Goal: Information Seeking & Learning: Learn about a topic

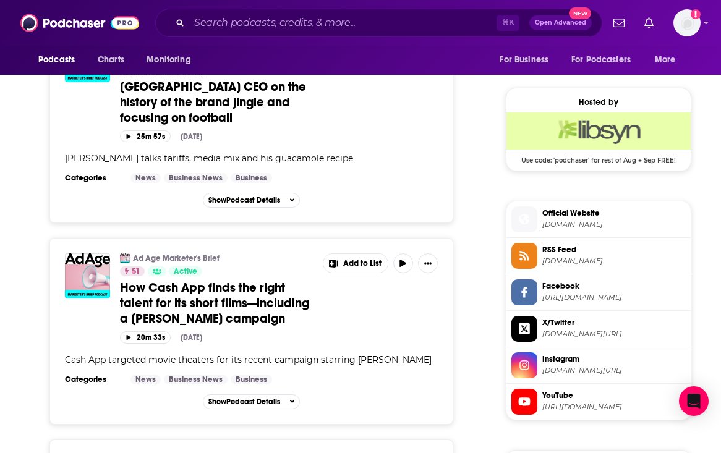
scroll to position [864, 0]
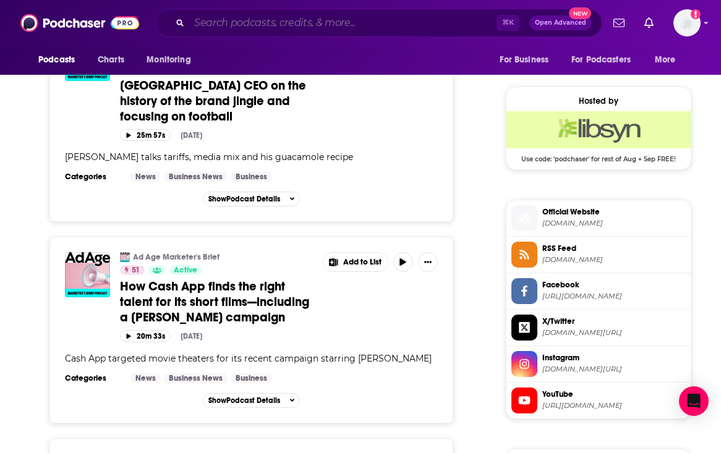
click at [283, 25] on input "Search podcasts, credits, & more..." at bounding box center [342, 23] width 307 height 20
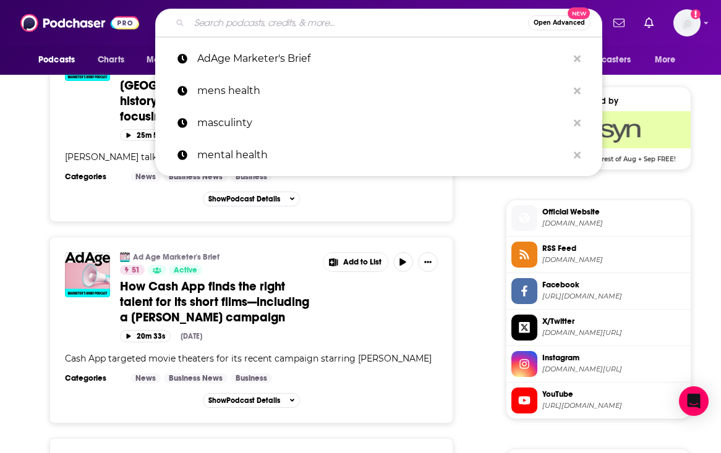
paste input "ADWEEK's Marketing Vanguard"
type input "ADWEEK's Marketing Vanguard"
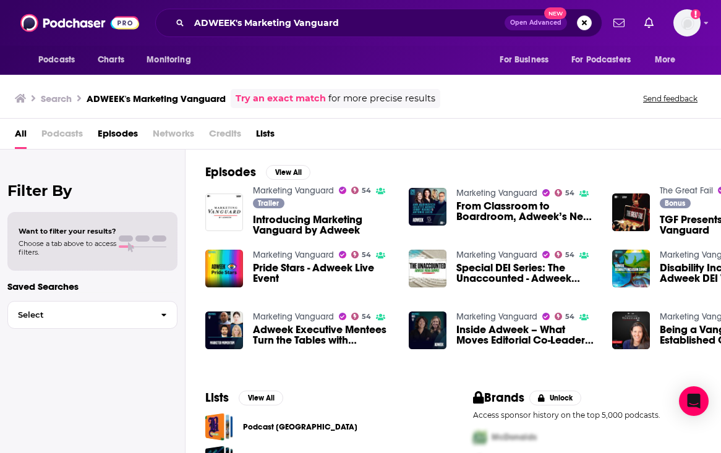
click at [316, 219] on span "Introducing Marketing Vanguard by Adweek" at bounding box center [323, 225] width 141 height 21
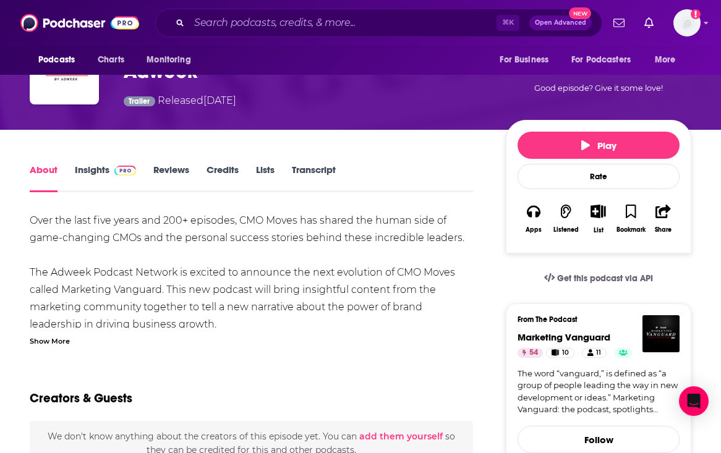
scroll to position [113, 0]
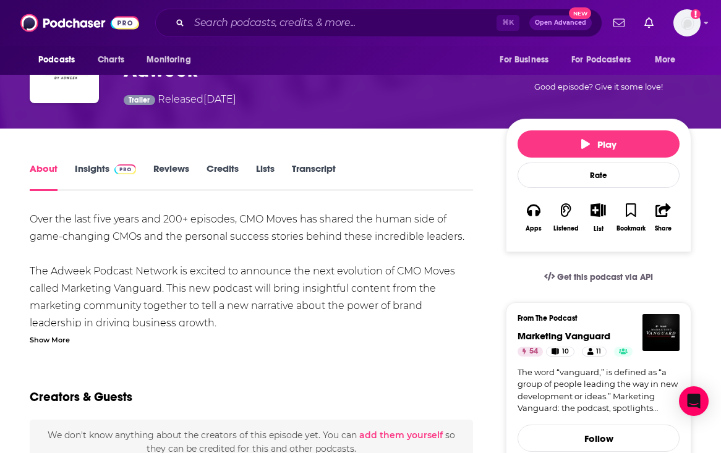
click at [96, 176] on link "Insights" at bounding box center [105, 177] width 61 height 28
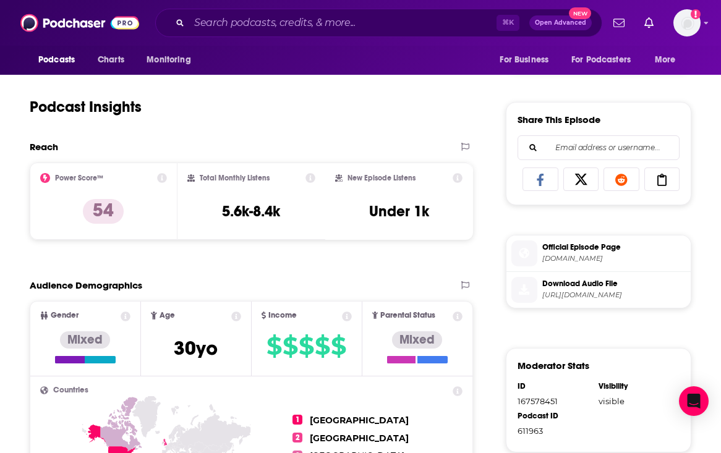
scroll to position [512, 0]
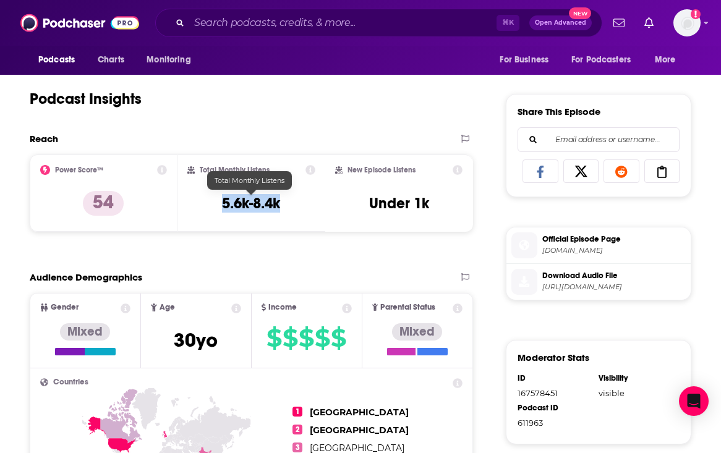
drag, startPoint x: 295, startPoint y: 209, endPoint x: 220, endPoint y: 209, distance: 74.8
click at [220, 209] on div "Total Monthly Listens 5.6k-8.4k" at bounding box center [251, 193] width 128 height 57
copy h3 "5.6k-8.4k"
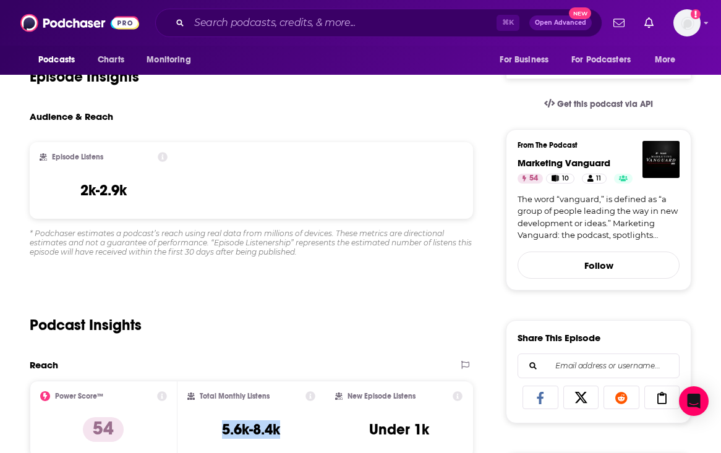
scroll to position [195, 0]
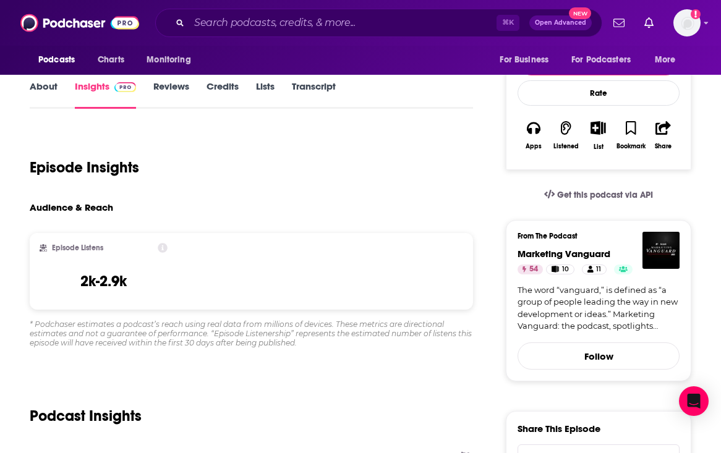
click at [49, 91] on link "About" at bounding box center [44, 94] width 28 height 28
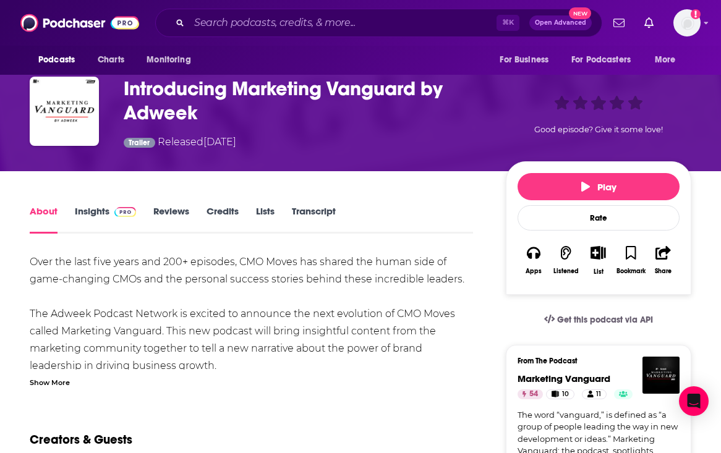
scroll to position [72, 0]
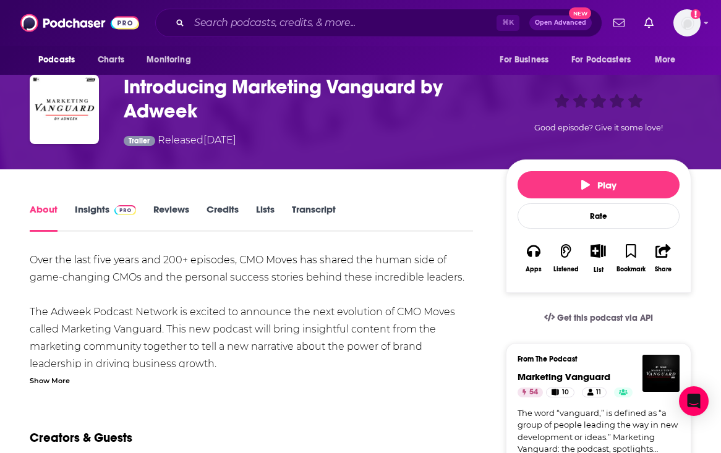
click at [94, 213] on link "Insights" at bounding box center [105, 217] width 61 height 28
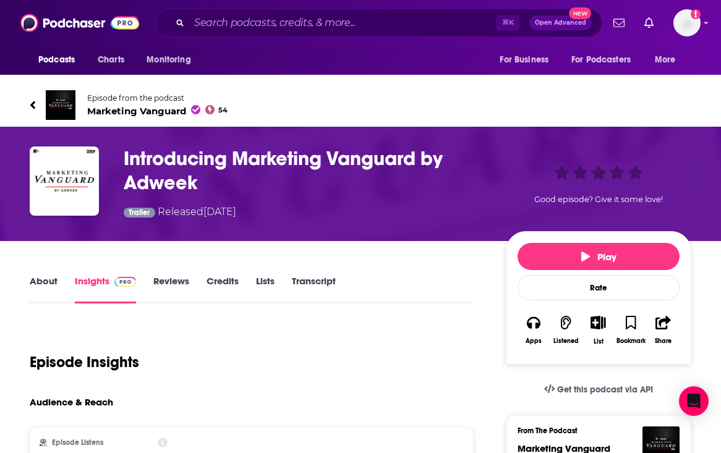
click at [41, 288] on link "About" at bounding box center [44, 289] width 28 height 28
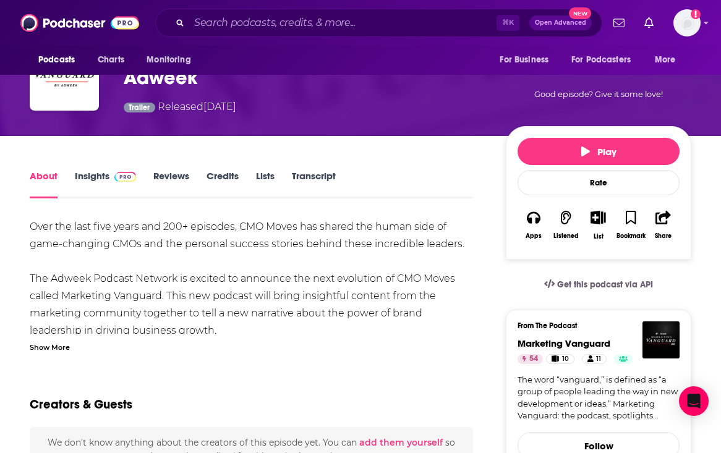
scroll to position [147, 0]
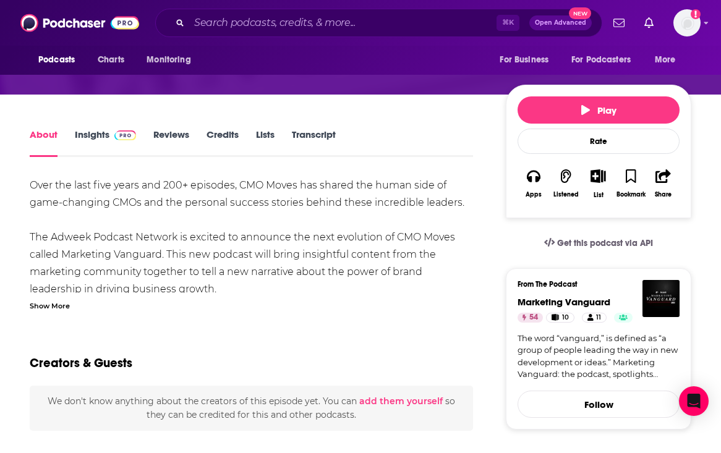
click at [59, 307] on div "Show More" at bounding box center [50, 305] width 40 height 12
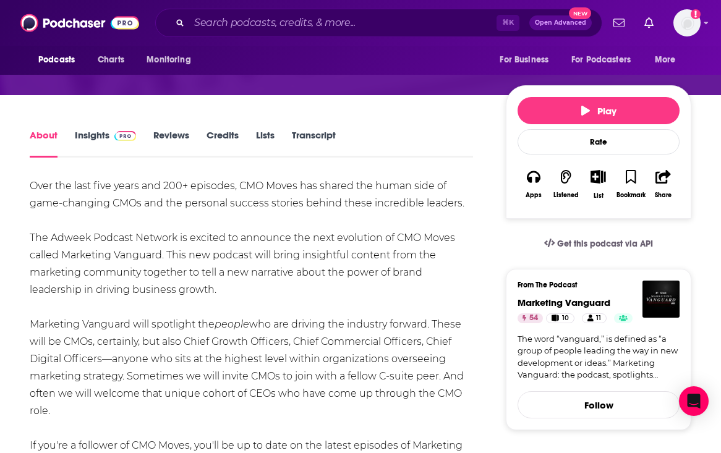
scroll to position [0, 0]
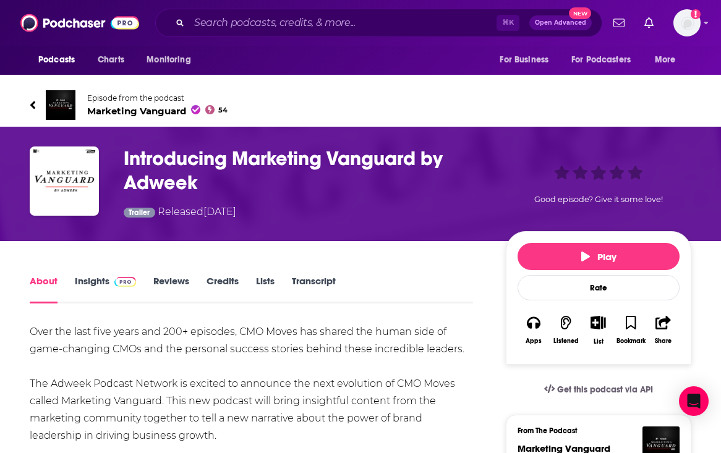
click at [97, 275] on div "About Insights Reviews Credits Lists Transcript" at bounding box center [251, 288] width 443 height 30
click at [96, 280] on link "Insights" at bounding box center [105, 289] width 61 height 28
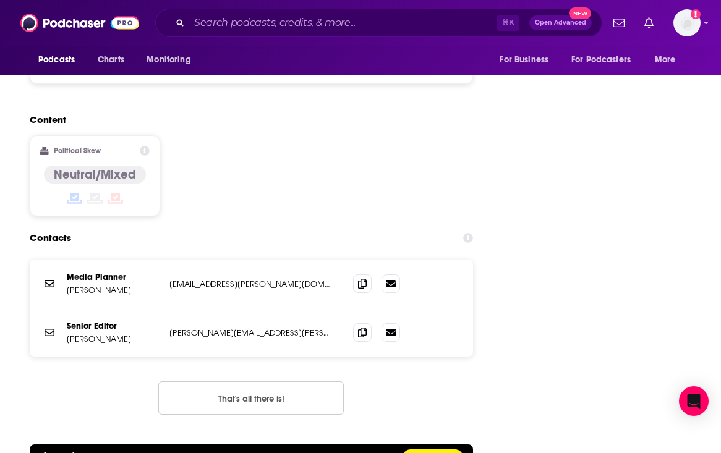
scroll to position [1218, 0]
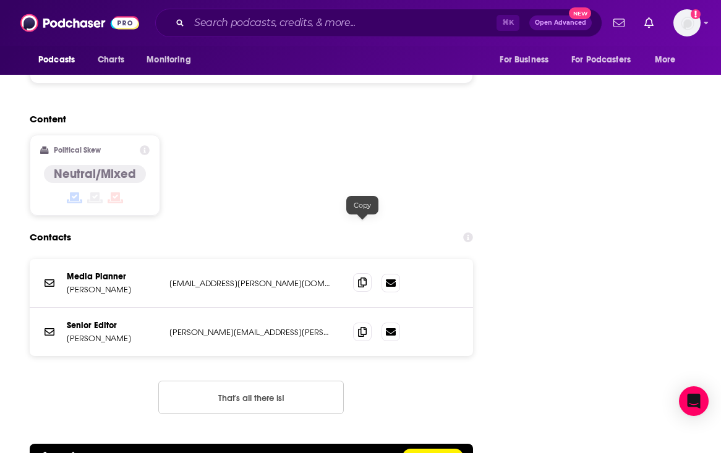
click at [363, 278] on icon at bounding box center [362, 283] width 9 height 10
click at [221, 26] on input "Search podcasts, credits, & more..." at bounding box center [342, 23] width 307 height 20
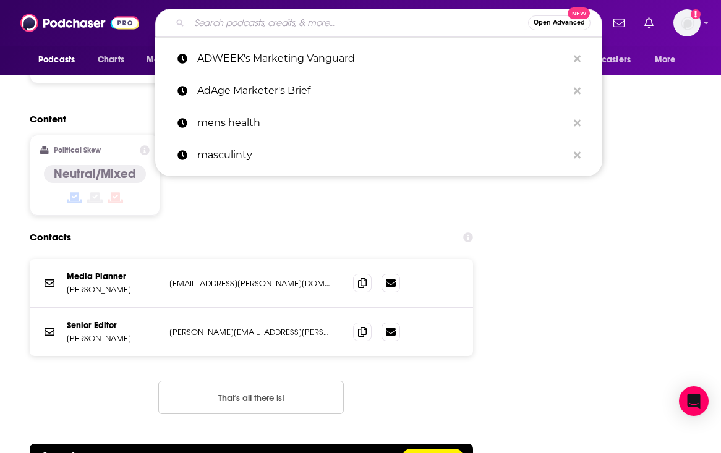
paste input "ADWEEK's The Garage: Tools for Retail Media Innovation"
type input "ADWEEK's The Garage: Tools for Retail Media Innovation"
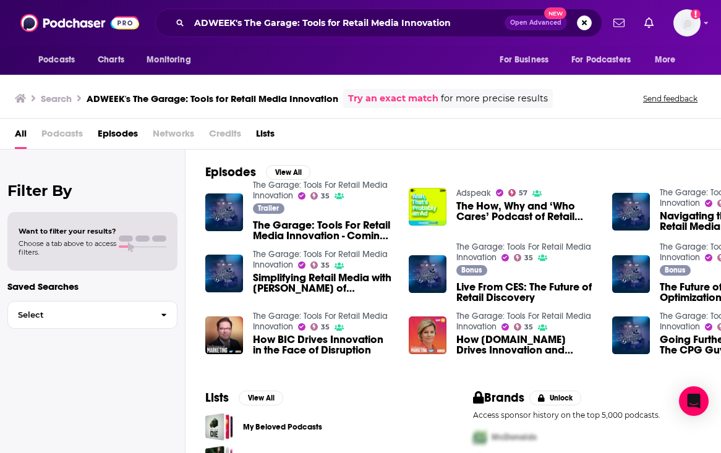
click at [281, 229] on span "The Garage: Tools For Retail Media Innovation - Coming Soon!" at bounding box center [323, 230] width 141 height 21
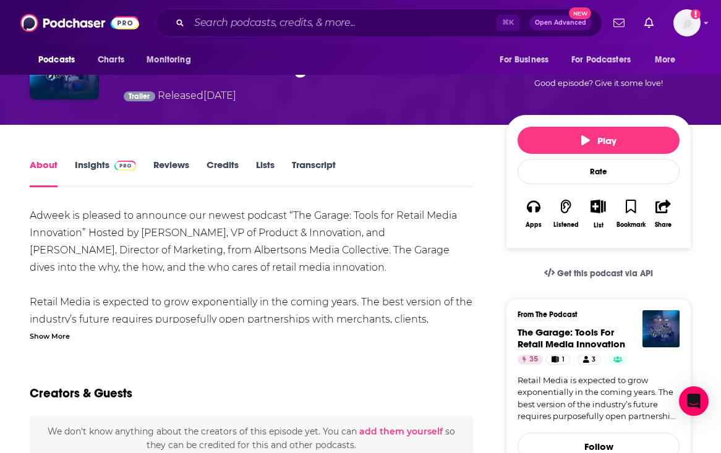
scroll to position [119, 0]
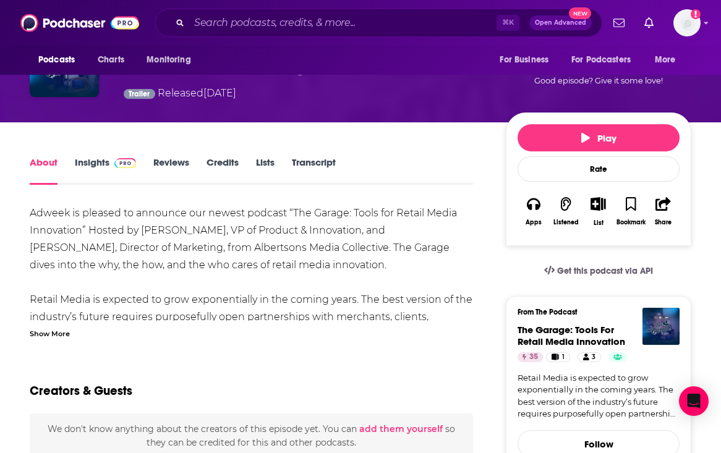
click at [109, 164] on span at bounding box center [122, 162] width 27 height 12
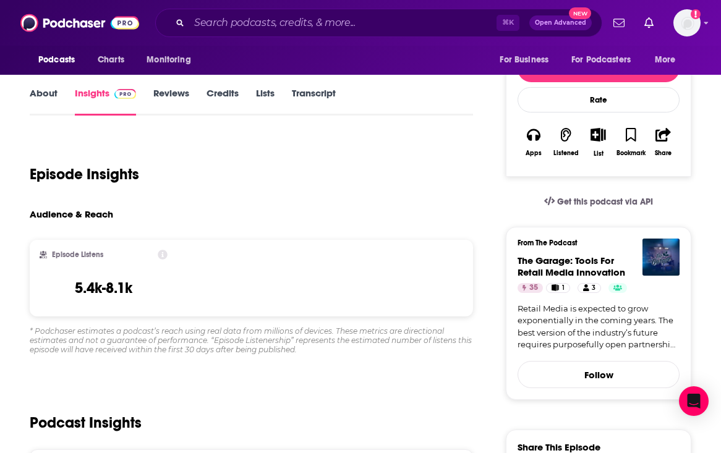
scroll to position [190, 0]
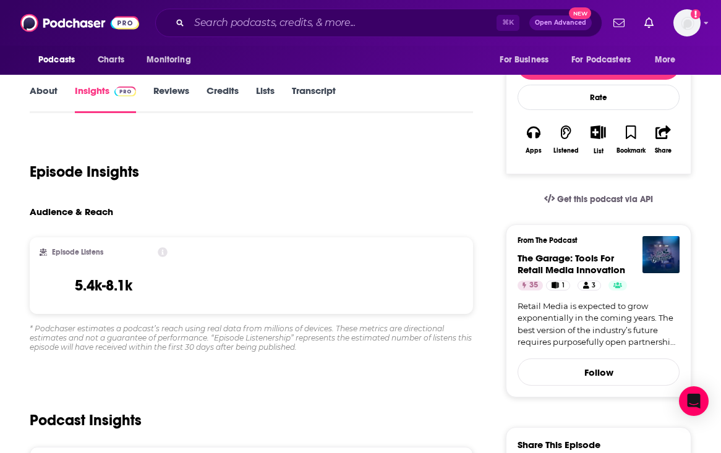
click at [370, 41] on div "Podcasts Charts Monitoring ⌘ K Open Advanced New For Business For Podcasters Mo…" at bounding box center [360, 23] width 721 height 46
click at [376, 25] on input "Search podcasts, credits, & more..." at bounding box center [342, 23] width 307 height 20
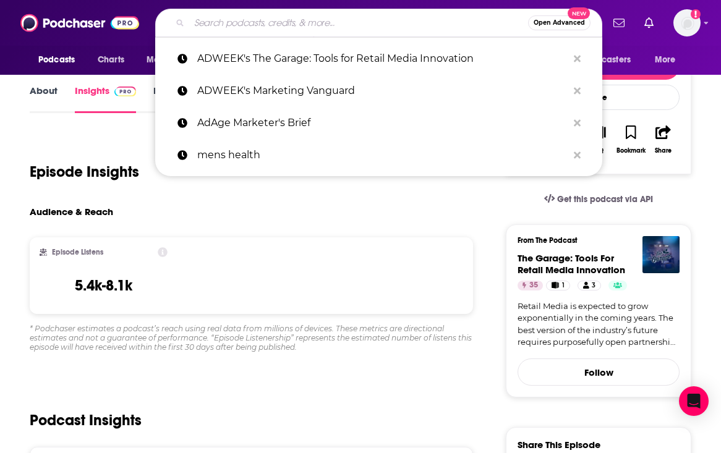
paste input "Bloomberg's Masters in Business"
type input "Bloomberg's Masters in Business"
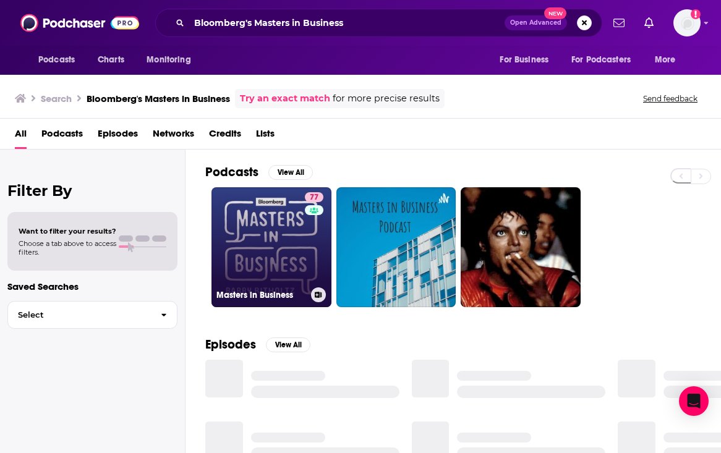
click at [242, 244] on link "77 Masters in Business" at bounding box center [271, 247] width 120 height 120
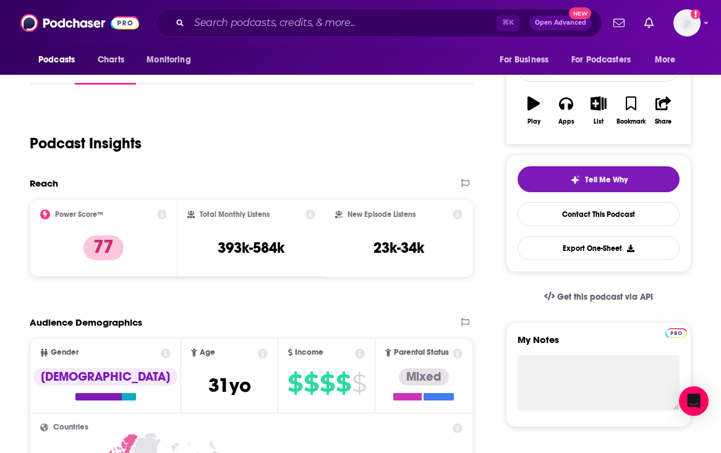
scroll to position [271, 0]
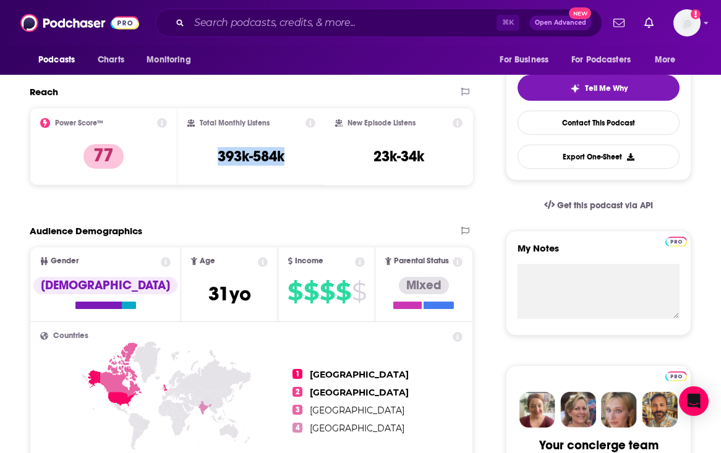
drag, startPoint x: 293, startPoint y: 158, endPoint x: 210, endPoint y: 158, distance: 83.5
click at [210, 158] on div "Total Monthly Listens 393k-584k" at bounding box center [251, 146] width 128 height 57
copy h3 "393k-584k"
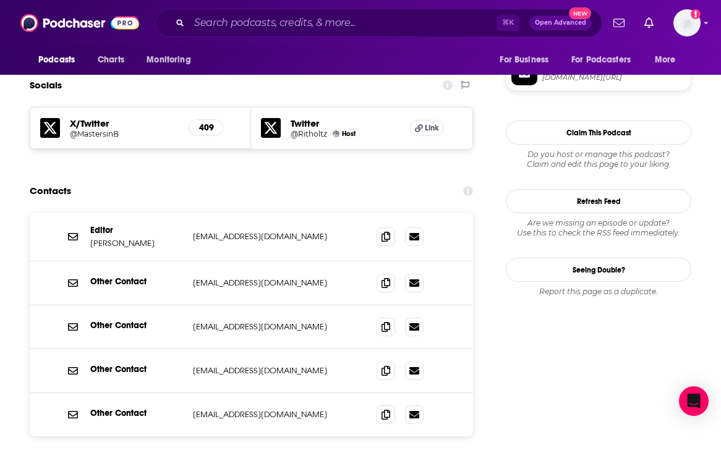
scroll to position [1080, 0]
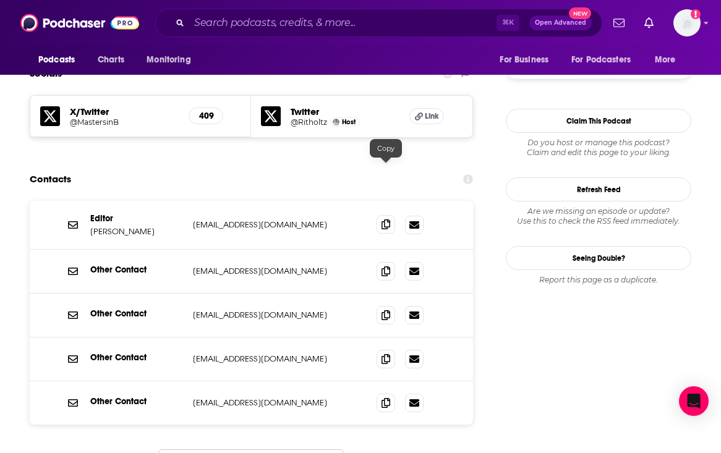
click at [384, 220] on icon at bounding box center [385, 225] width 9 height 10
drag, startPoint x: 156, startPoint y: 180, endPoint x: 93, endPoint y: 180, distance: 63.7
click at [93, 226] on p "Christine Harper" at bounding box center [136, 231] width 93 height 11
copy p "Christine Harper"
click at [253, 30] on input "Search podcasts, credits, & more..." at bounding box center [342, 23] width 307 height 20
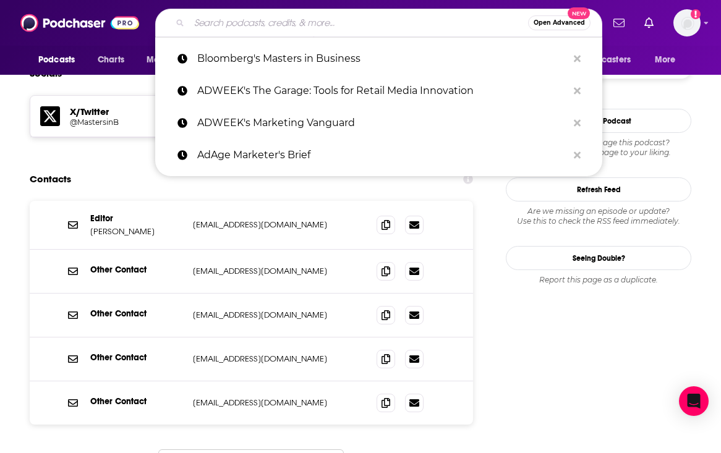
paste input "Doc Talk Podcast (Deadline + Nō Studios)"
type input "Doc Talk Podcast (Deadline + Nō Studios)"
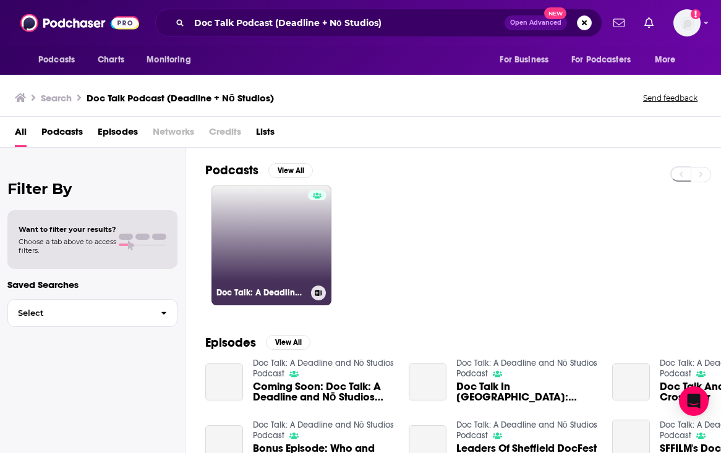
click at [249, 257] on link "Doc Talk: A Deadline and Nō Studios Podcast" at bounding box center [271, 245] width 120 height 120
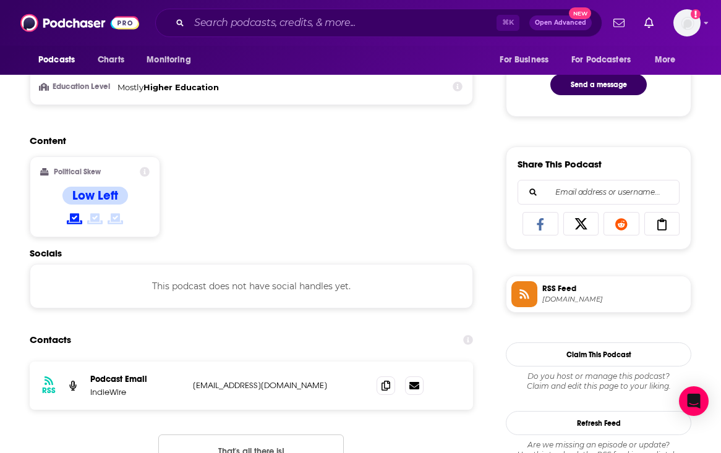
scroll to position [786, 0]
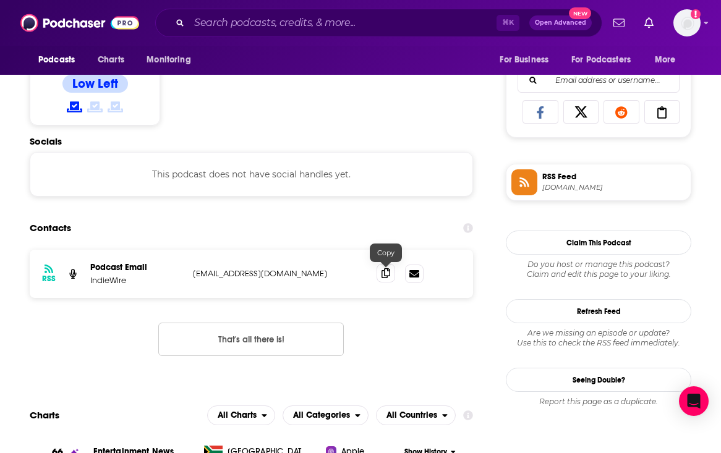
click at [389, 273] on icon at bounding box center [385, 273] width 9 height 10
click at [290, 23] on input "Search podcasts, credits, & more..." at bounding box center [342, 23] width 307 height 20
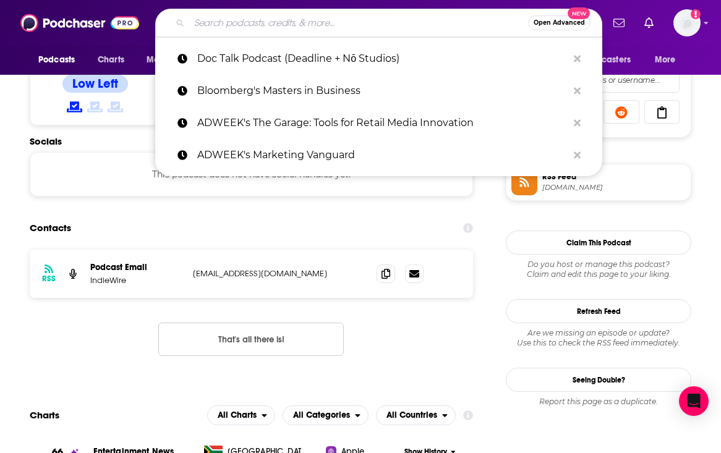
paste input "Diary Of A CEO"
type input "Diary Of A CEO"
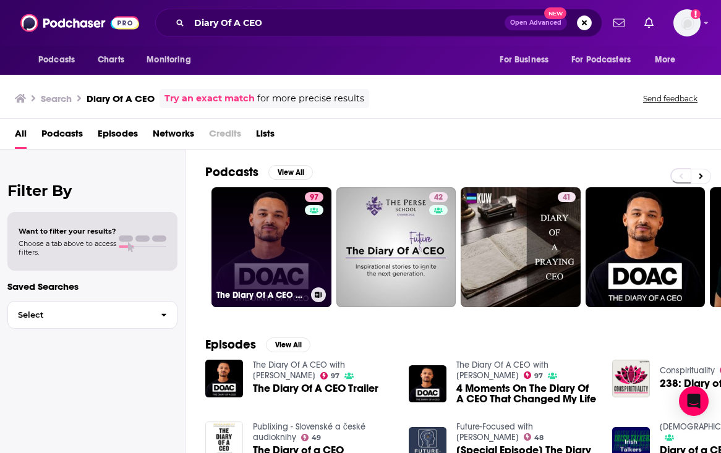
click at [259, 266] on link "97 The Diary Of A CEO with Steven Bartlett" at bounding box center [271, 247] width 120 height 120
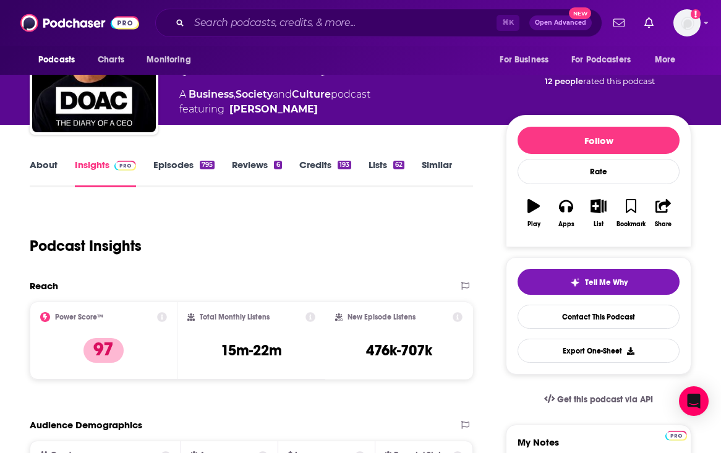
scroll to position [96, 0]
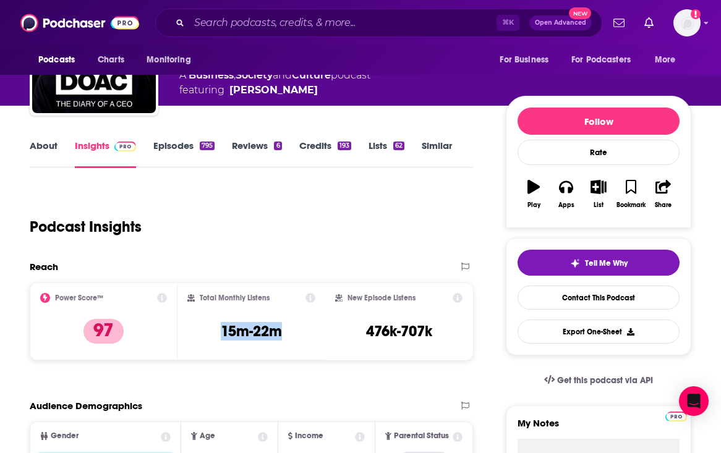
drag, startPoint x: 292, startPoint y: 327, endPoint x: 203, endPoint y: 323, distance: 88.5
click at [203, 323] on div "Total Monthly Listens 15m-22m" at bounding box center [251, 321] width 128 height 57
copy h3 "15m-22m"
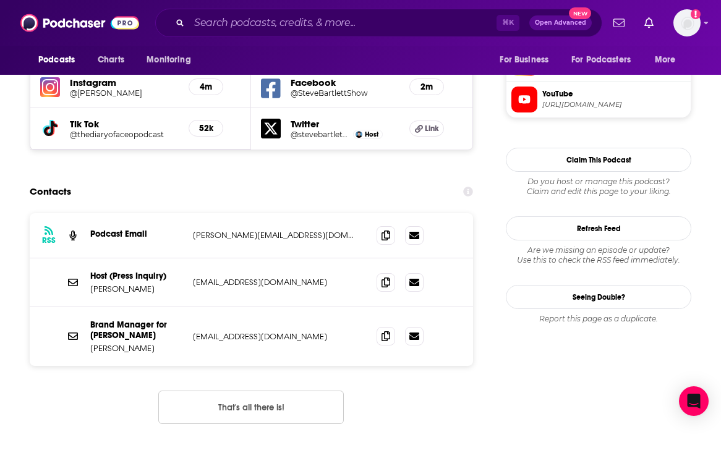
scroll to position [1170, 0]
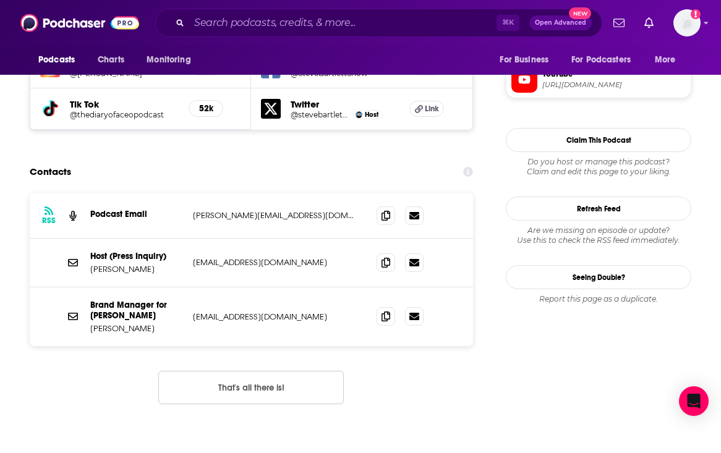
drag, startPoint x: 150, startPoint y: 225, endPoint x: 88, endPoint y: 225, distance: 61.8
click at [88, 239] on div "Host (Press Inquiry) Steven Bartlett press@stevenbartlett.com press@stevenbartl…" at bounding box center [251, 263] width 443 height 49
copy p "Steven Bartlett"
drag, startPoint x: 298, startPoint y: 279, endPoint x: 182, endPoint y: 275, distance: 116.3
click at [0, 0] on div "Brand Manager for Steven Bartlett Dom Murray dom@stevenbartlett.com dom@stevenb…" at bounding box center [0, 0] width 0 height 0
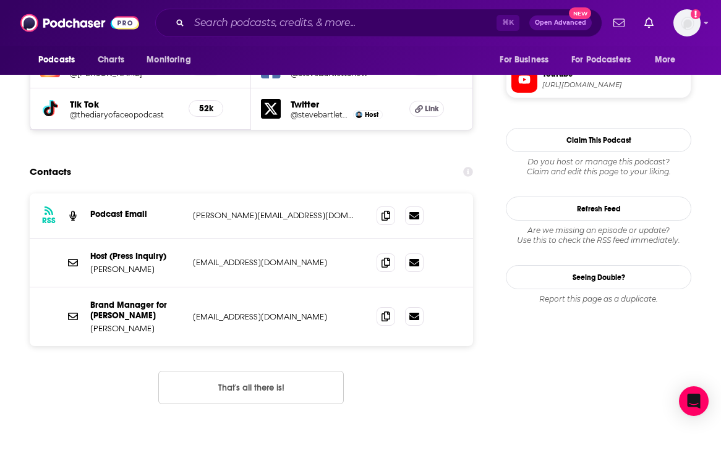
copy div "Dom Murray dom@stevenbartlett.com"
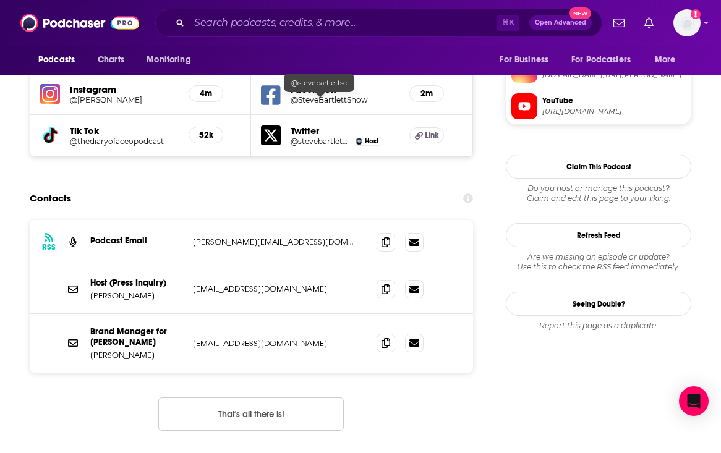
scroll to position [1122, 0]
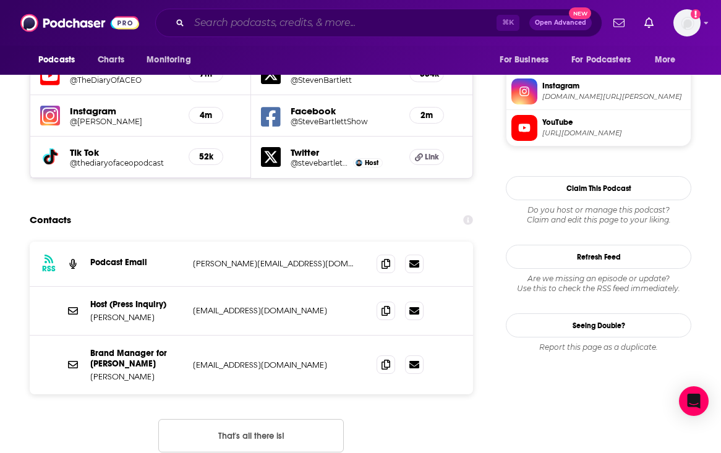
click at [301, 23] on input "Search podcasts, credits, & more..." at bounding box center [342, 23] width 307 height 20
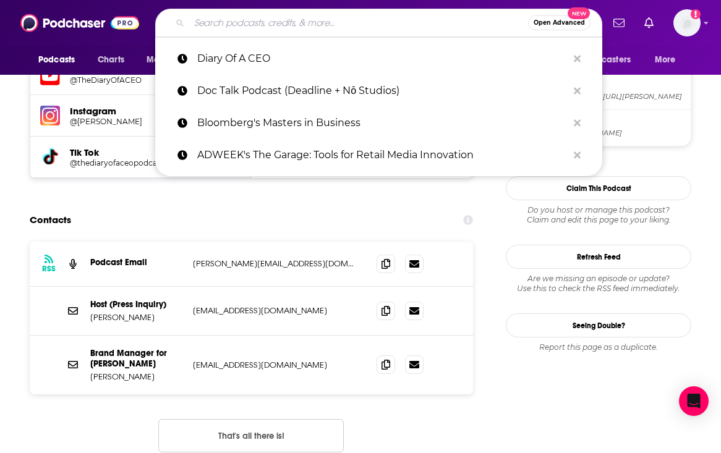
paste input "Fast Company's Creative Control"
type input "Fast Company's Creative Control"
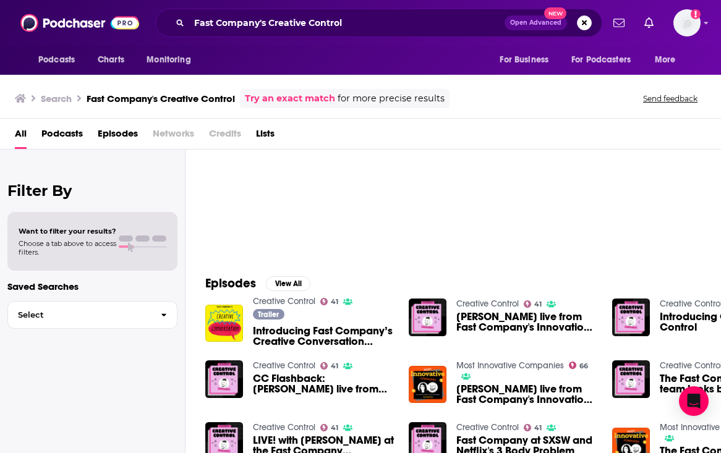
scroll to position [82, 0]
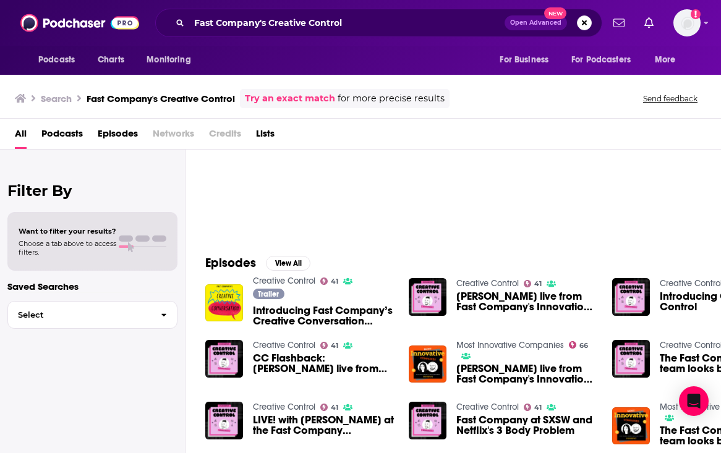
click at [291, 369] on span "CC Flashback: Brittany Broski live from Fast Company’s Innovation Festival!" at bounding box center [323, 363] width 141 height 21
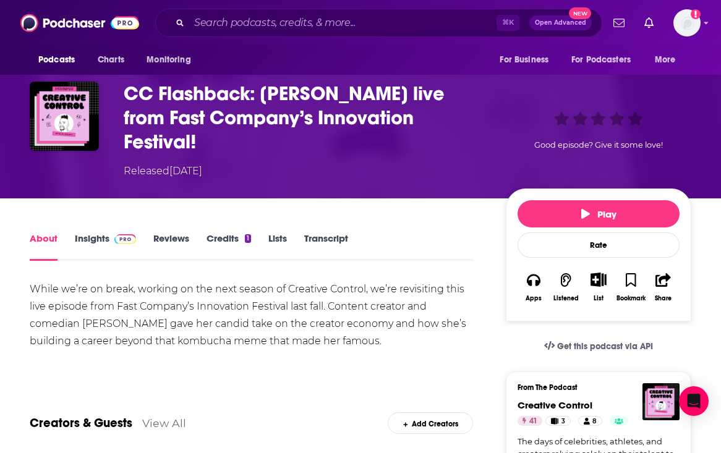
scroll to position [156, 0]
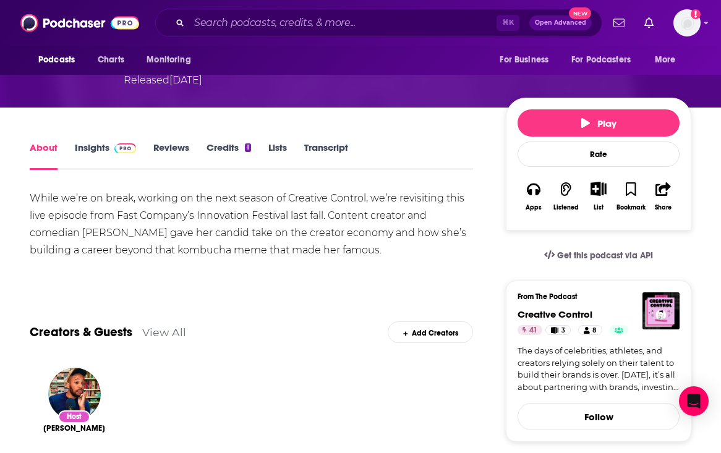
click at [82, 142] on link "Insights" at bounding box center [105, 156] width 61 height 28
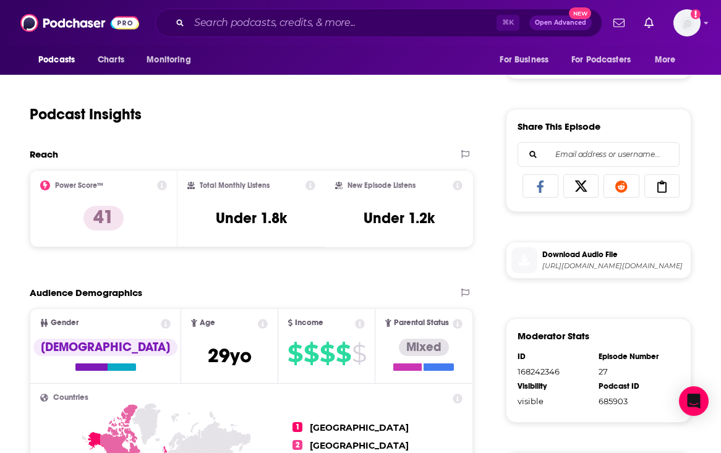
scroll to position [539, 0]
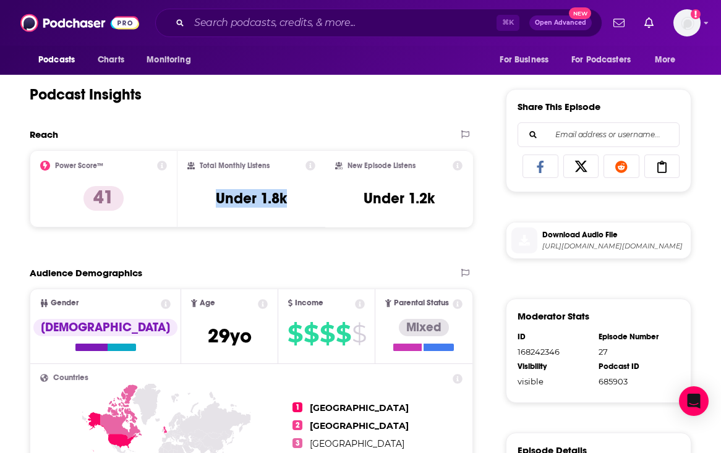
drag, startPoint x: 296, startPoint y: 179, endPoint x: 206, endPoint y: 179, distance: 90.3
click at [206, 179] on div "Total Monthly Listens Under 1.8k" at bounding box center [251, 189] width 128 height 57
copy h3 "Under 1.8k"
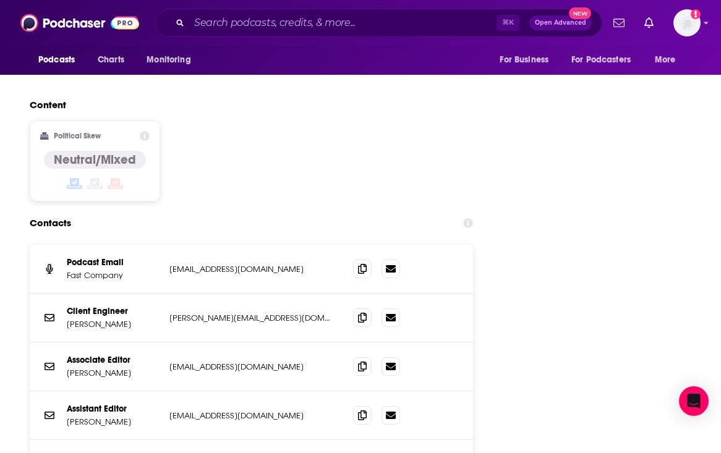
scroll to position [1271, 0]
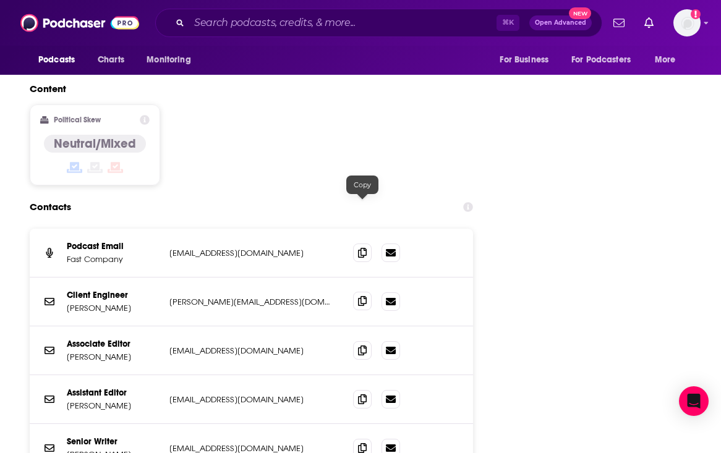
click at [367, 292] on span at bounding box center [362, 301] width 19 height 19
click at [364, 345] on icon at bounding box center [362, 350] width 9 height 10
drag, startPoint x: 129, startPoint y: 213, endPoint x: 65, endPoint y: 215, distance: 64.3
click at [65, 278] on div "Client Engineer Charles Fishman fishman@fastcompany.com fishman@fastcompany.com" at bounding box center [251, 302] width 443 height 49
copy p "Charles Fishman"
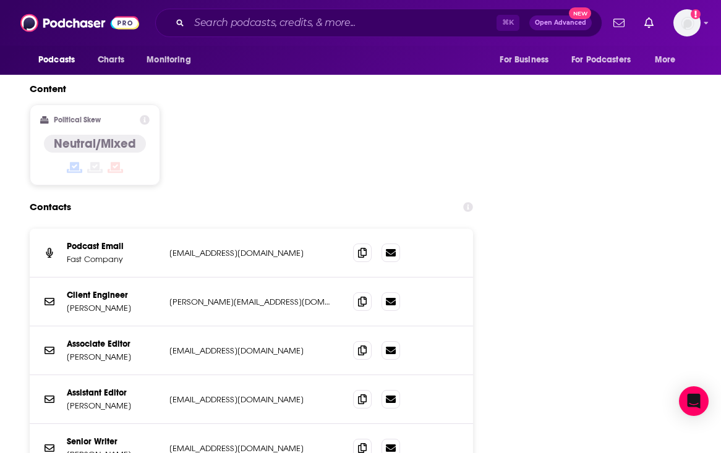
drag, startPoint x: 136, startPoint y: 262, endPoint x: 66, endPoint y: 262, distance: 69.9
click at [67, 352] on p "Katharine Schwab" at bounding box center [113, 357] width 93 height 11
copy p "Katharine Schwab"
click at [292, 30] on input "Search podcasts, credits, & more..." at bounding box center [342, 23] width 307 height 20
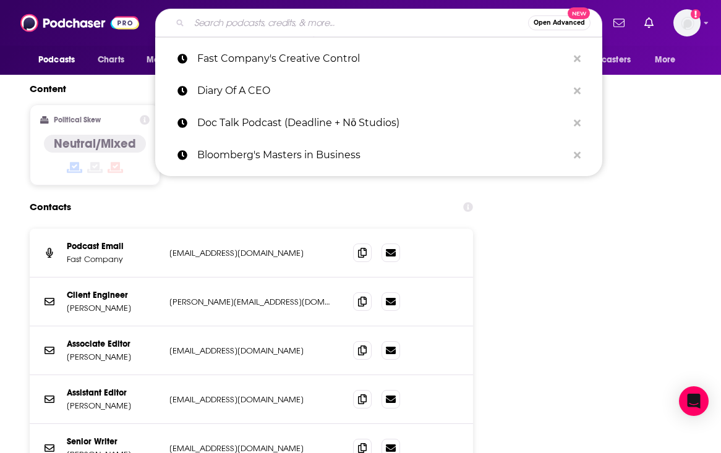
paste input "Fast Company's Most Innovative Companies"
type input "Fast Company's Most Innovative Companies"
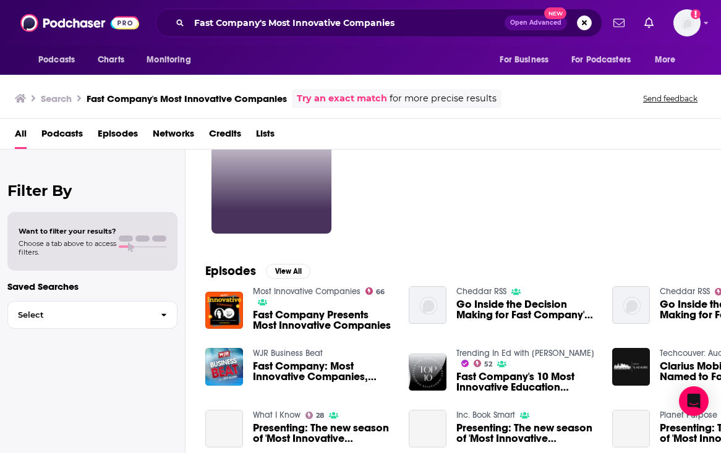
scroll to position [85, 0]
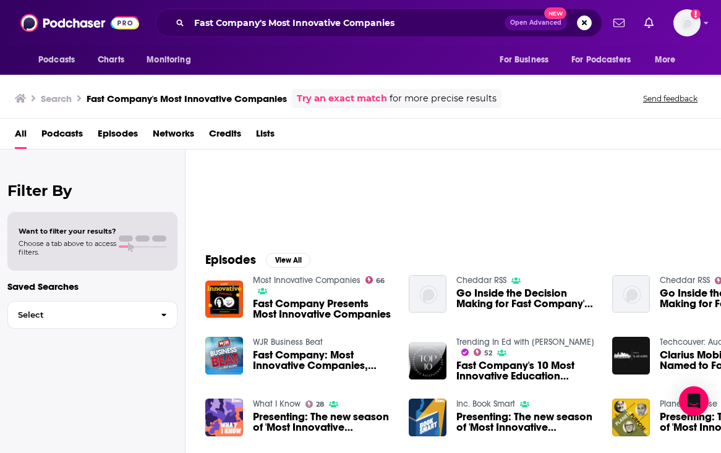
click at [299, 316] on span "Fast Company Presents Most Innovative Companies" at bounding box center [323, 309] width 141 height 21
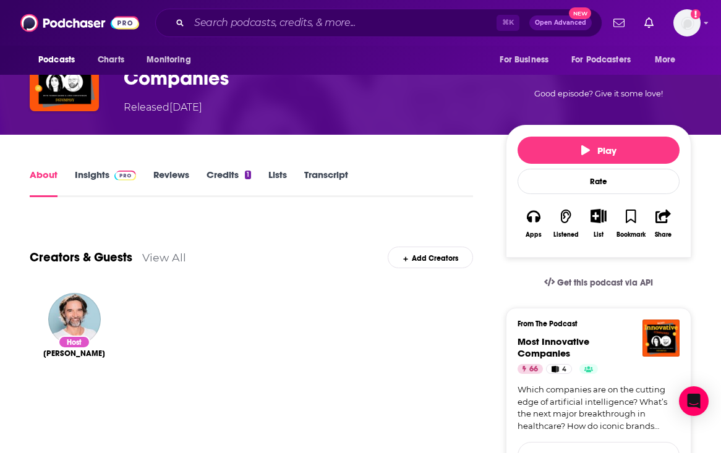
scroll to position [104, 0]
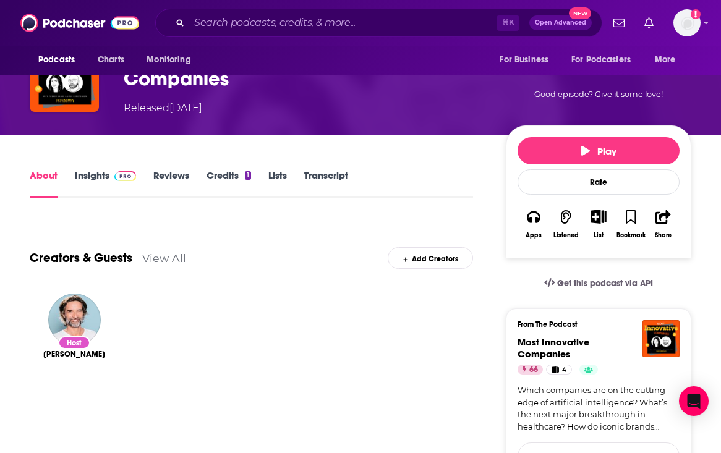
click at [97, 180] on link "Insights" at bounding box center [105, 183] width 61 height 28
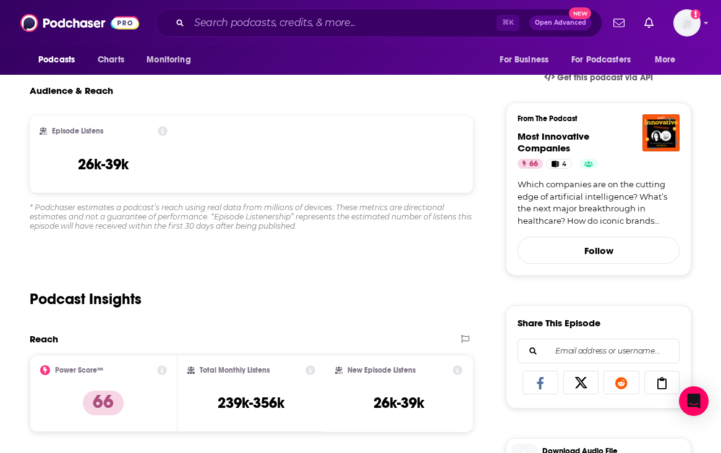
scroll to position [452, 0]
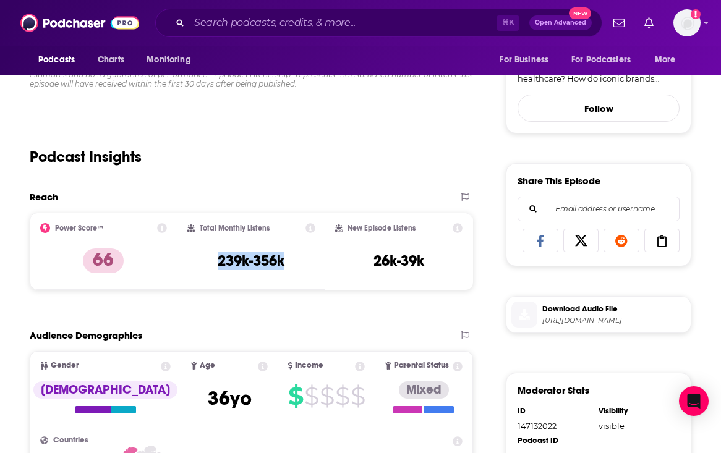
drag, startPoint x: 290, startPoint y: 263, endPoint x: 210, endPoint y: 263, distance: 80.4
click at [210, 263] on div "Total Monthly Listens 239k-356k" at bounding box center [251, 251] width 128 height 57
copy h3 "239k-356k"
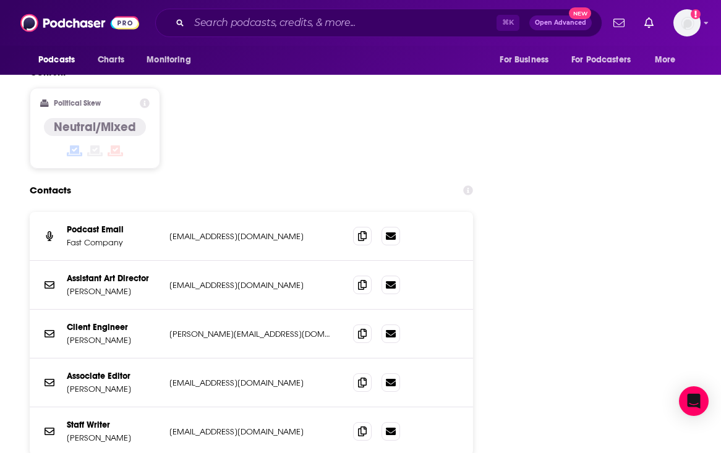
scroll to position [1260, 0]
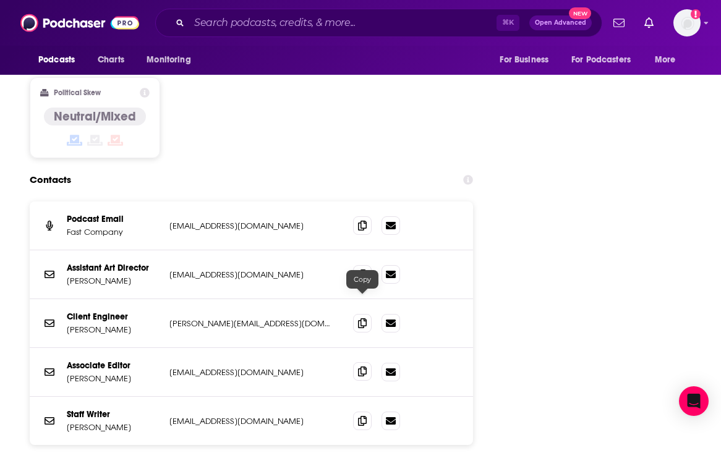
click at [360, 367] on icon at bounding box center [362, 372] width 9 height 10
drag, startPoint x: 135, startPoint y: 309, endPoint x: 67, endPoint y: 309, distance: 67.4
click at [67, 373] on p "Katharine Schwab" at bounding box center [113, 378] width 93 height 11
click at [365, 416] on icon at bounding box center [362, 421] width 9 height 10
drag, startPoint x: 129, startPoint y: 357, endPoint x: 66, endPoint y: 357, distance: 63.7
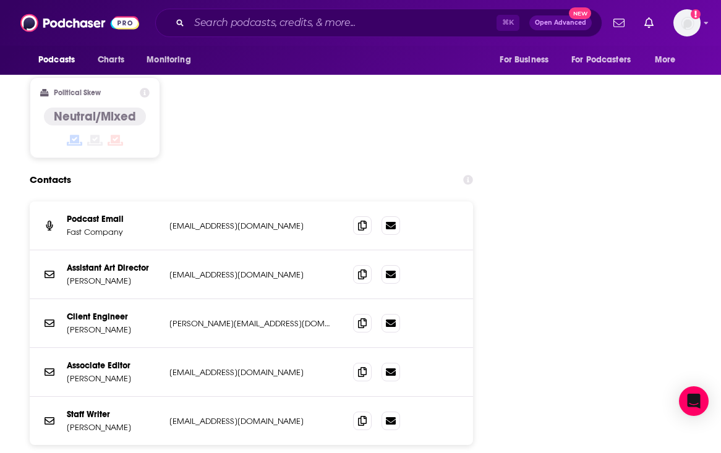
click at [66, 397] on div "Staff Writer Pavithra Mohan pmohan@fastcompany.com pmohan@fastcompany.com" at bounding box center [251, 421] width 443 height 48
click at [314, 25] on input "Search podcasts, credits, & more..." at bounding box center [342, 23] width 307 height 20
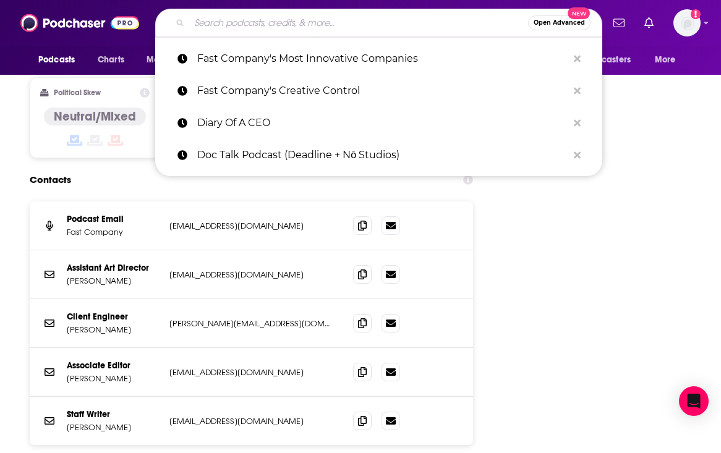
paste input "Film Commencement"
type input "Film Commencement"
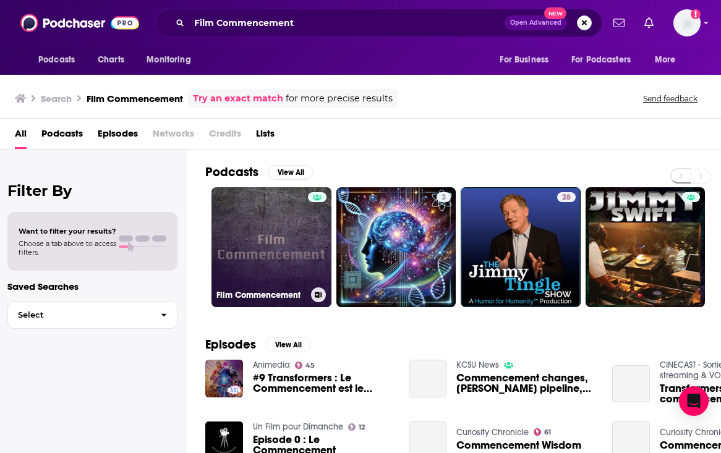
click at [258, 241] on link "Film Commencement" at bounding box center [271, 247] width 120 height 120
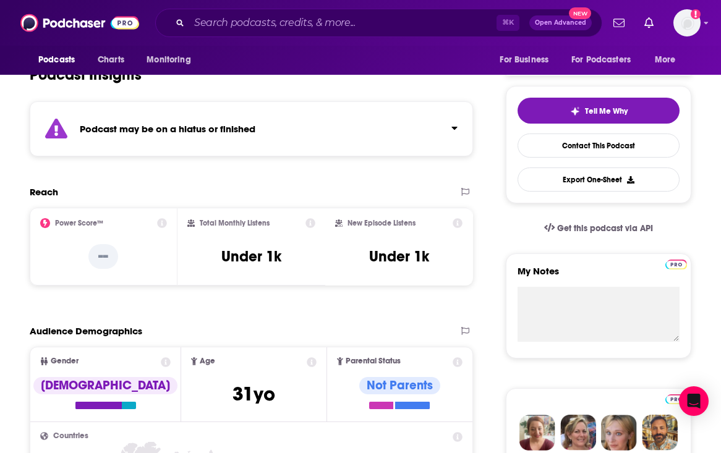
scroll to position [119, 0]
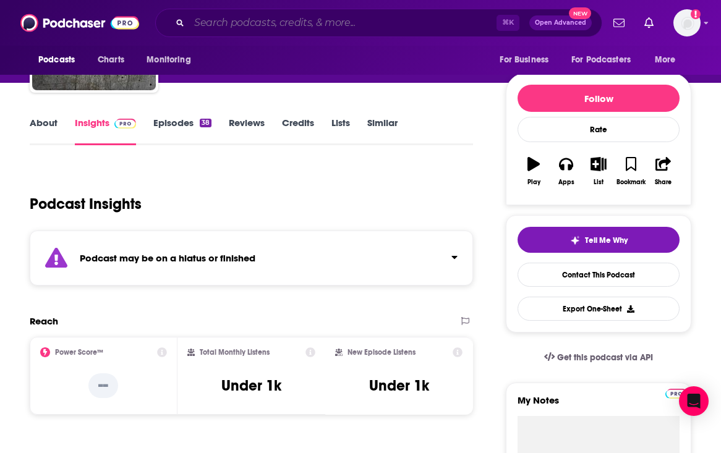
click at [223, 27] on input "Search podcasts, credits, & more..." at bounding box center [342, 23] width 307 height 20
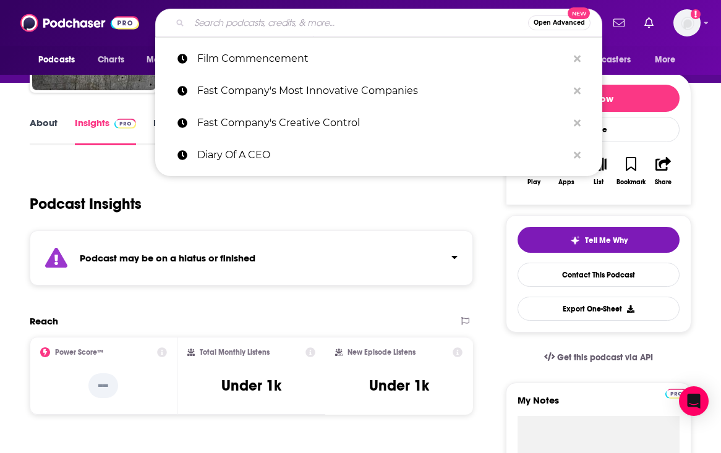
paste input "Films to Be Buried With"
type input "Films to Be Buried With"
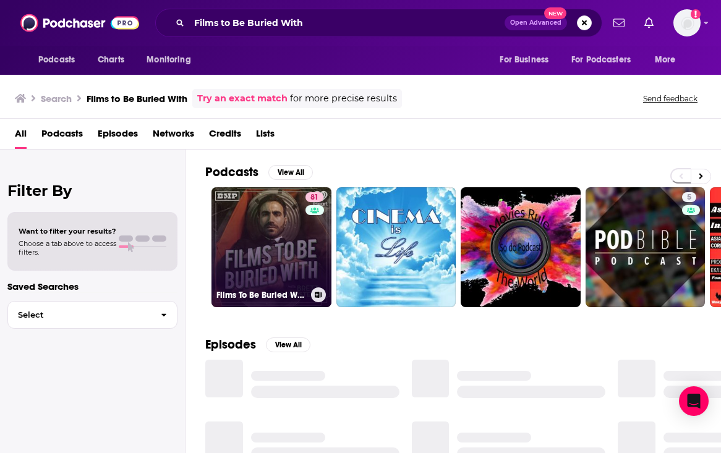
click at [245, 247] on link "81 Films To Be Buried With with Brett Goldstein" at bounding box center [271, 247] width 120 height 120
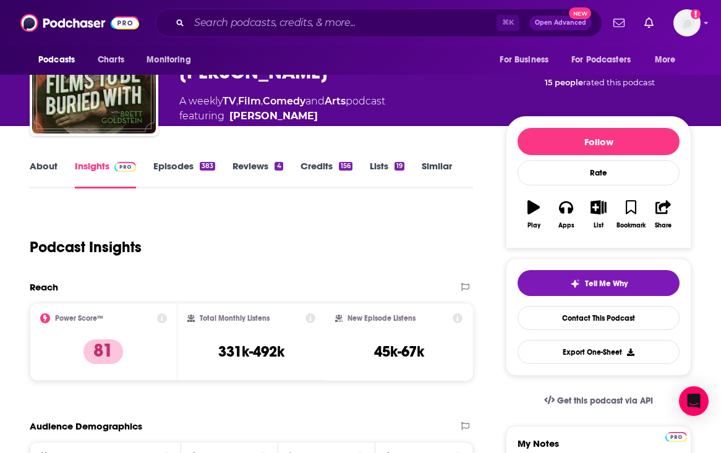
scroll to position [151, 0]
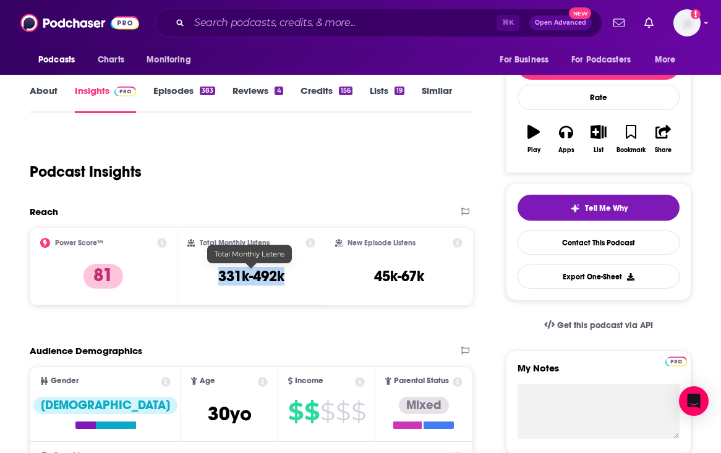
drag, startPoint x: 289, startPoint y: 276, endPoint x: 207, endPoint y: 276, distance: 81.6
click at [207, 276] on div "Total Monthly Listens 331k-492k" at bounding box center [251, 266] width 128 height 57
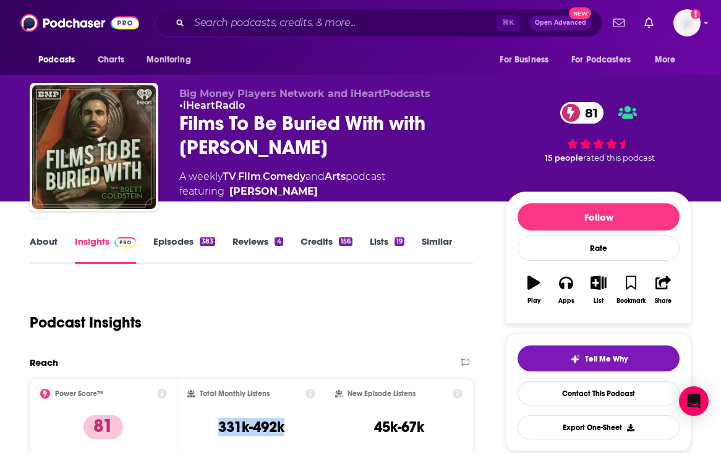
scroll to position [1, 0]
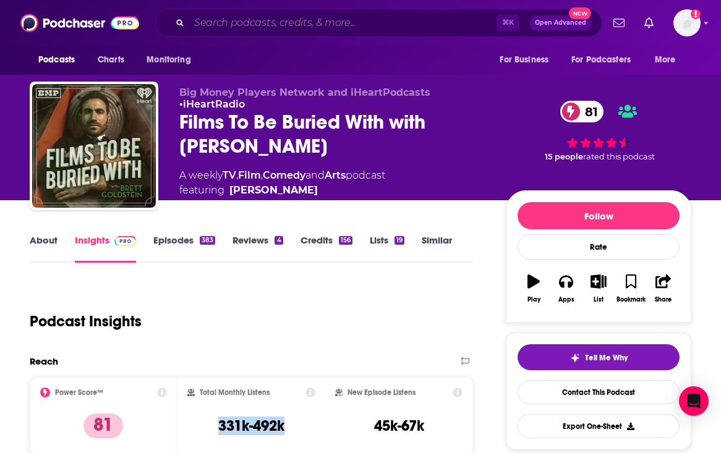
click at [365, 15] on input "Search podcasts, credits, & more..." at bounding box center [342, 23] width 307 height 20
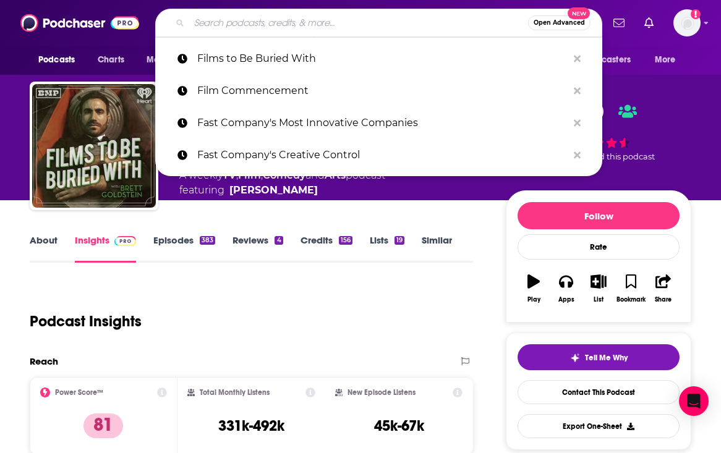
paste input "Filmspotting"
type input "Filmspotting"
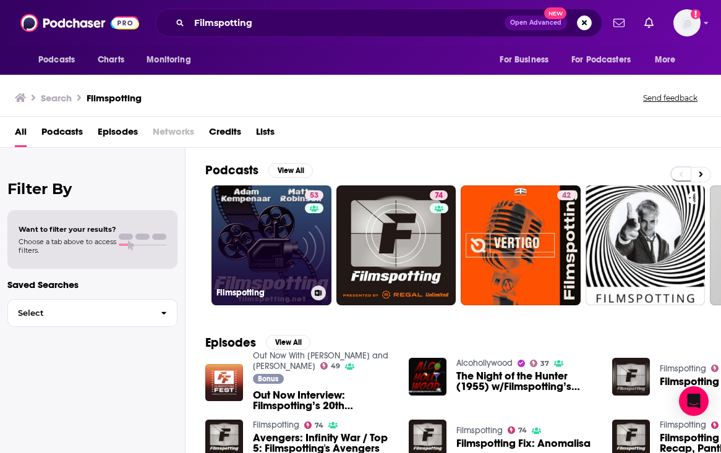
click at [283, 247] on link "53 Filmspotting" at bounding box center [271, 245] width 120 height 120
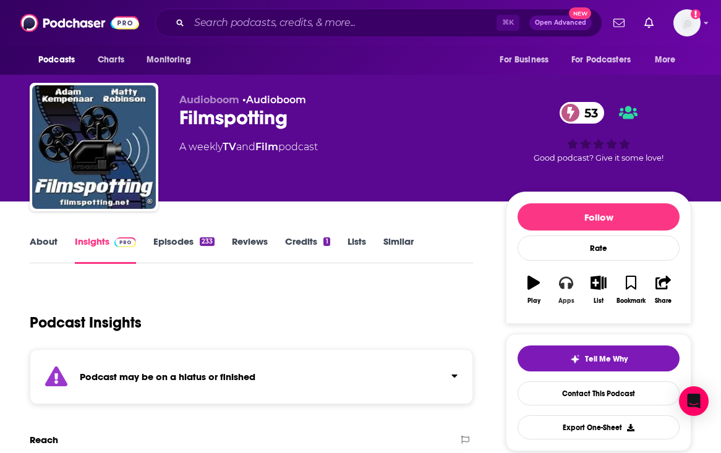
click at [569, 291] on button "Apps" at bounding box center [566, 290] width 32 height 45
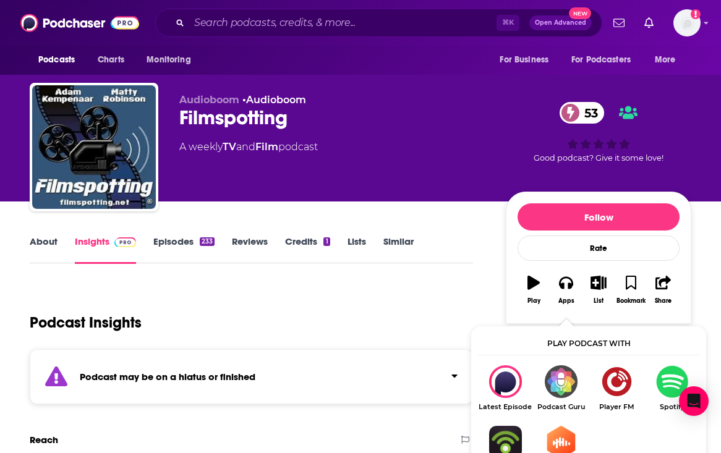
click at [667, 385] on img "Show Listen On dropdown" at bounding box center [672, 381] width 56 height 33
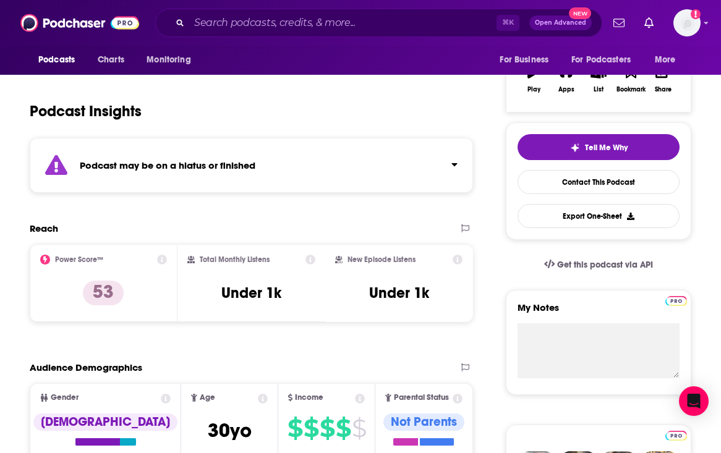
scroll to position [317, 0]
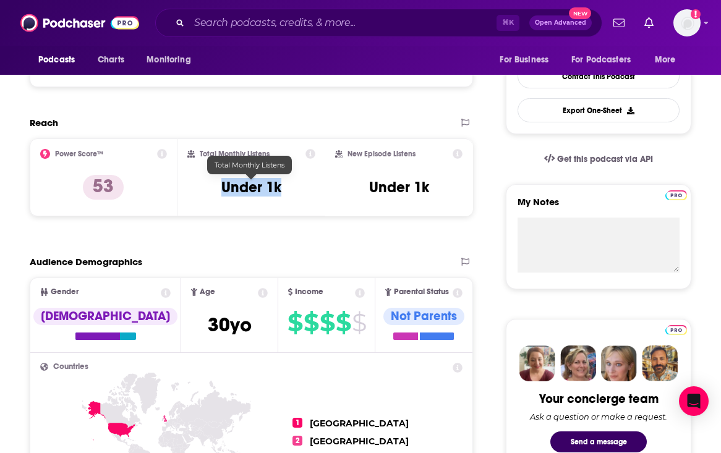
drag, startPoint x: 286, startPoint y: 185, endPoint x: 221, endPoint y: 185, distance: 64.3
click at [221, 185] on div "Total Monthly Listens Under 1k" at bounding box center [251, 177] width 128 height 57
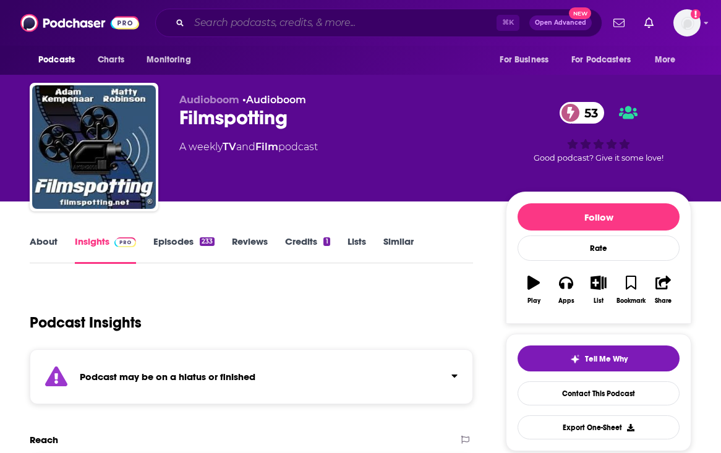
click at [269, 19] on input "Search podcasts, credits, & more..." at bounding box center [342, 23] width 307 height 20
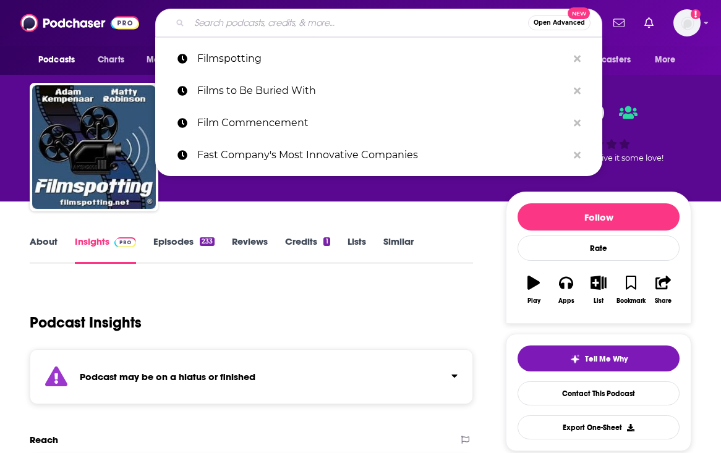
paste input "Film Commencement"
type input "Film Commencement"
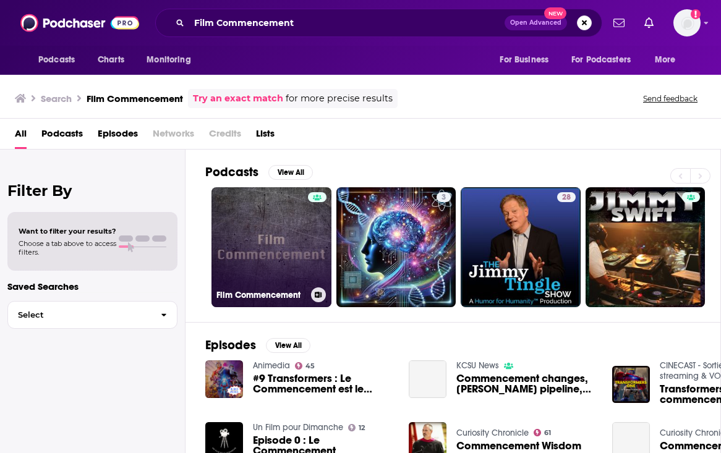
click at [284, 245] on link "Film Commencement" at bounding box center [271, 247] width 120 height 120
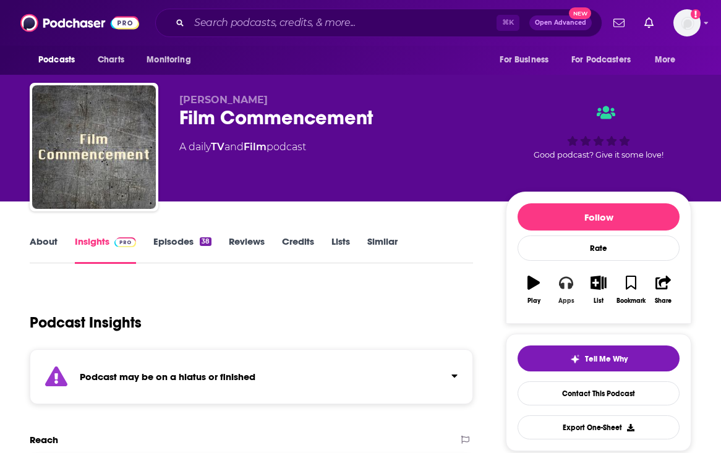
click at [561, 286] on icon "button" at bounding box center [566, 283] width 14 height 12
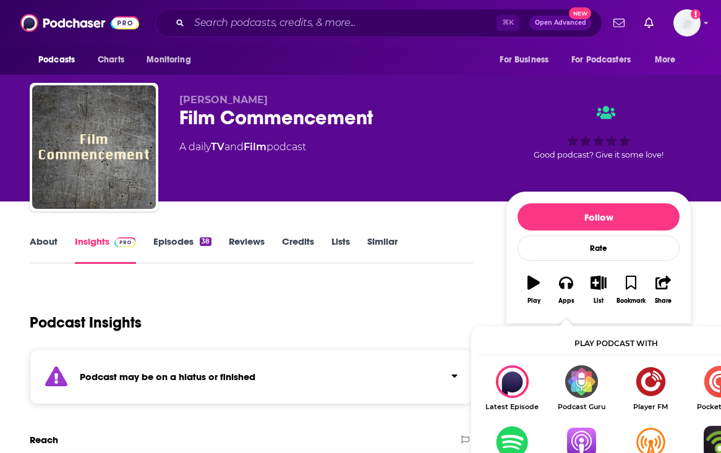
click at [516, 440] on img "Show Listen On dropdown" at bounding box center [511, 442] width 69 height 33
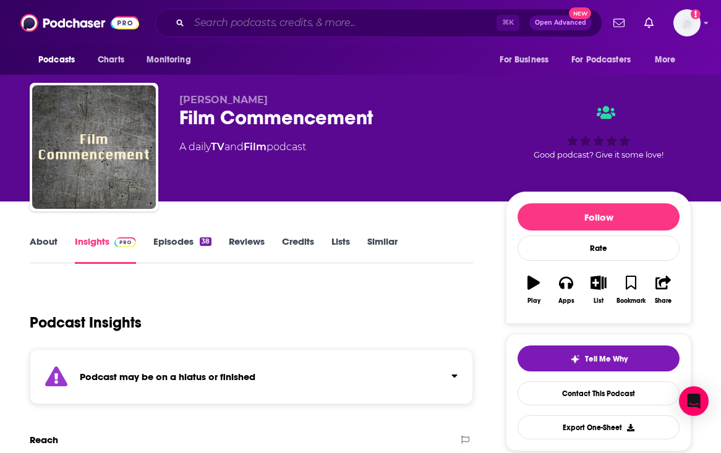
click at [220, 21] on input "Search podcasts, credits, & more..." at bounding box center [342, 23] width 307 height 20
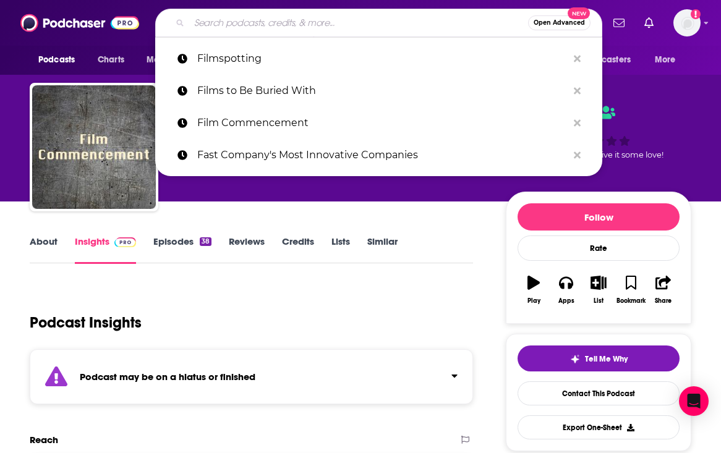
paste input "Filmspotting"
type input "Filmspotting"
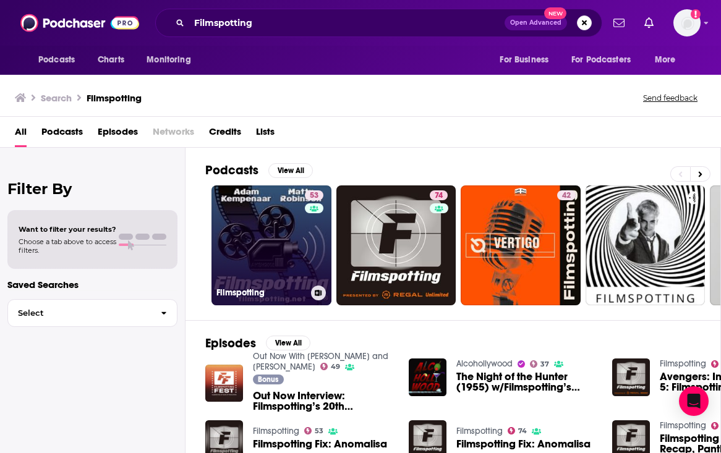
click at [259, 210] on link "53 Filmspotting" at bounding box center [271, 245] width 120 height 120
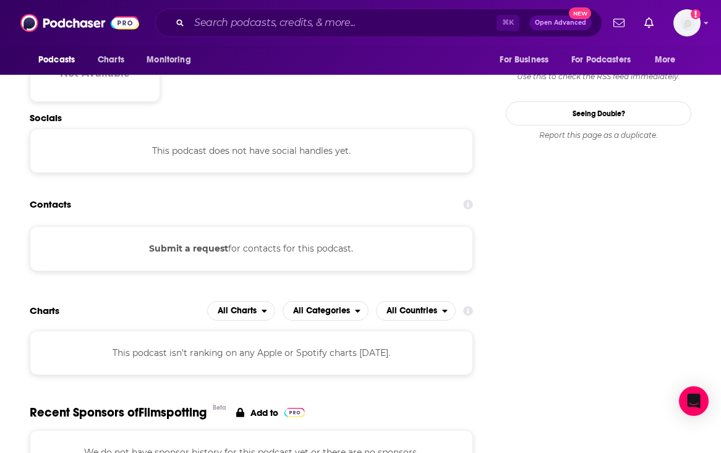
scroll to position [1173, 0]
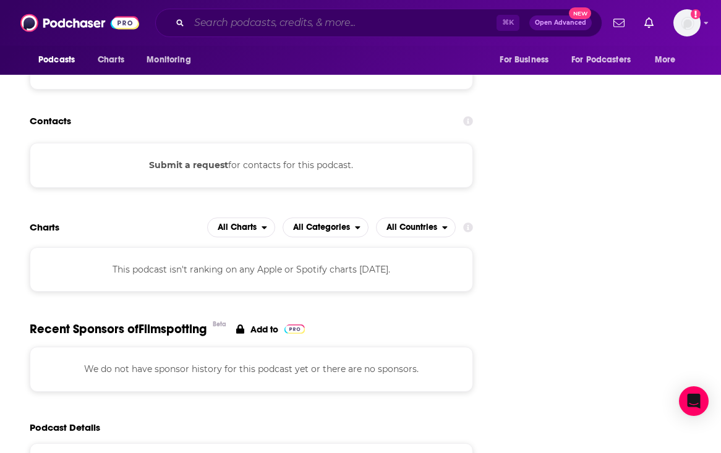
click at [431, 28] on input "Search podcasts, credits, & more..." at bounding box center [342, 23] width 307 height 20
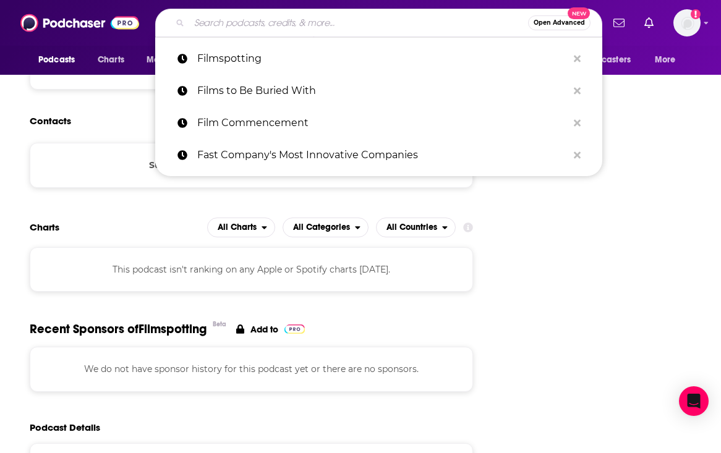
paste input "Fortune's Leadership Next"
type input "Fortune's Leadership Next"
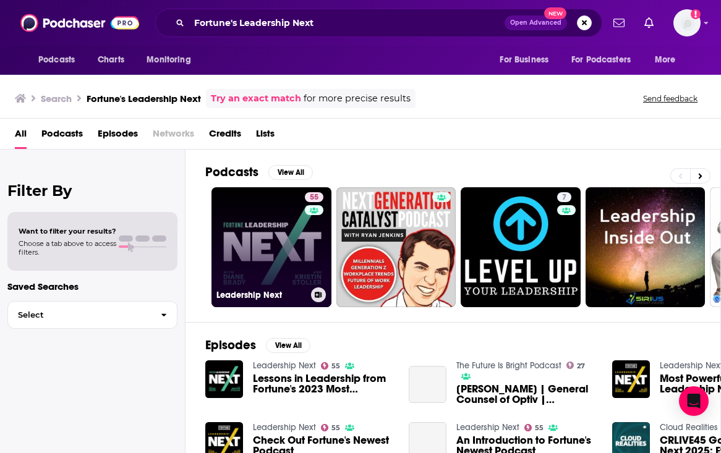
click at [271, 254] on link "55 Leadership Next" at bounding box center [271, 247] width 120 height 120
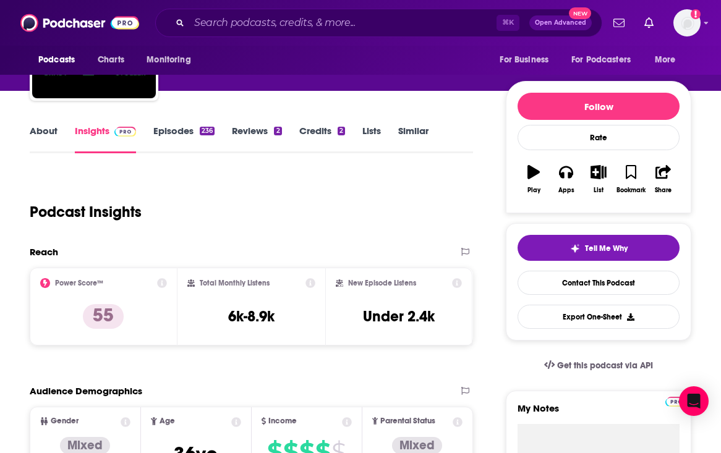
scroll to position [111, 0]
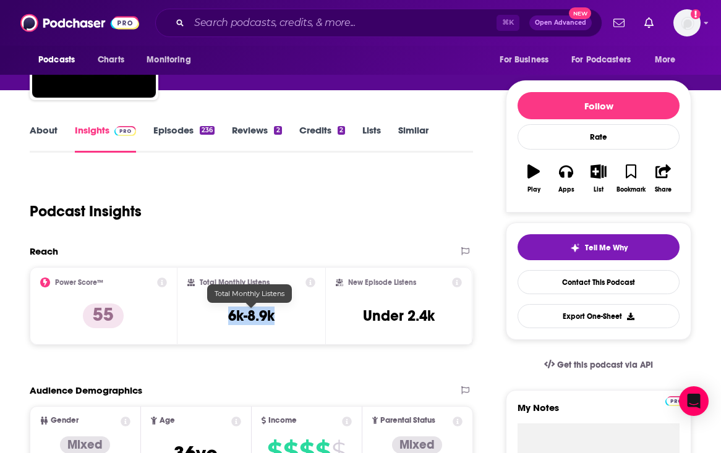
drag, startPoint x: 283, startPoint y: 320, endPoint x: 225, endPoint y: 320, distance: 57.5
click at [225, 320] on div "Total Monthly Listens 6k-8.9k" at bounding box center [251, 306] width 128 height 57
copy h3 "6k-8.9k"
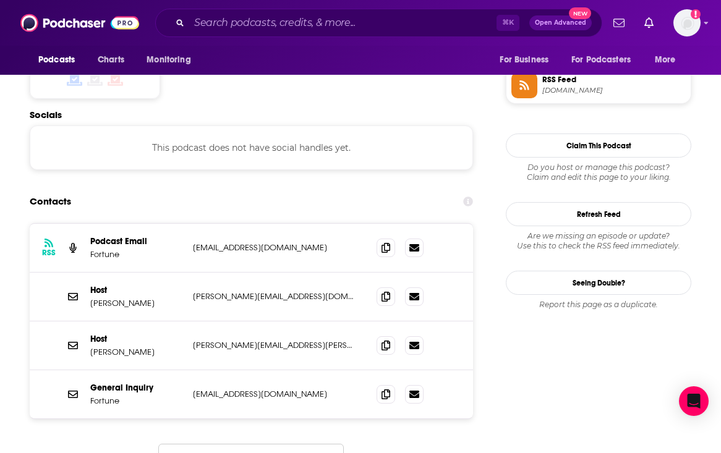
scroll to position [1018, 0]
click at [389, 292] on icon at bounding box center [385, 297] width 9 height 10
drag, startPoint x: 153, startPoint y: 248, endPoint x: 92, endPoint y: 245, distance: 61.3
click at [92, 299] on p "Michal Lev-Ram" at bounding box center [136, 304] width 93 height 11
copy p "Michal Lev-Ram"
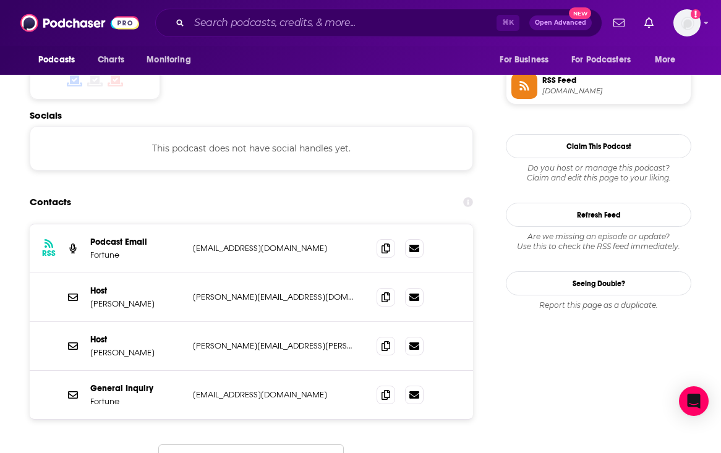
click at [390, 37] on div "Podcasts Charts Monitoring ⌘ K Open Advanced New For Business For Podcasters Mo…" at bounding box center [360, 23] width 721 height 46
click at [381, 25] on input "Search podcasts, credits, & more..." at bounding box center [342, 23] width 307 height 20
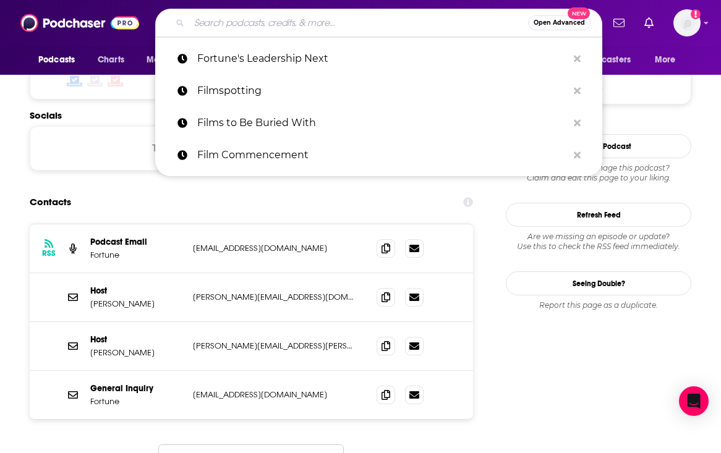
paste input "Happier in Hollywood"
type input "Happier in Hollywood"
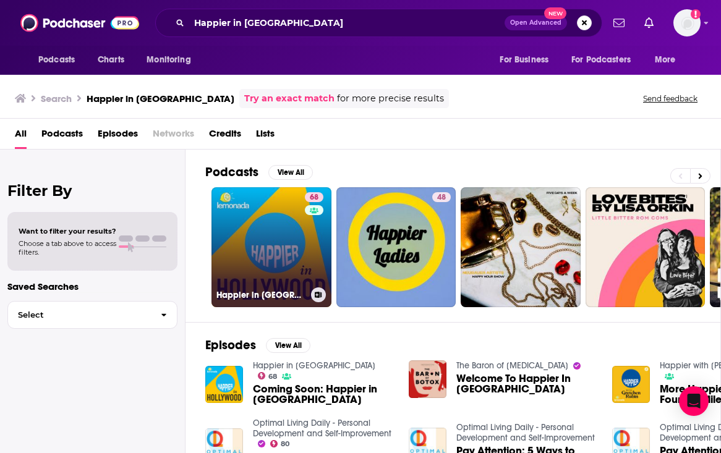
click at [283, 263] on link "68 Happier in Hollywood" at bounding box center [271, 247] width 120 height 120
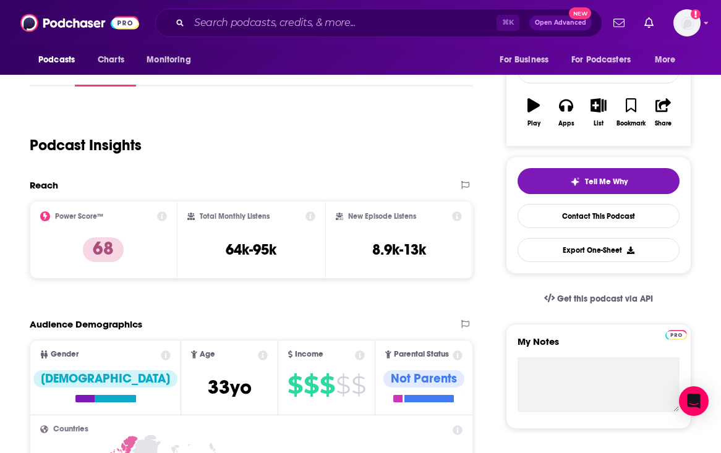
scroll to position [178, 0]
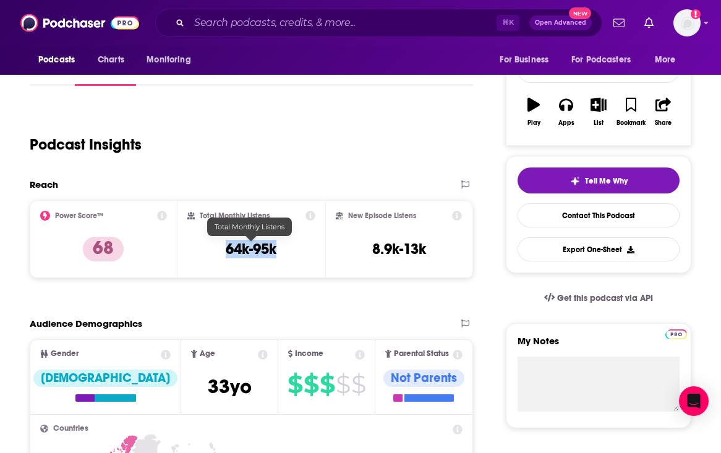
drag, startPoint x: 284, startPoint y: 254, endPoint x: 221, endPoint y: 254, distance: 63.1
click at [221, 254] on div "Total Monthly Listens 64k-95k" at bounding box center [251, 239] width 128 height 57
copy h3 "64k-95k"
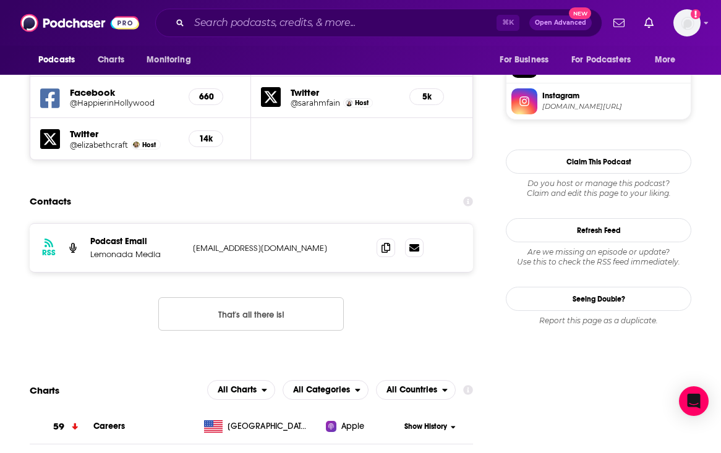
scroll to position [1122, 0]
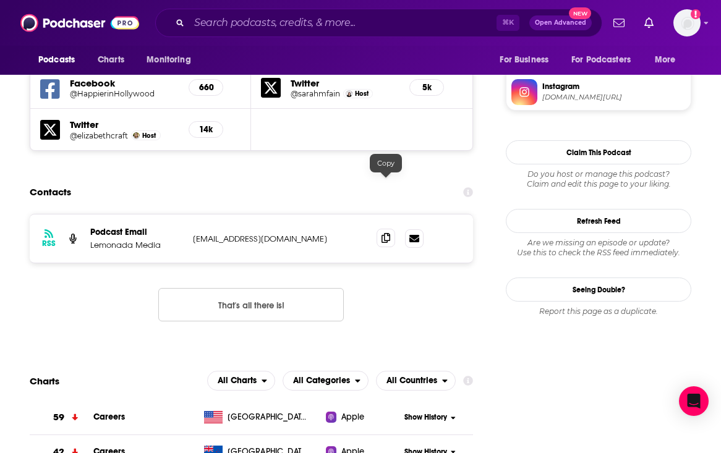
click at [382, 233] on icon at bounding box center [385, 238] width 9 height 10
drag, startPoint x: 158, startPoint y: 190, endPoint x: 92, endPoint y: 192, distance: 66.8
click at [92, 240] on p "Lemonada Media" at bounding box center [136, 245] width 93 height 11
copy p "Lemonada Media"
click at [273, 22] on input "Search podcasts, credits, & more..." at bounding box center [342, 23] width 307 height 20
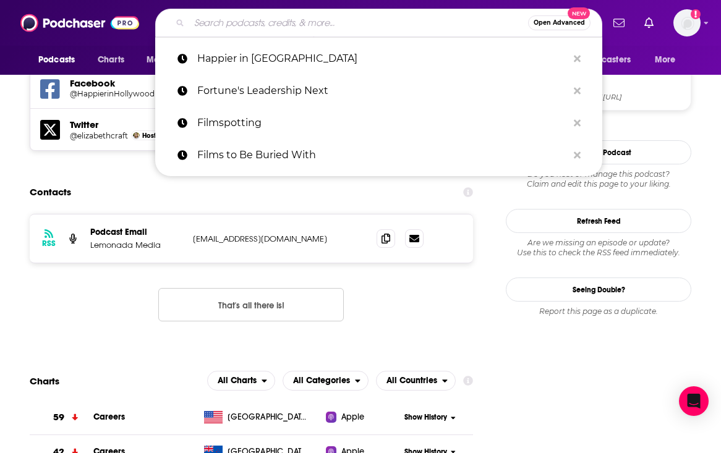
paste input "How Did This Get Made"
type input "How Did This Get Made"
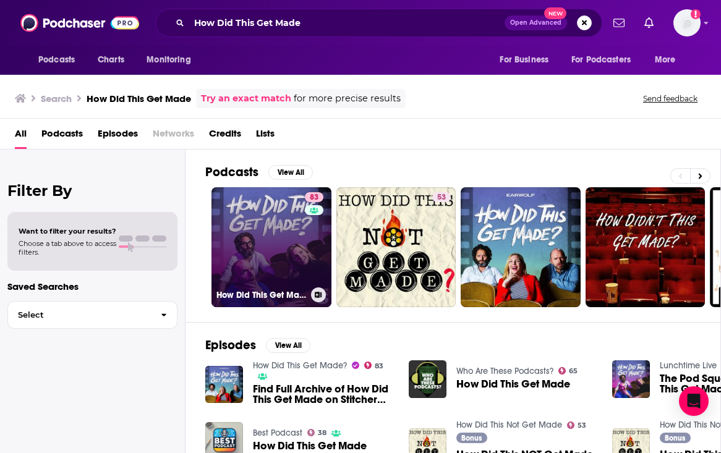
click at [261, 241] on link "83 How Did This Get Made?" at bounding box center [271, 247] width 120 height 120
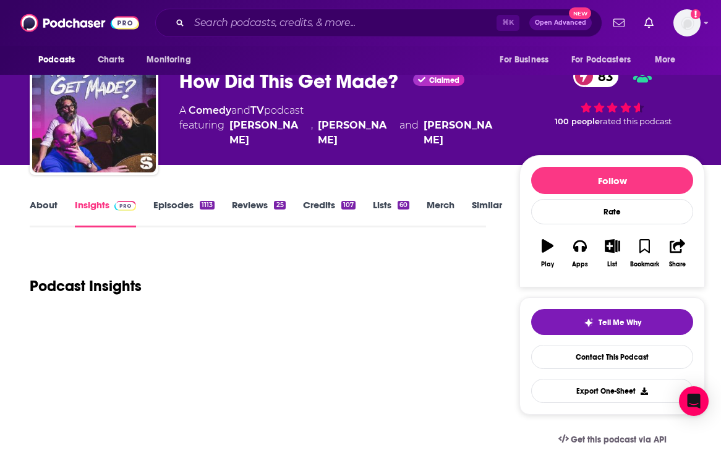
scroll to position [36, 0]
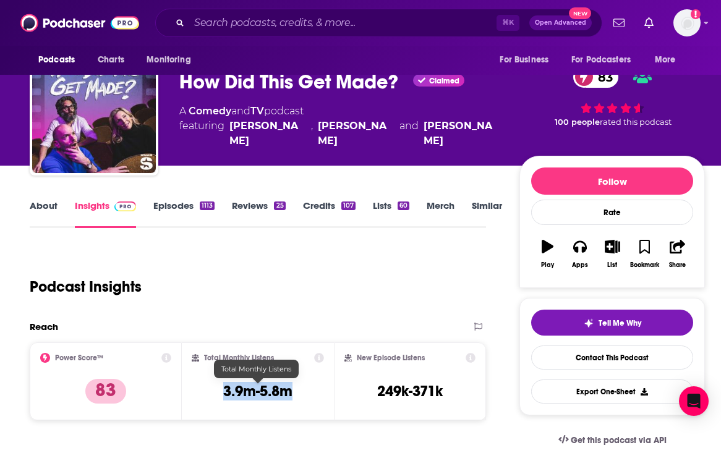
drag, startPoint x: 297, startPoint y: 391, endPoint x: 221, endPoint y: 393, distance: 76.1
click at [221, 393] on div "Total Monthly Listens 3.9m-5.8m" at bounding box center [258, 381] width 132 height 57
copy h3 "3.9m-5.8m"
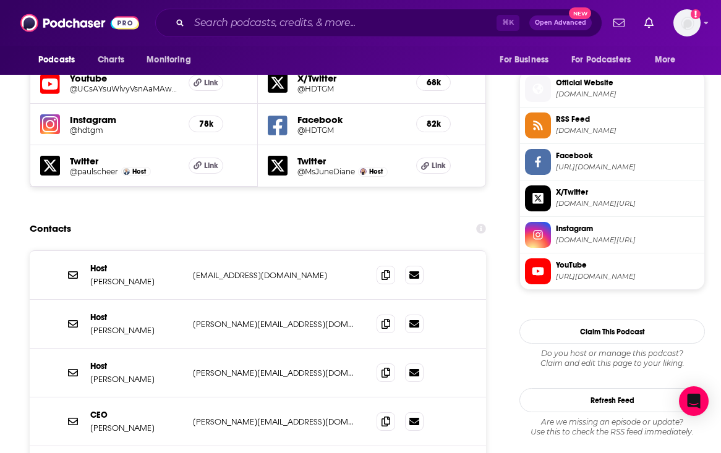
scroll to position [1127, 0]
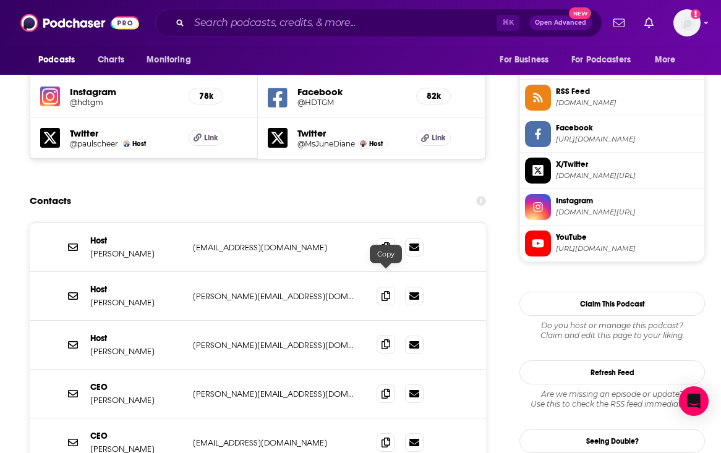
click at [386, 335] on span at bounding box center [386, 344] width 19 height 19
click at [388, 291] on icon at bounding box center [385, 296] width 9 height 10
click at [387, 242] on icon at bounding box center [385, 247] width 9 height 10
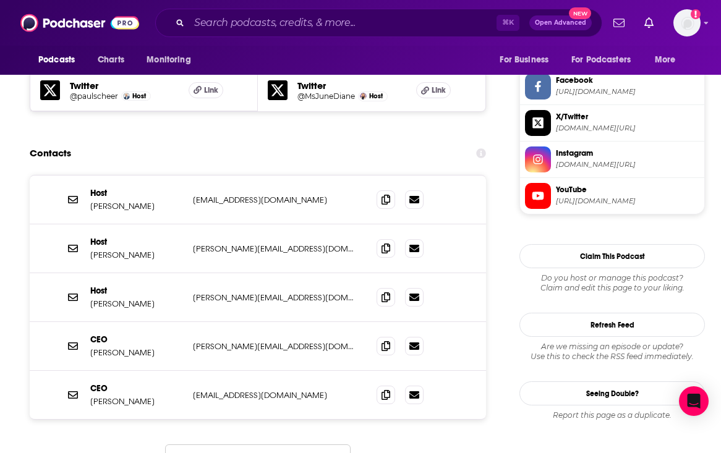
scroll to position [1131, 0]
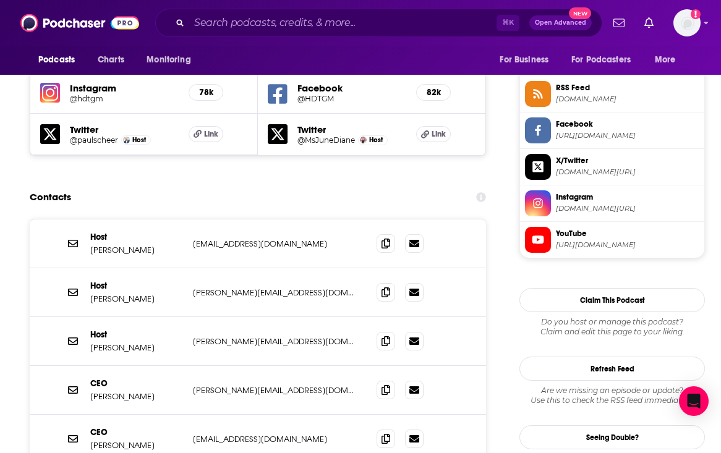
drag, startPoint x: 89, startPoint y: 181, endPoint x: 169, endPoint y: 181, distance: 80.4
click at [169, 220] on div "Host June Diane Raphael june@earwolf.com june@earwolf.com" at bounding box center [258, 244] width 456 height 49
copy p "June Diane Raphael"
drag, startPoint x: 135, startPoint y: 234, endPoint x: 93, endPoint y: 234, distance: 42.7
click at [93, 294] on p "Paul Scheer" at bounding box center [136, 299] width 93 height 11
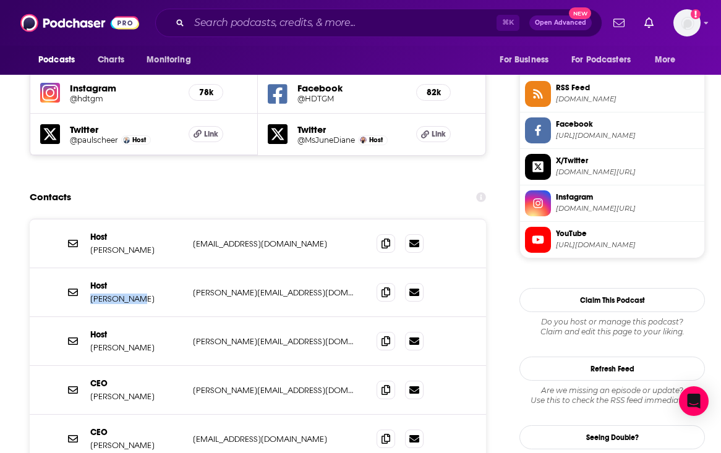
drag, startPoint x: 91, startPoint y: 234, endPoint x: 136, endPoint y: 234, distance: 45.1
click at [136, 294] on p "Paul Scheer" at bounding box center [136, 299] width 93 height 11
copy p "Paul Scheer"
click at [270, 336] on p "jason@earwolf.com" at bounding box center [275, 341] width 164 height 11
drag, startPoint x: 162, startPoint y: 279, endPoint x: 90, endPoint y: 281, distance: 71.7
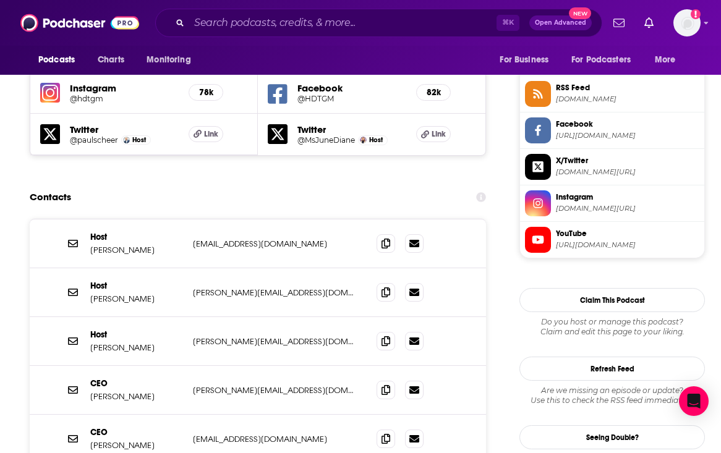
click at [90, 343] on p "Jason Mantzoukas" at bounding box center [136, 348] width 93 height 11
copy p "Jason Mantzoukas"
click at [236, 22] on input "Search podcasts, credits, & more..." at bounding box center [342, 23] width 307 height 20
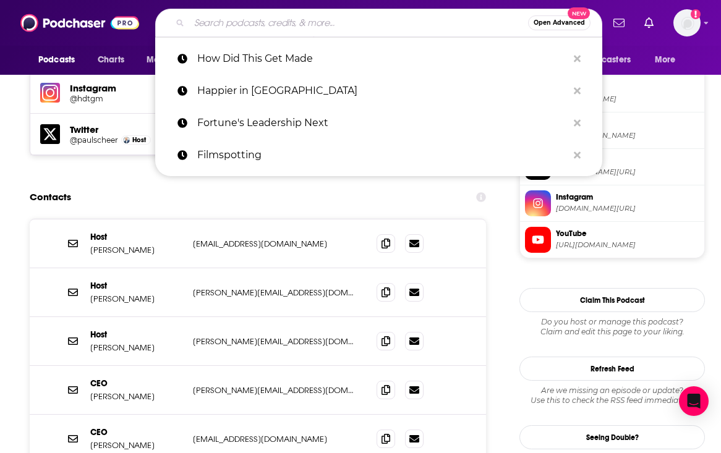
paste input "Indie Film Hustle: Bulletproof Screenwriting Podcast"
type input "Indie Film Hustle: Bulletproof Screenwriting Podcast"
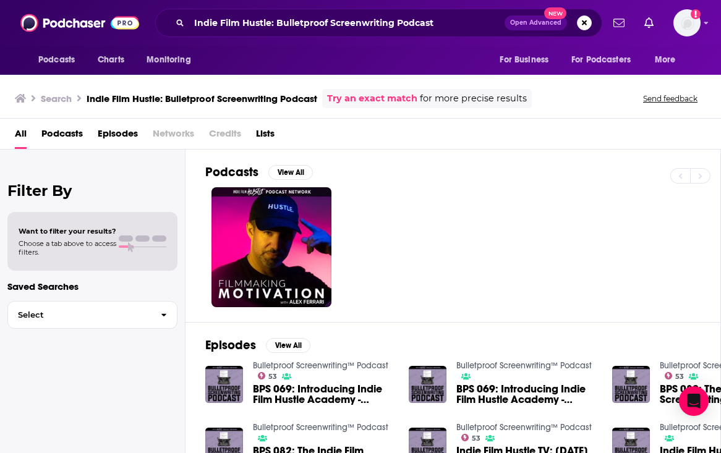
click at [312, 394] on span "BPS 069: Introducing Indie Film Hustle Academy - Premium Screenwriting Education" at bounding box center [323, 394] width 141 height 21
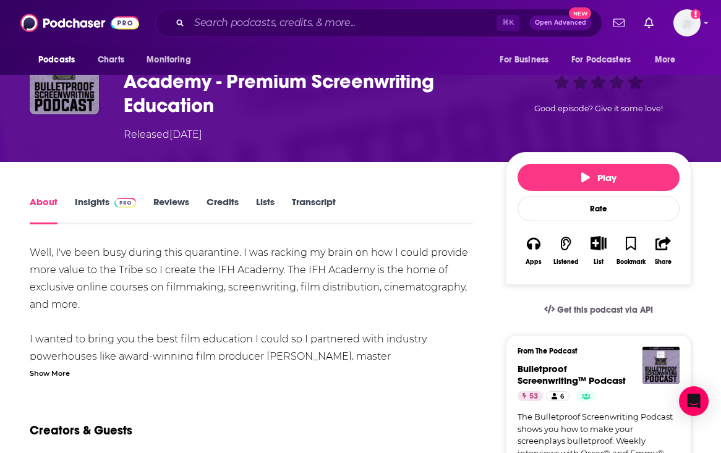
scroll to position [117, 0]
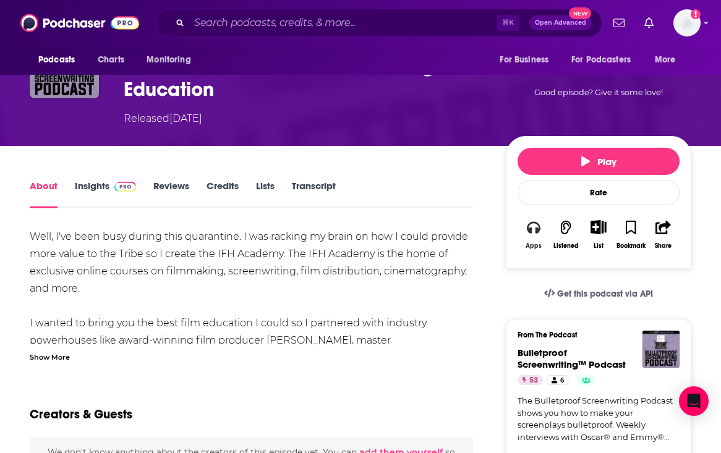
click at [537, 245] on div "Apps" at bounding box center [534, 245] width 16 height 7
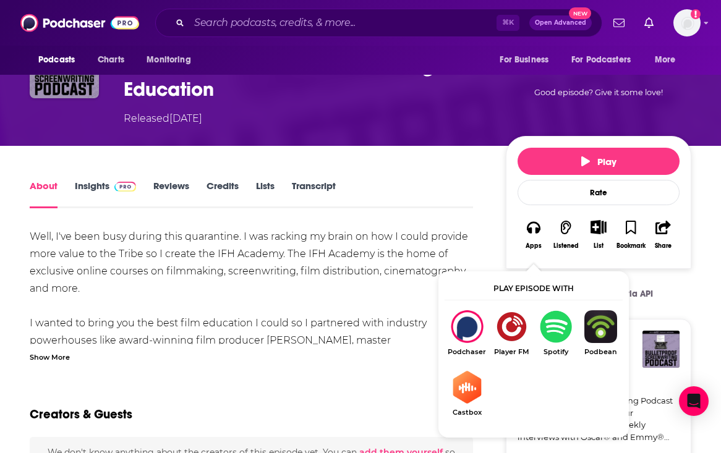
click at [559, 332] on img "Show Listen On dropdown" at bounding box center [556, 326] width 45 height 33
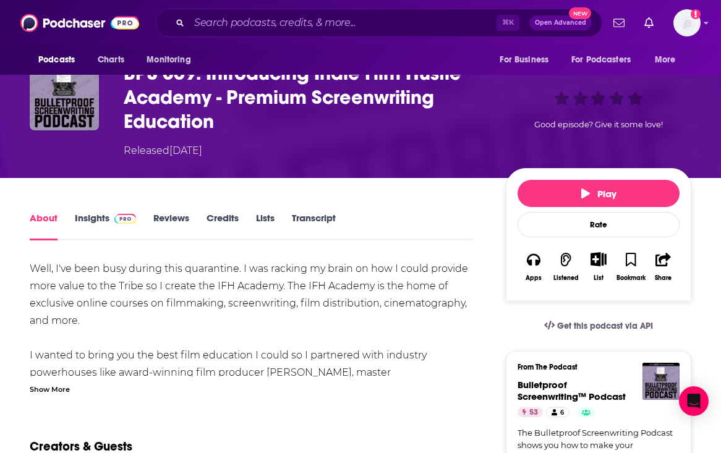
scroll to position [92, 0]
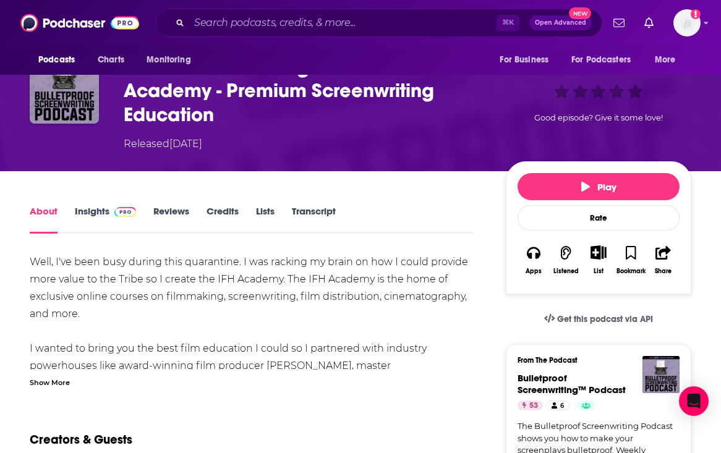
click at [83, 214] on link "Insights" at bounding box center [105, 219] width 61 height 28
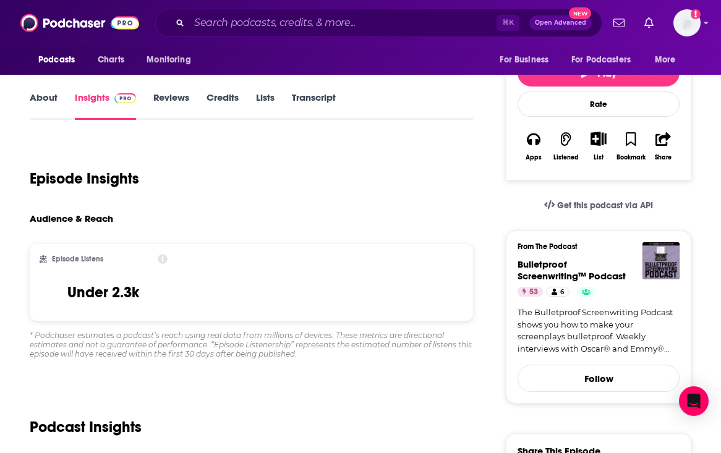
scroll to position [436, 0]
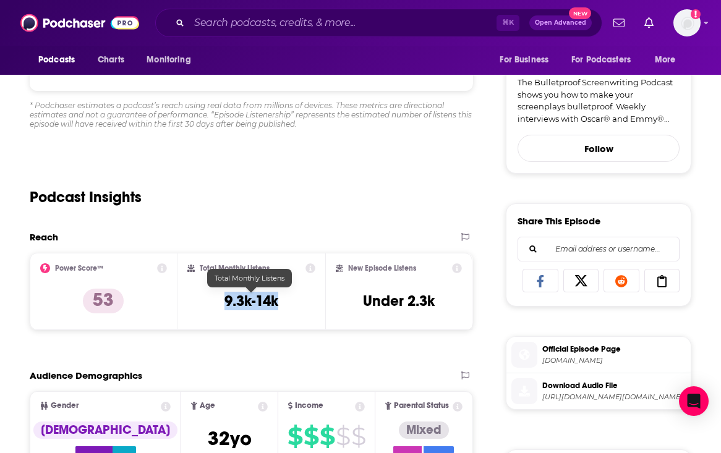
drag, startPoint x: 284, startPoint y: 301, endPoint x: 224, endPoint y: 301, distance: 60.0
click at [224, 301] on div "Total Monthly Listens 9.3k-14k" at bounding box center [251, 291] width 128 height 57
copy h3 "9.3k-14k"
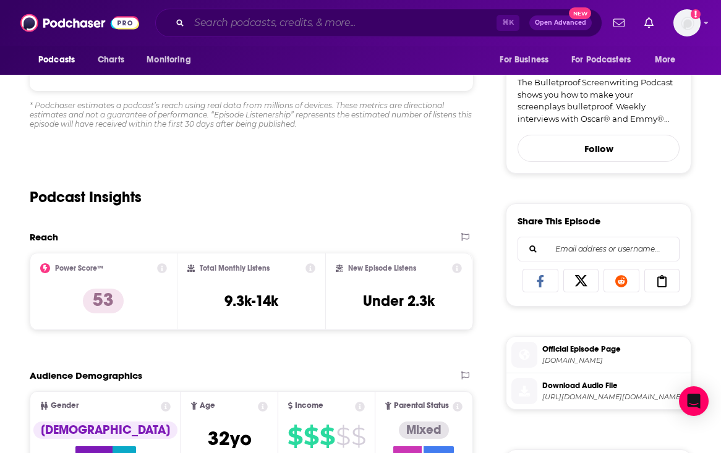
click at [304, 26] on input "Search podcasts, credits, & more..." at bounding box center [342, 23] width 307 height 20
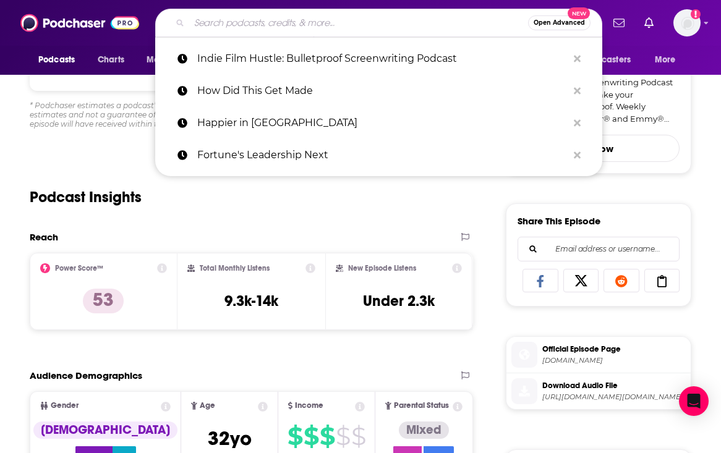
paste input "How I Built This"
type input "How I Built This"
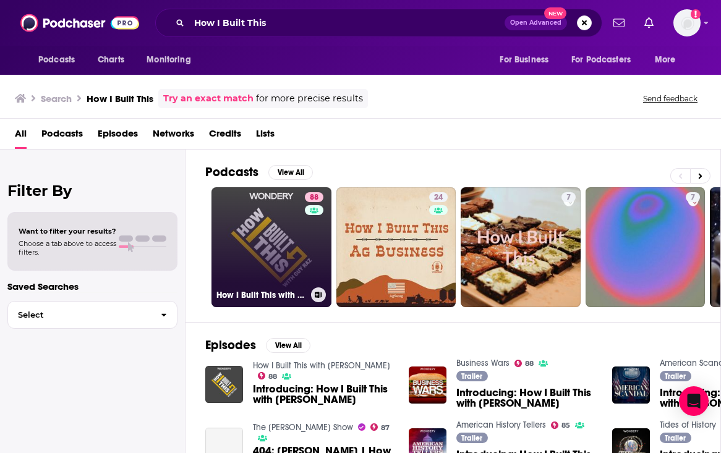
click at [269, 236] on link "88 How I Built This with Guy Raz" at bounding box center [271, 247] width 120 height 120
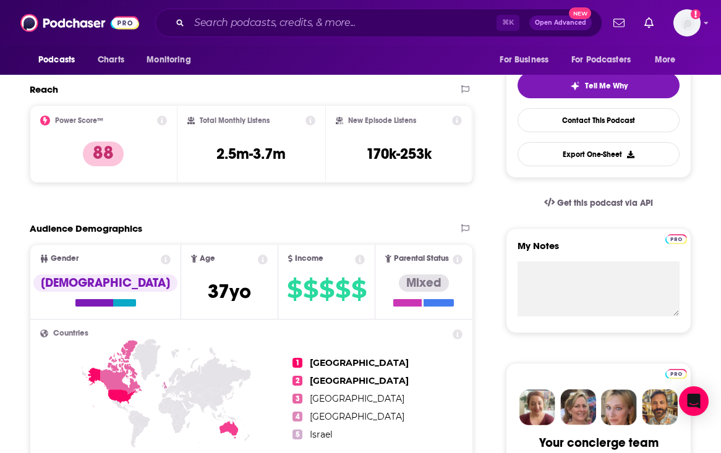
scroll to position [275, 0]
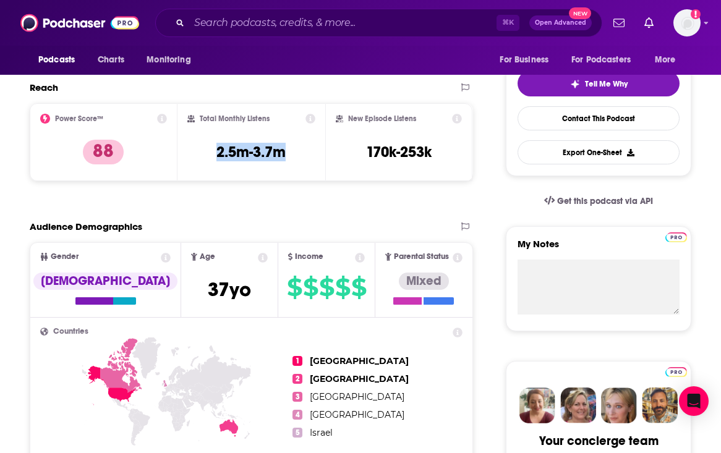
drag, startPoint x: 286, startPoint y: 150, endPoint x: 200, endPoint y: 150, distance: 85.9
click at [200, 150] on div "Total Monthly Listens 2.5m-3.7m" at bounding box center [251, 142] width 128 height 57
copy h3 "2.5m-3.7m"
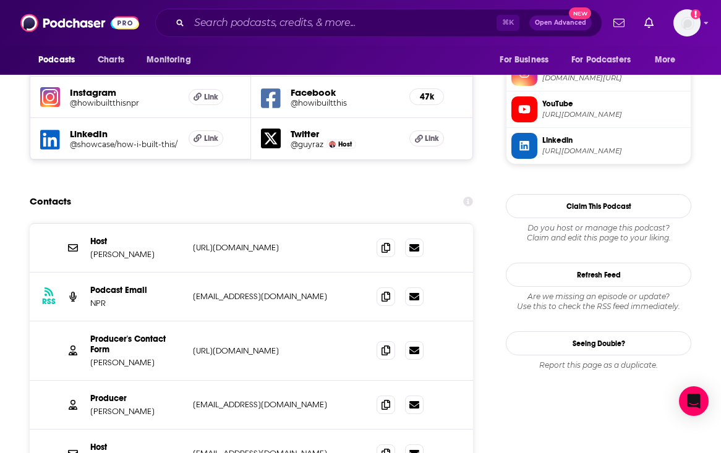
scroll to position [1172, 0]
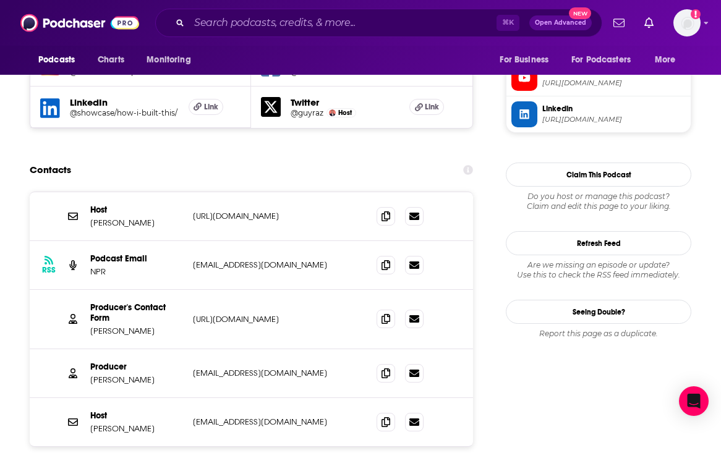
click at [393, 364] on div at bounding box center [400, 373] width 47 height 19
click at [383, 368] on icon at bounding box center [385, 373] width 9 height 10
drag, startPoint x: 165, startPoint y: 309, endPoint x: 85, endPoint y: 310, distance: 79.8
click at [85, 349] on div "Producer Ramtin Arablouei rarablouei@npr.org rarablouei@npr.org" at bounding box center [251, 373] width 443 height 49
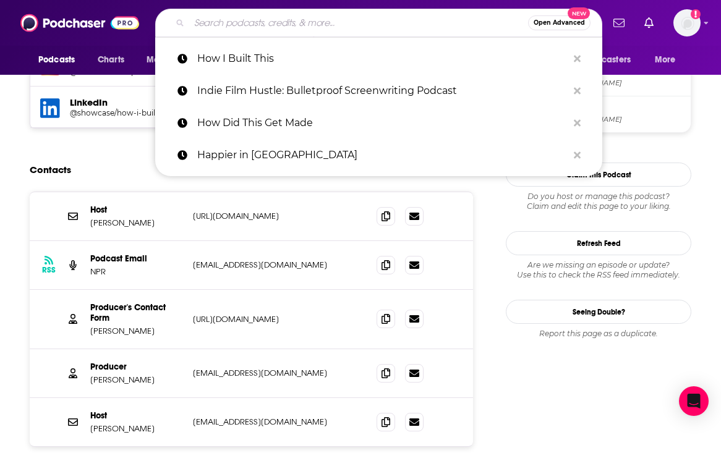
click at [277, 21] on input "Search podcasts, credits, & more..." at bounding box center [358, 23] width 339 height 20
paste input "Indie Film Hustle"
type input "Indie Film Hustle"
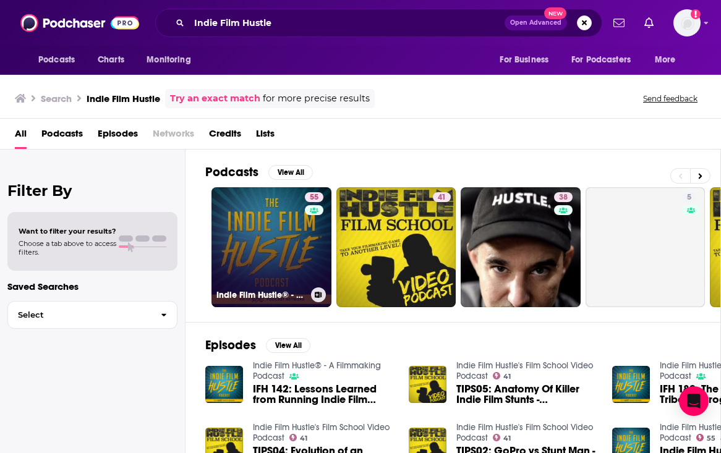
click at [259, 223] on link "55 Indie Film Hustle® - A Filmmaking Podcast" at bounding box center [271, 247] width 120 height 120
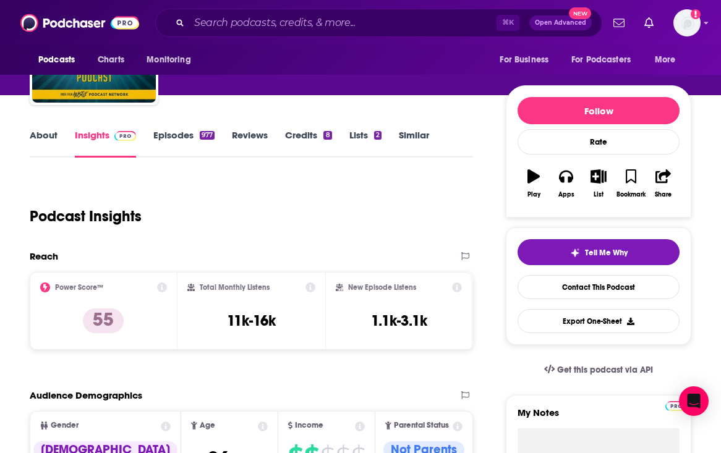
scroll to position [107, 0]
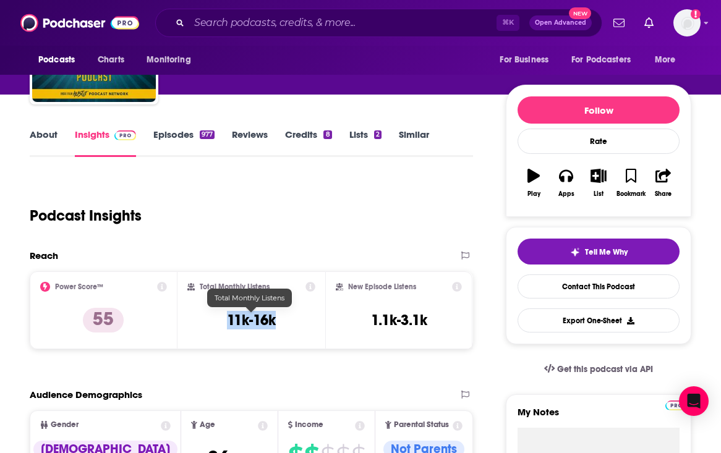
drag, startPoint x: 278, startPoint y: 325, endPoint x: 221, endPoint y: 325, distance: 56.9
click at [221, 325] on div "Total Monthly Listens 11k-16k" at bounding box center [251, 310] width 128 height 57
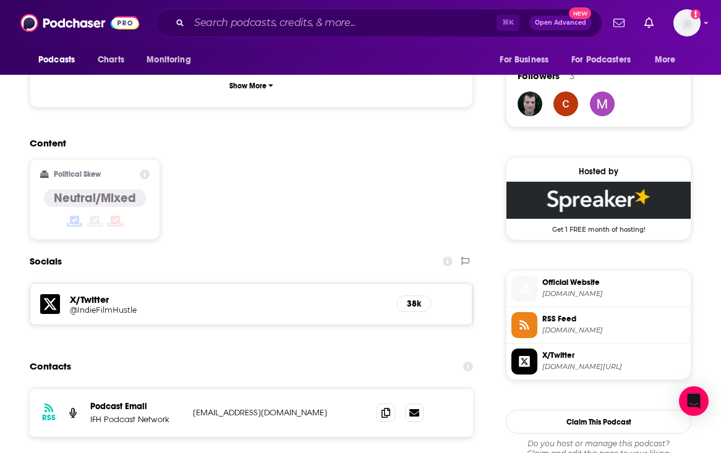
scroll to position [913, 0]
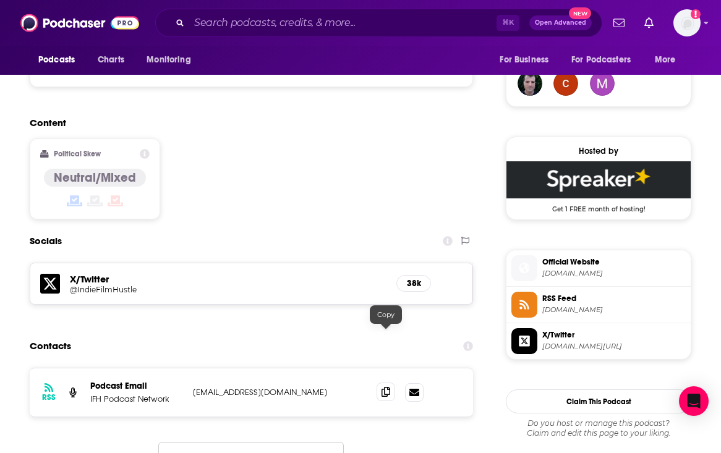
click at [386, 387] on icon at bounding box center [385, 392] width 9 height 10
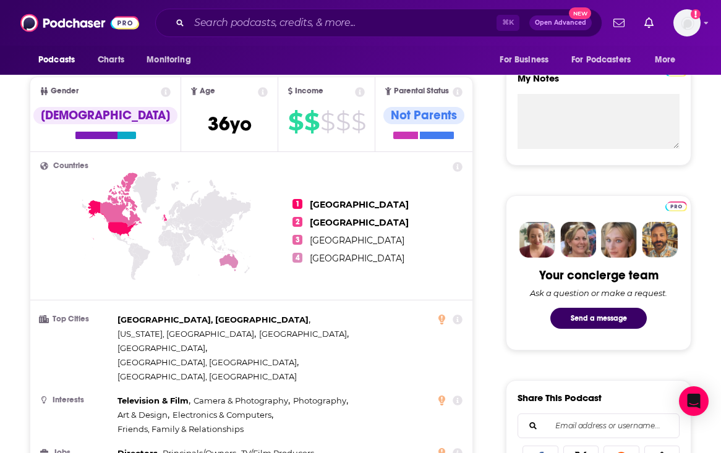
scroll to position [0, 0]
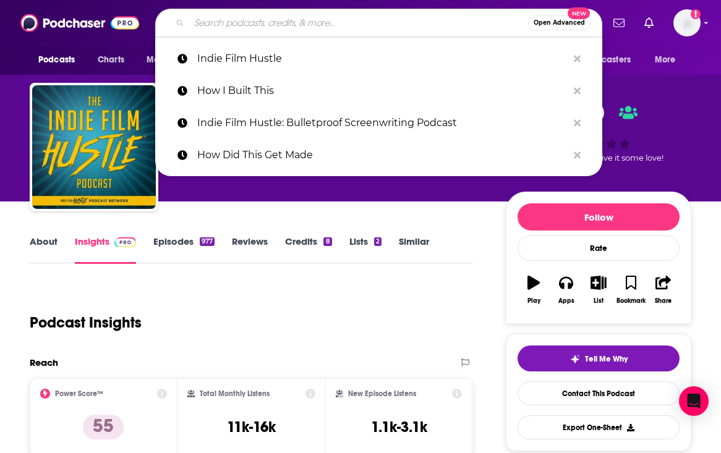
click at [271, 24] on input "Search podcasts, credits, & more..." at bounding box center [358, 23] width 339 height 20
paste input "IndieWire: Screen Talk"
type input "IndieWire: Screen Talk"
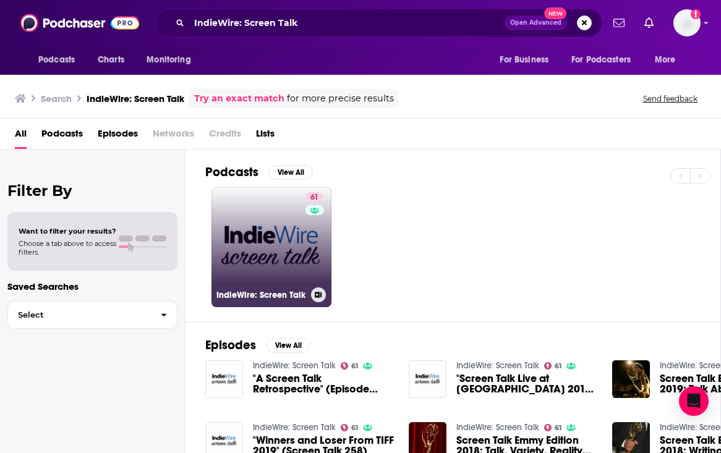
click at [235, 251] on link "61 IndieWire: Screen Talk" at bounding box center [271, 247] width 120 height 120
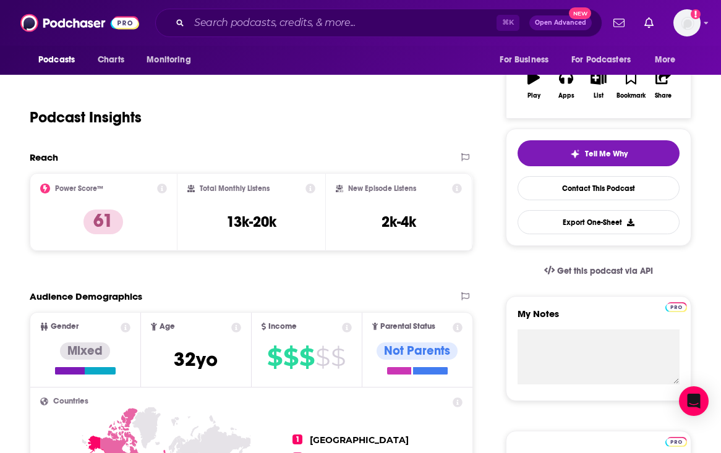
scroll to position [218, 0]
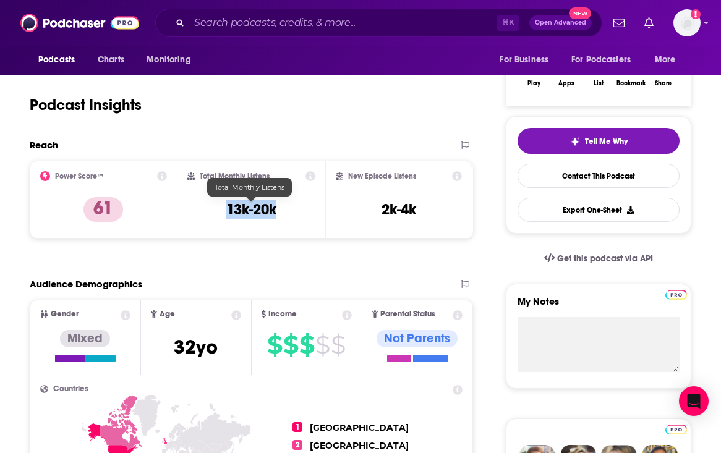
drag, startPoint x: 283, startPoint y: 214, endPoint x: 213, endPoint y: 214, distance: 69.9
click at [213, 214] on div "Total Monthly Listens 13k-20k" at bounding box center [251, 199] width 128 height 57
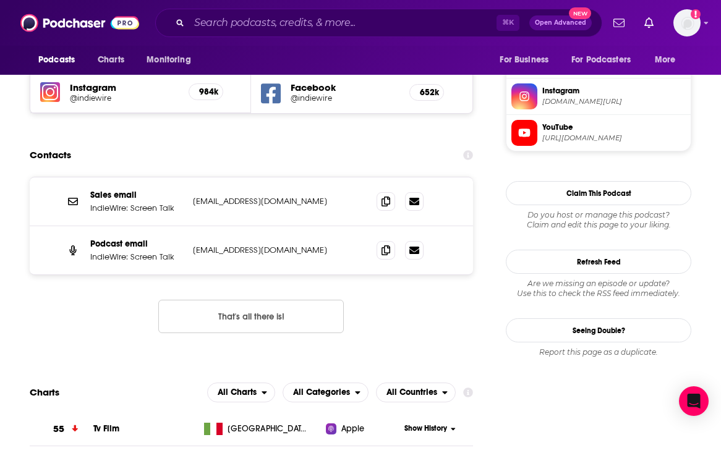
scroll to position [1118, 0]
click at [386, 244] on icon at bounding box center [385, 249] width 9 height 10
click at [316, 19] on input "Search podcasts, credits, & more..." at bounding box center [342, 23] width 307 height 20
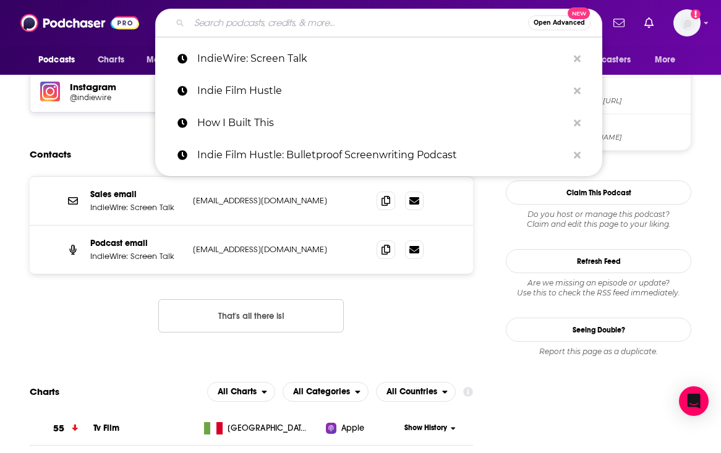
paste input "Just Shoot It: A Podcast about Filmmaking, Screenwriting and Directing"
type input "Just Shoot It: A Podcast about Filmmaking, Screenwriting and Directing"
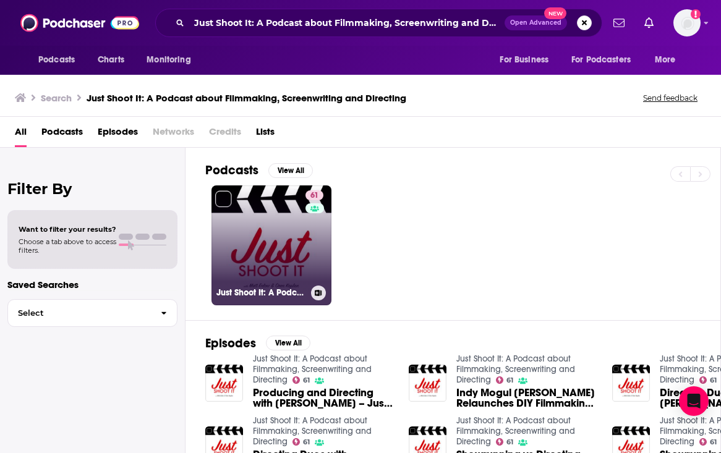
click at [234, 224] on link "61 Just Shoot It: A Podcast about Filmmaking, Screenwriting and Directing" at bounding box center [271, 245] width 120 height 120
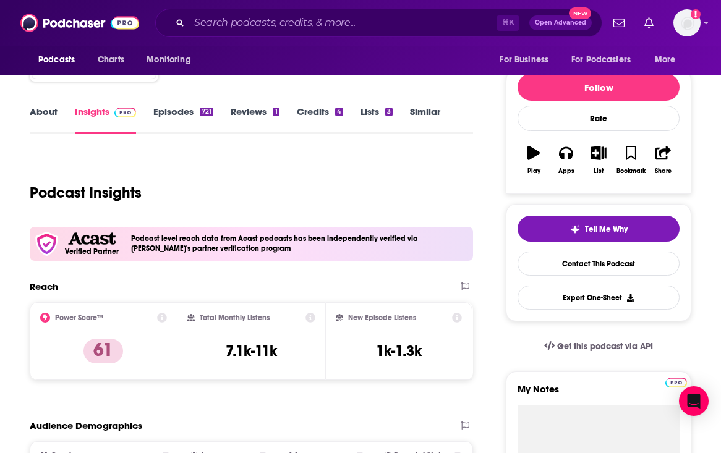
scroll to position [144, 0]
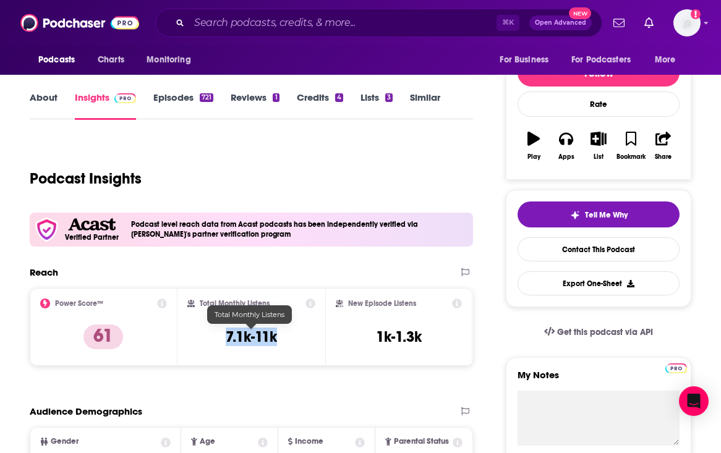
drag, startPoint x: 296, startPoint y: 337, endPoint x: 225, endPoint y: 338, distance: 71.1
click at [225, 338] on div "Total Monthly Listens 7.1k-11k" at bounding box center [251, 327] width 128 height 57
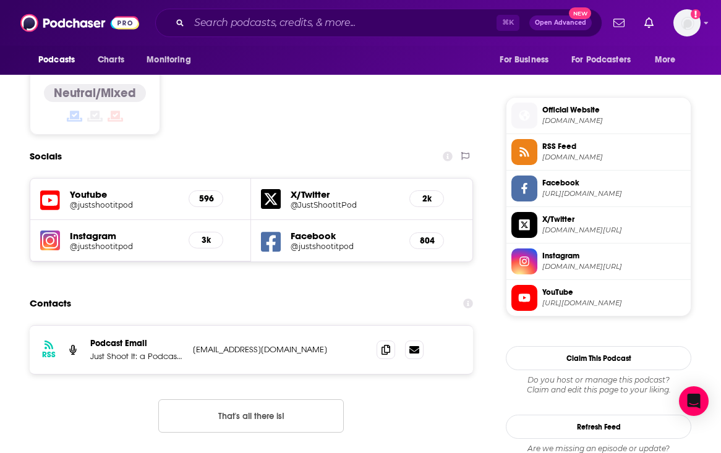
scroll to position [1112, 0]
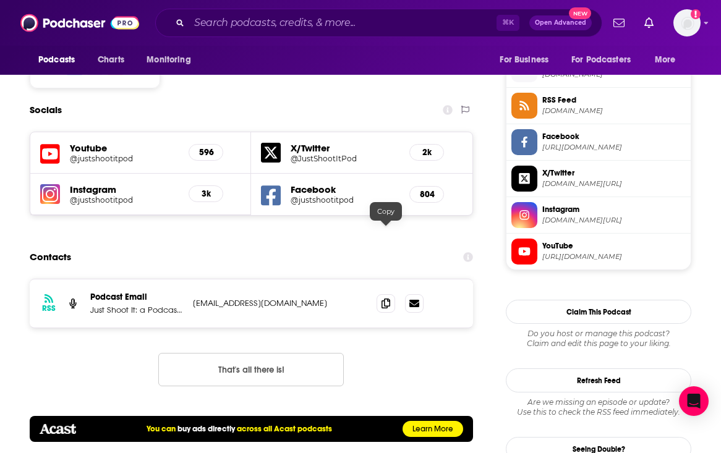
click at [395, 294] on div at bounding box center [400, 303] width 47 height 19
click at [382, 298] on icon at bounding box center [385, 303] width 9 height 10
click at [304, 24] on input "Search podcasts, credits, & more..." at bounding box center [342, 23] width 307 height 20
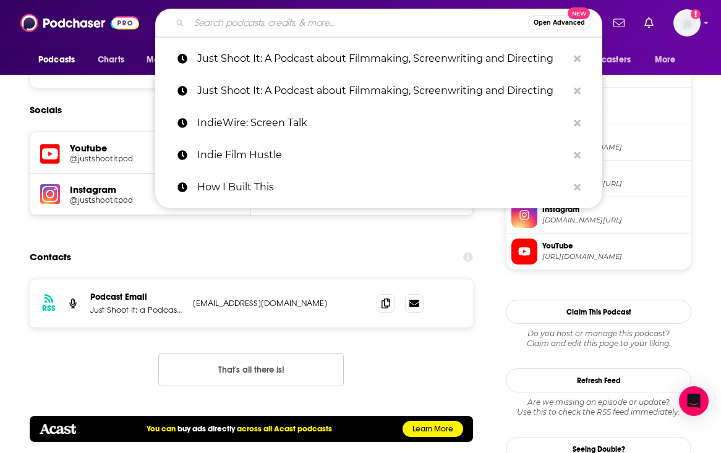
paste input "KCRW The Business"
type input "KCRW The Business"
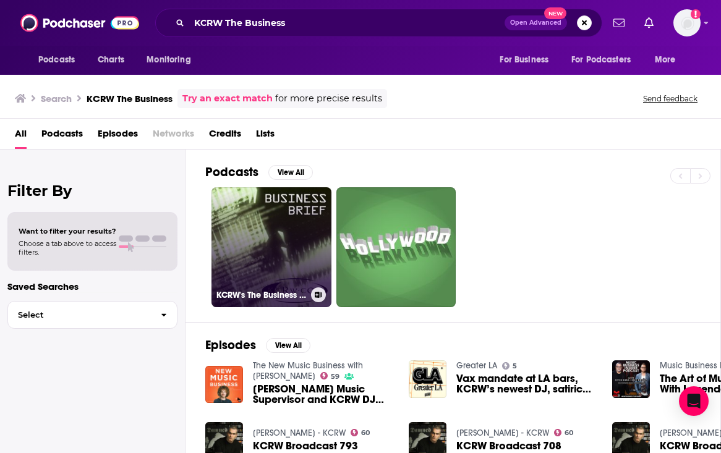
click at [247, 260] on link "KCRW's The Business Brief" at bounding box center [271, 247] width 120 height 120
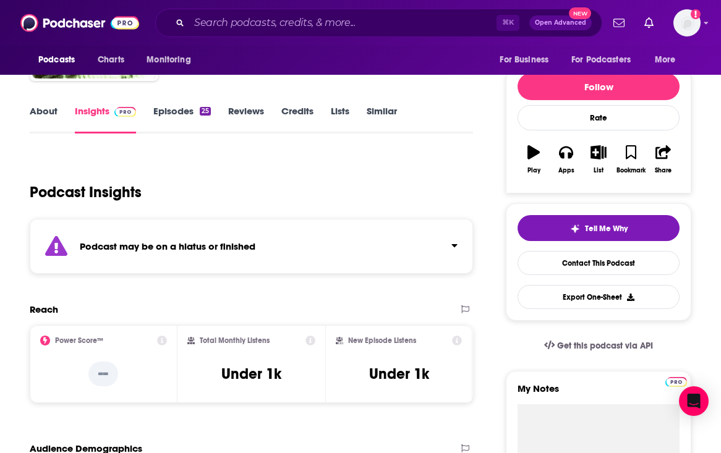
scroll to position [132, 0]
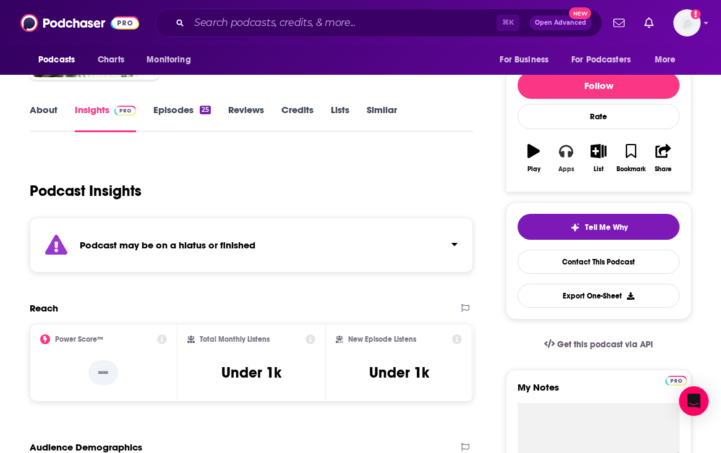
click at [561, 159] on button "Apps" at bounding box center [566, 158] width 32 height 45
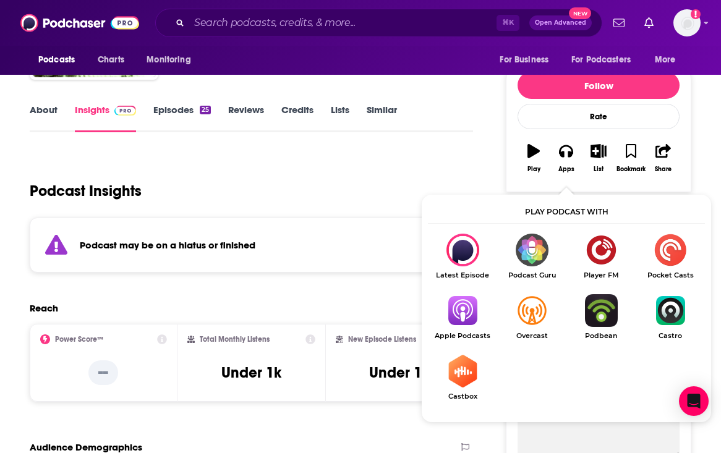
click at [459, 318] on img "Show Listen On dropdown" at bounding box center [462, 310] width 69 height 33
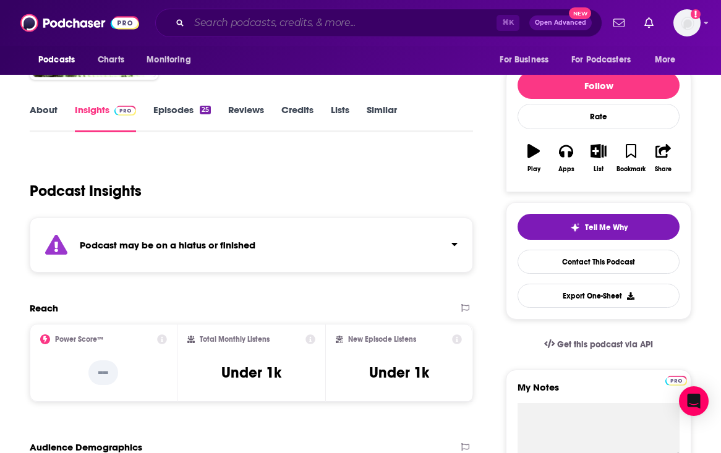
click at [340, 20] on input "Search podcasts, credits, & more..." at bounding box center [342, 23] width 307 height 20
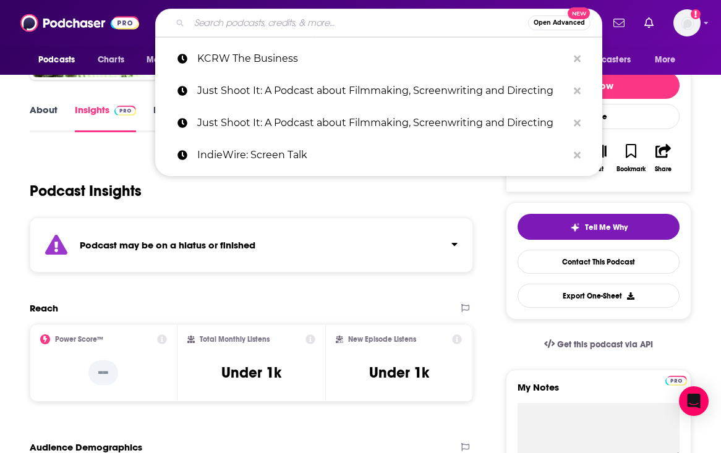
paste input "Let's Shoot!"
type input "Let's Shoot!"
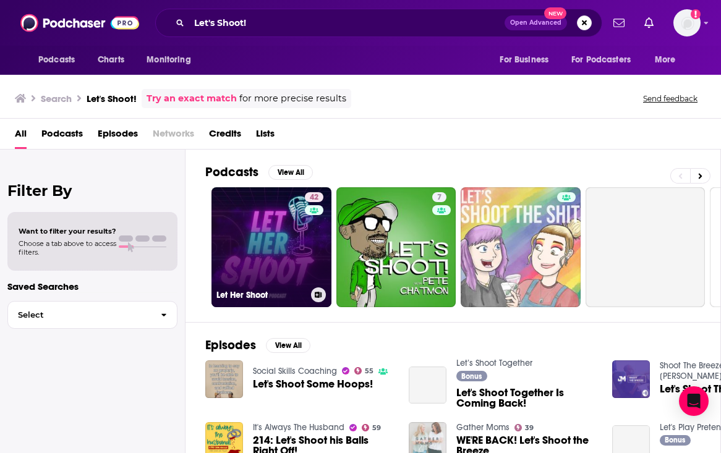
click at [263, 250] on link "42 Let Her Shoot" at bounding box center [271, 247] width 120 height 120
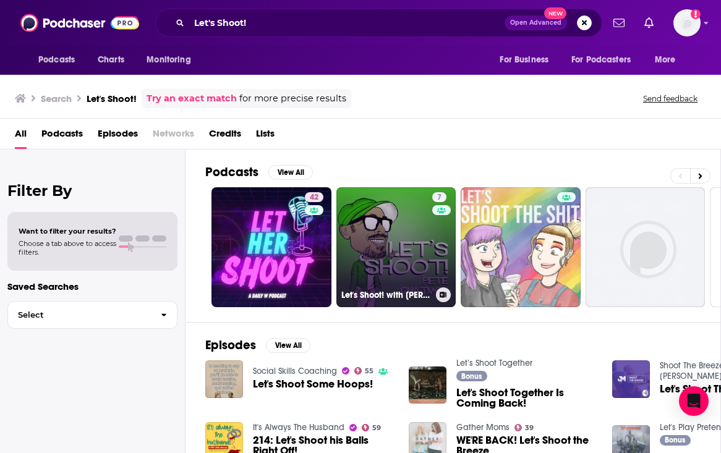
click at [376, 243] on link "7 Let's Shoot! with Pete Chatmon" at bounding box center [396, 247] width 120 height 120
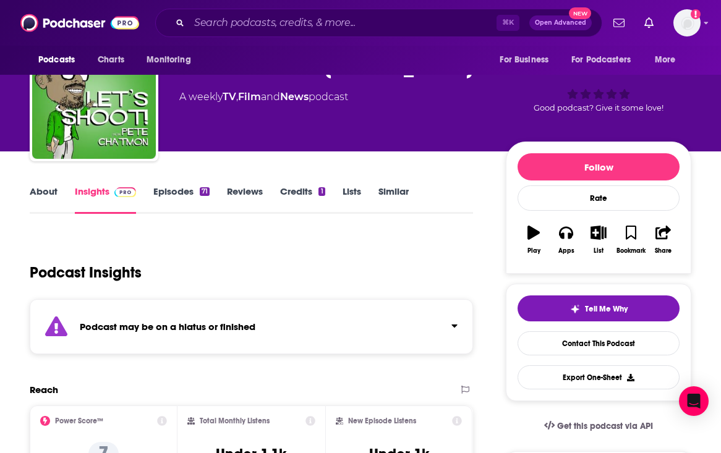
scroll to position [62, 0]
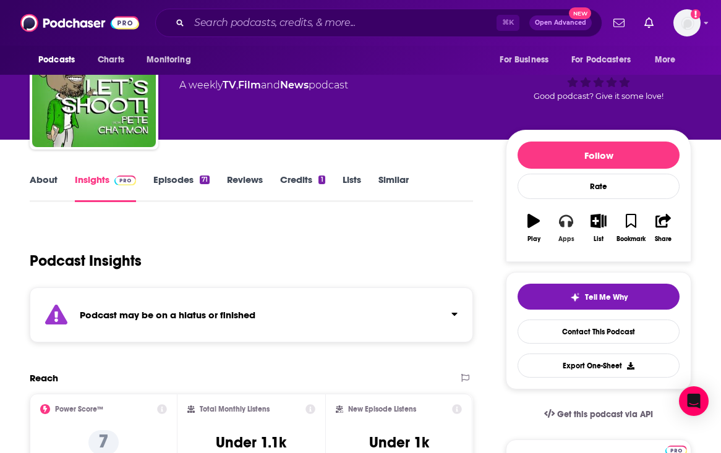
click at [562, 232] on button "Apps" at bounding box center [566, 228] width 32 height 45
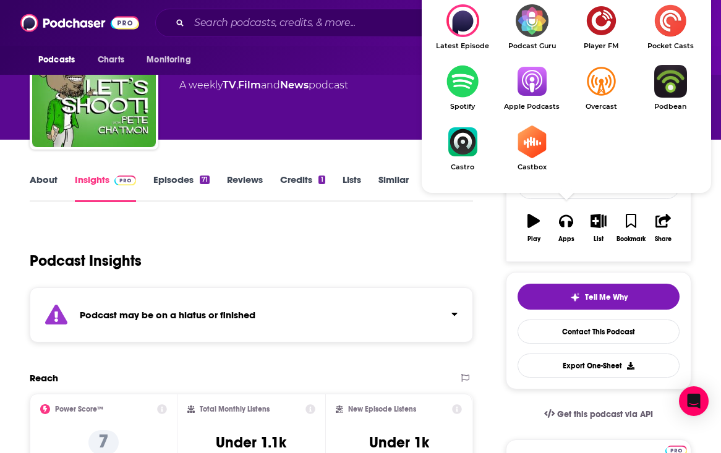
click at [458, 83] on img "Show Listen On dropdown" at bounding box center [462, 81] width 69 height 33
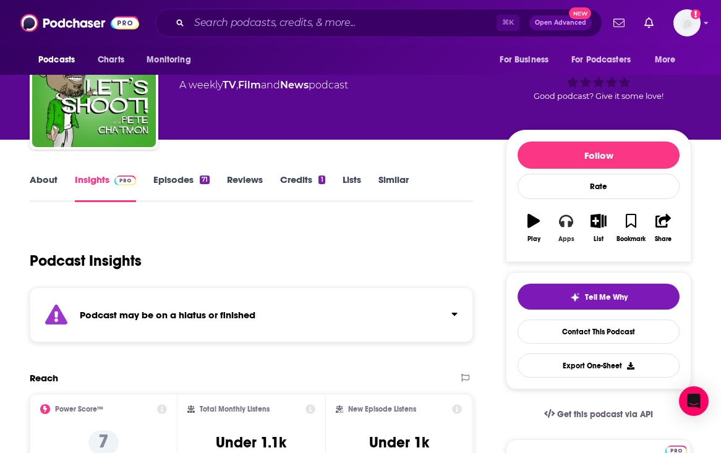
click at [562, 224] on icon "button" at bounding box center [566, 221] width 14 height 12
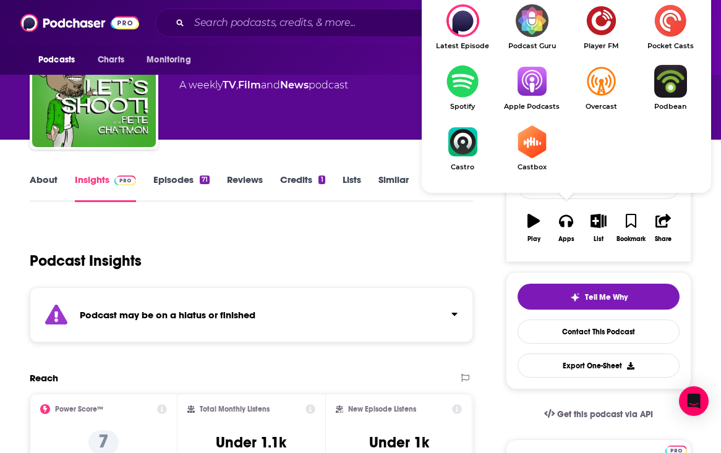
click at [450, 79] on img "Show Listen On dropdown" at bounding box center [462, 81] width 69 height 33
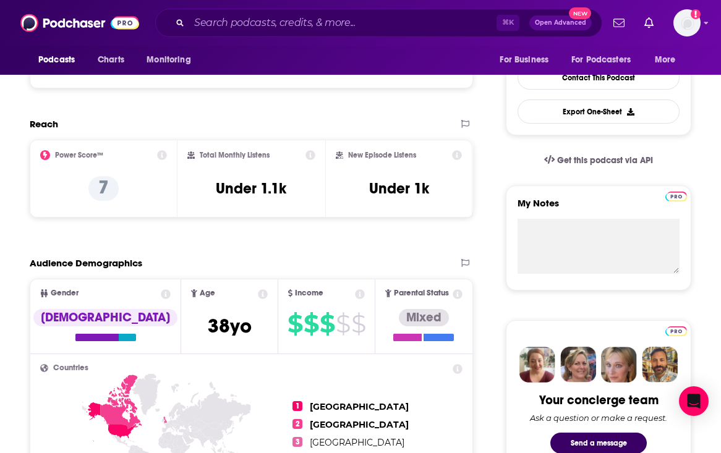
scroll to position [307, 0]
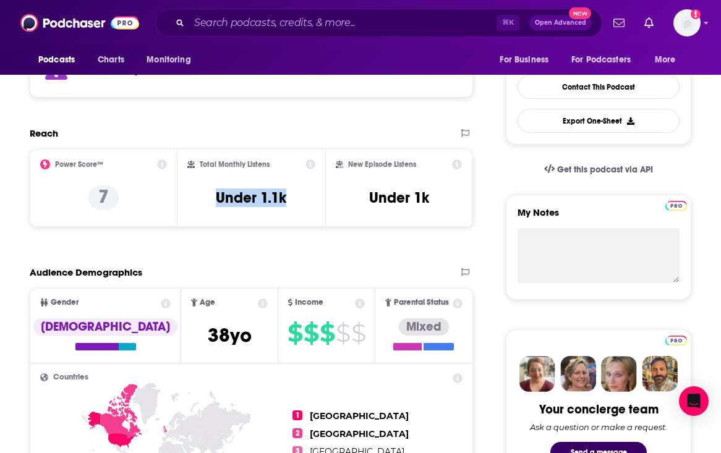
drag, startPoint x: 299, startPoint y: 197, endPoint x: 212, endPoint y: 197, distance: 87.2
click at [212, 197] on div "Total Monthly Listens Under 1.1k" at bounding box center [251, 188] width 128 height 57
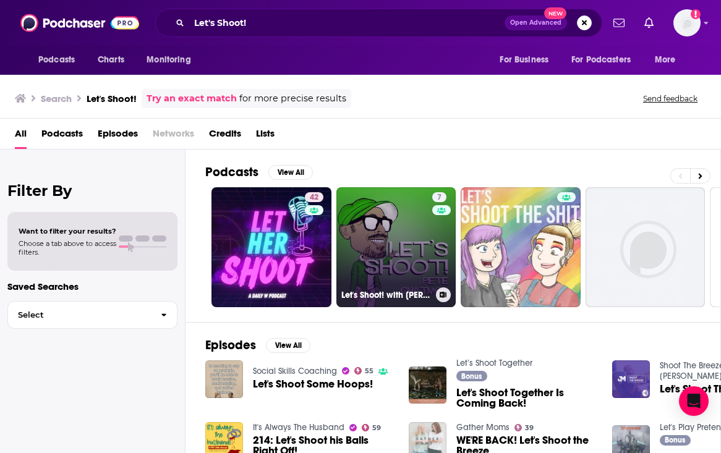
click at [383, 238] on link "7 Let's Shoot! with Pete Chatmon" at bounding box center [396, 247] width 120 height 120
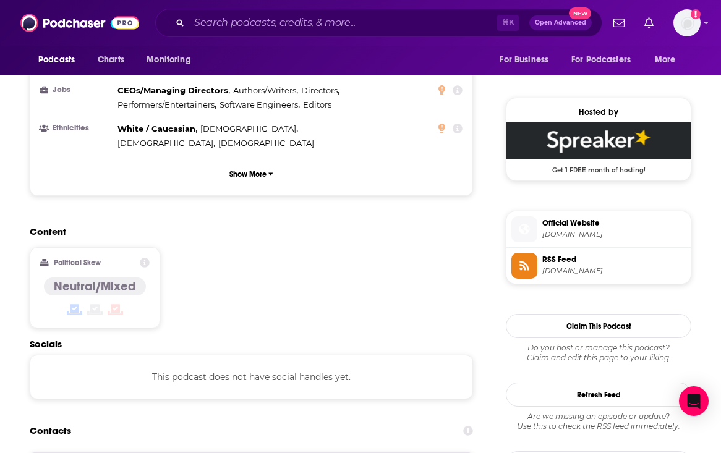
scroll to position [993, 0]
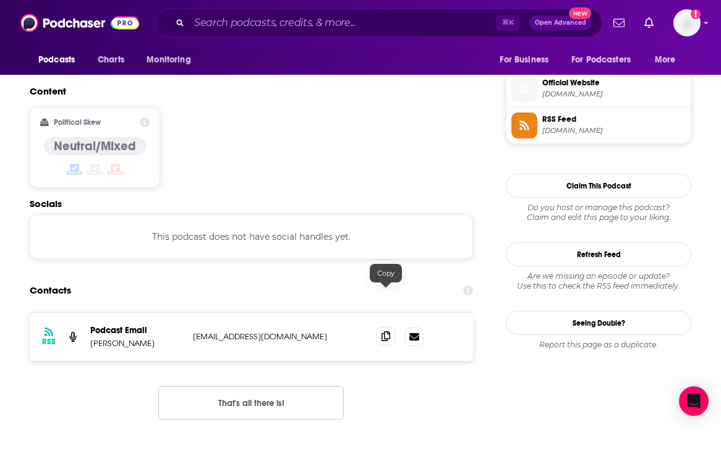
click at [389, 331] on icon at bounding box center [385, 336] width 9 height 10
click at [365, 23] on input "Search podcasts, credits, & more..." at bounding box center [342, 23] width 307 height 20
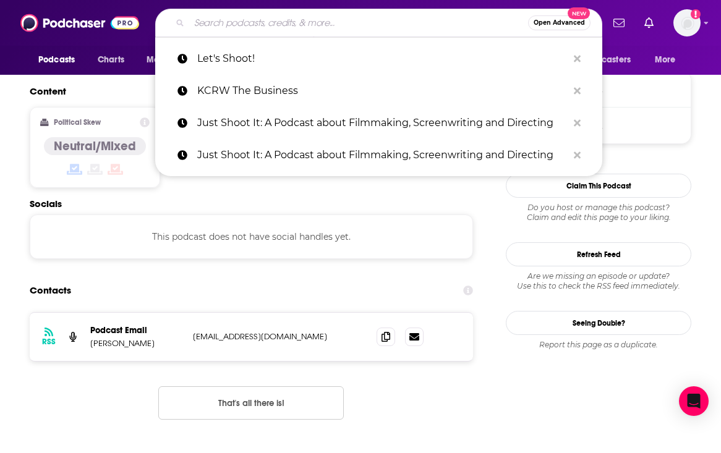
paste input "Little Gold Men by Vanity Fair"
type input "Little Gold Men by Vanity Fair"
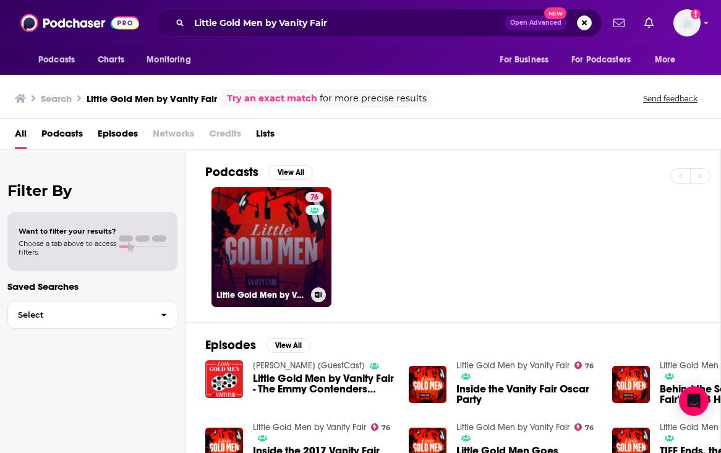
click at [252, 229] on link "76 Little Gold Men by Vanity Fair" at bounding box center [271, 247] width 120 height 120
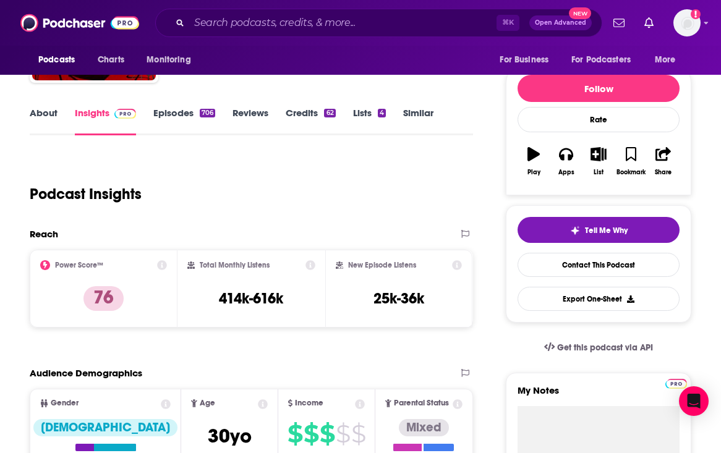
scroll to position [129, 0]
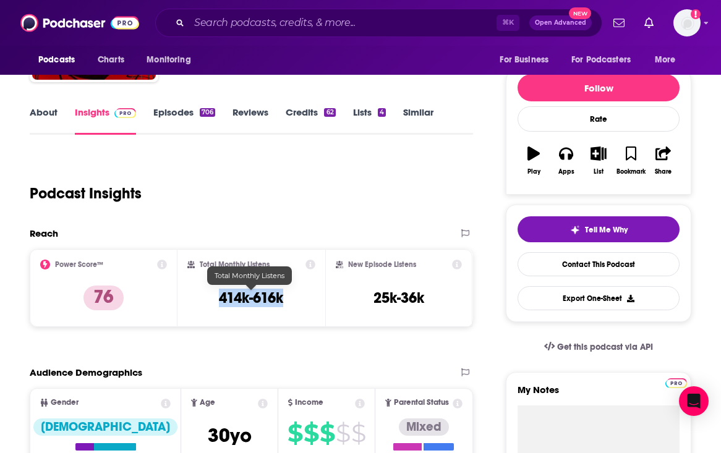
drag, startPoint x: 289, startPoint y: 301, endPoint x: 220, endPoint y: 300, distance: 69.3
click at [220, 300] on div "Total Monthly Listens 414k-616k" at bounding box center [251, 288] width 128 height 57
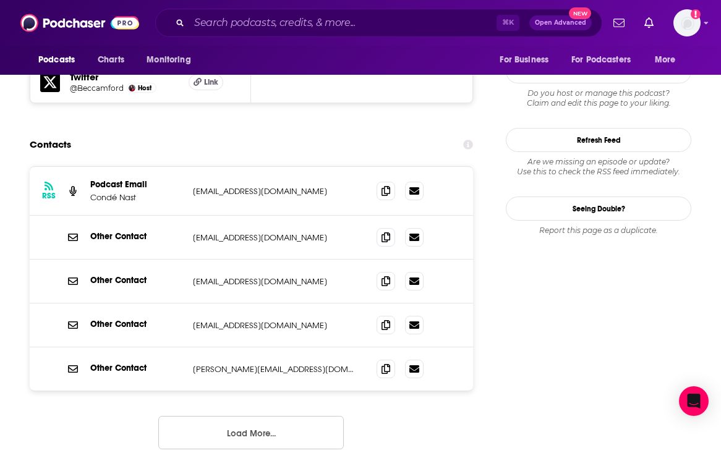
scroll to position [1240, 0]
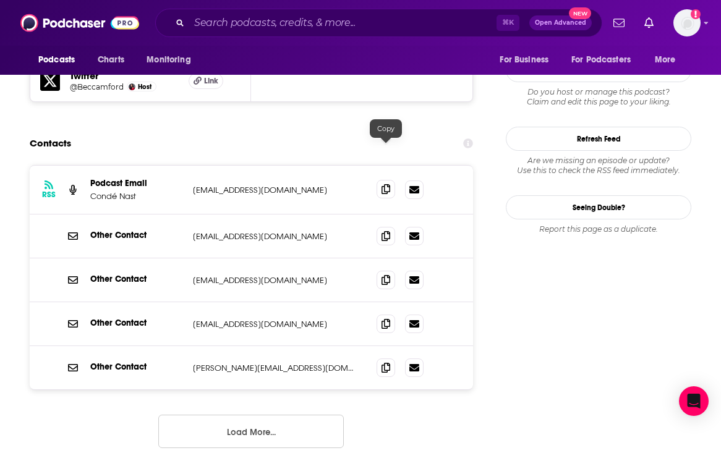
click at [383, 184] on icon at bounding box center [385, 189] width 9 height 10
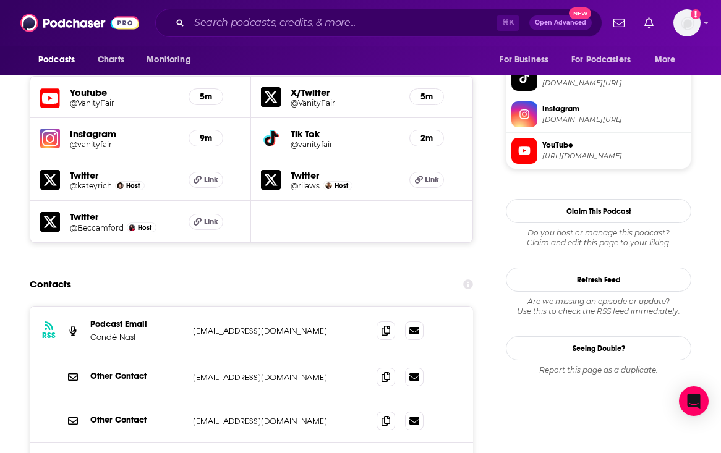
scroll to position [873, 0]
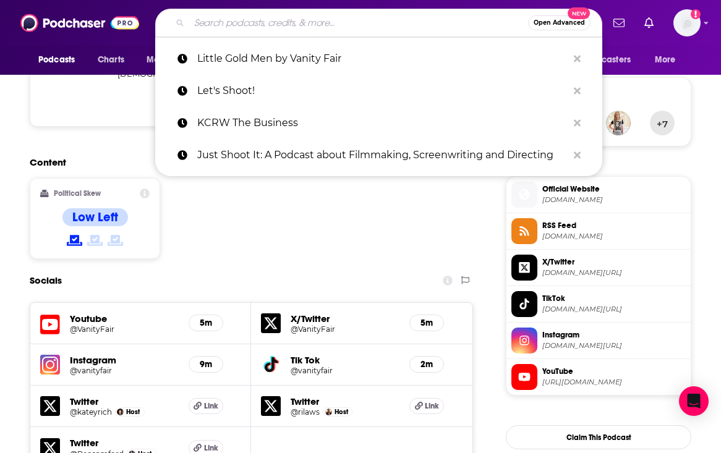
click at [301, 22] on input "Search podcasts, credits, & more..." at bounding box center [358, 23] width 339 height 20
paste input "The Marketing Week Podcast"
type input "The Marketing Week Podcast"
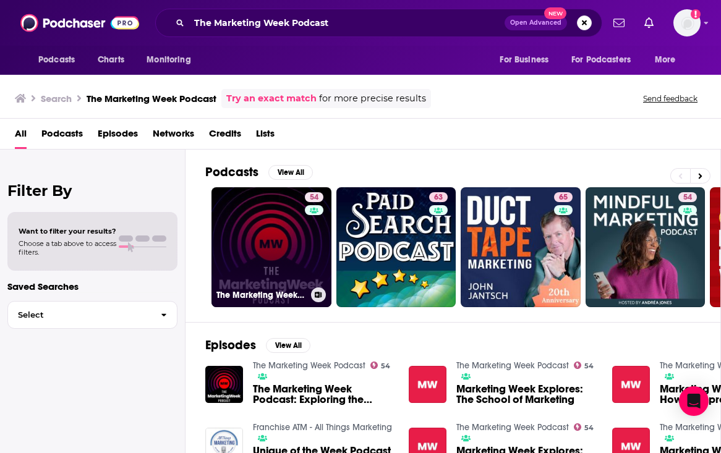
click at [262, 243] on link "54 The Marketing Week Podcast" at bounding box center [271, 247] width 120 height 120
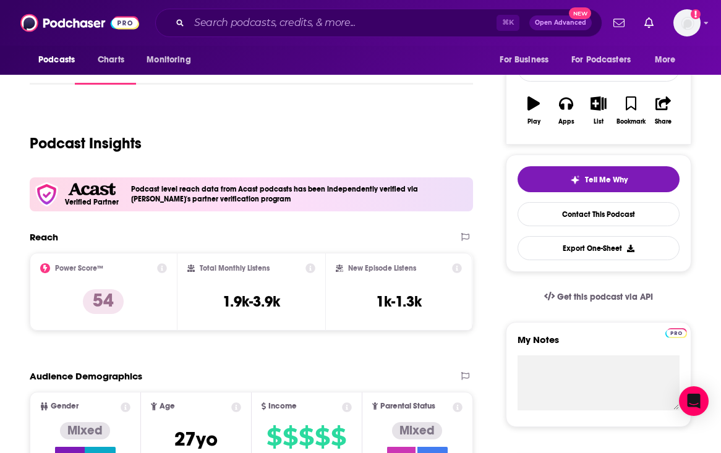
scroll to position [179, 0]
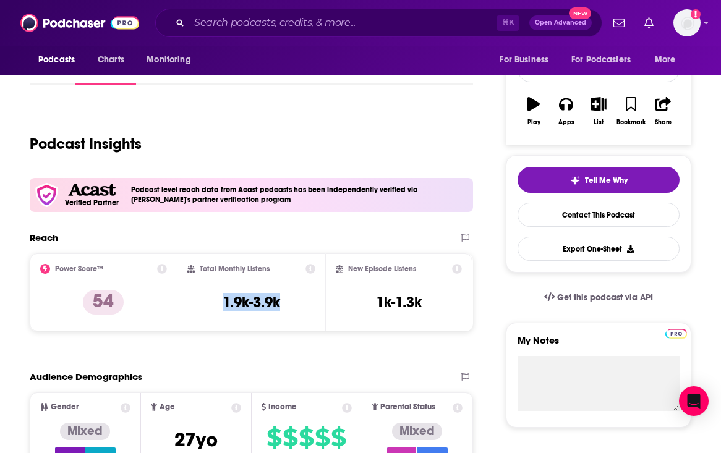
drag, startPoint x: 281, startPoint y: 299, endPoint x: 216, endPoint y: 300, distance: 65.5
click at [216, 300] on div "Total Monthly Listens 1.9k-3.9k" at bounding box center [251, 292] width 128 height 57
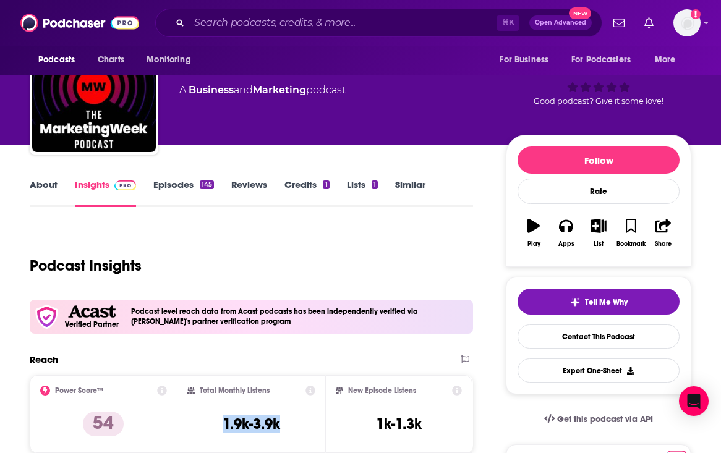
scroll to position [0, 0]
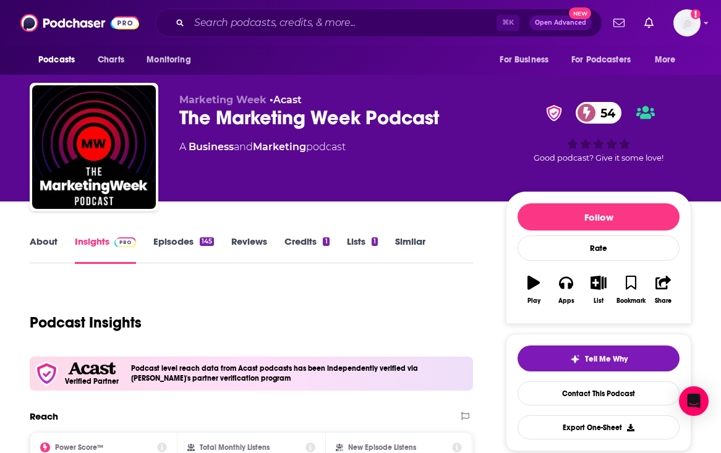
click at [40, 239] on link "About" at bounding box center [44, 250] width 28 height 28
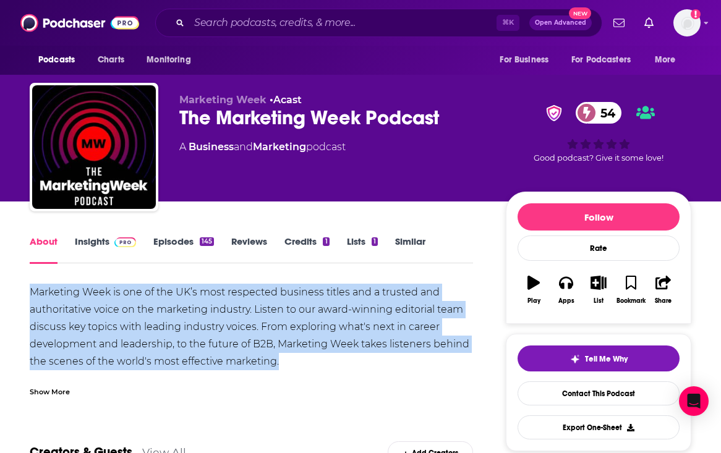
drag, startPoint x: 298, startPoint y: 364, endPoint x: 28, endPoint y: 289, distance: 279.8
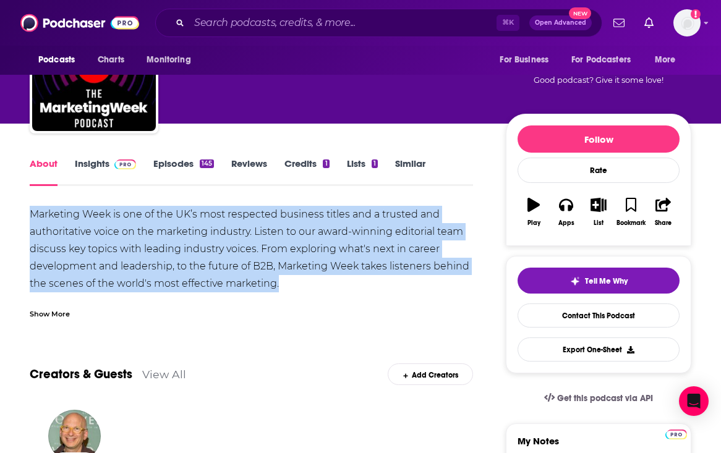
scroll to position [79, 0]
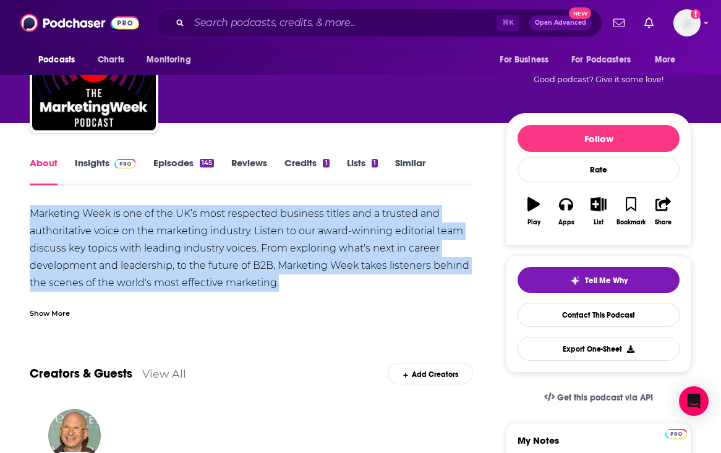
click at [118, 168] on span at bounding box center [125, 163] width 22 height 12
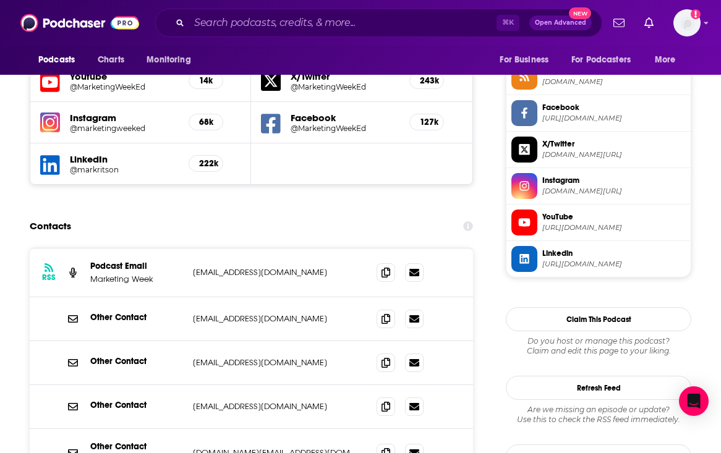
scroll to position [1154, 0]
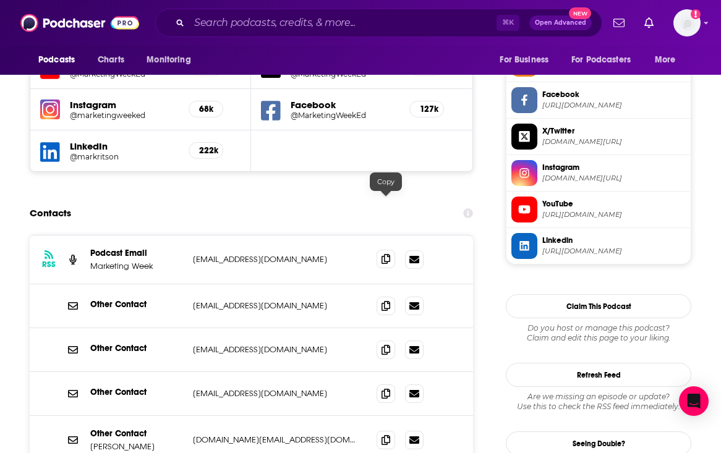
click at [385, 254] on icon at bounding box center [385, 259] width 9 height 10
click at [387, 435] on icon at bounding box center [385, 440] width 9 height 10
click at [331, 23] on input "Search podcasts, credits, & more..." at bounding box center [342, 23] width 307 height 20
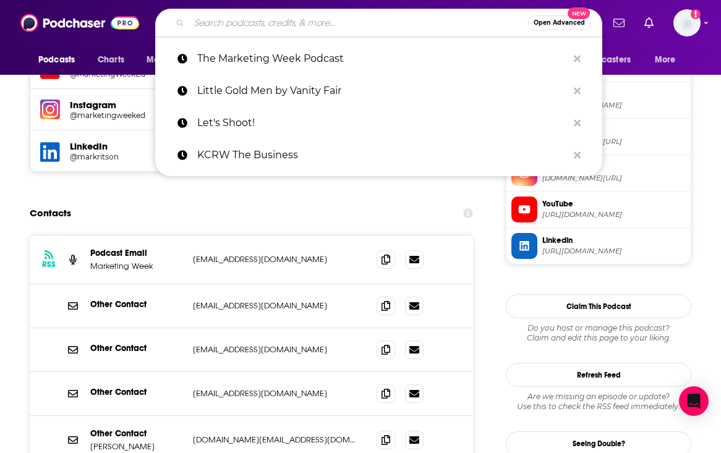
paste input "Masters of Scale"
type input "Masters of Scale"
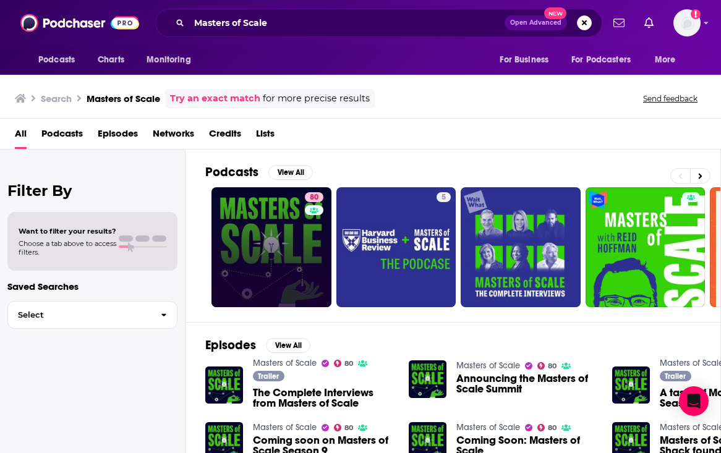
click at [245, 229] on link "80" at bounding box center [271, 247] width 120 height 120
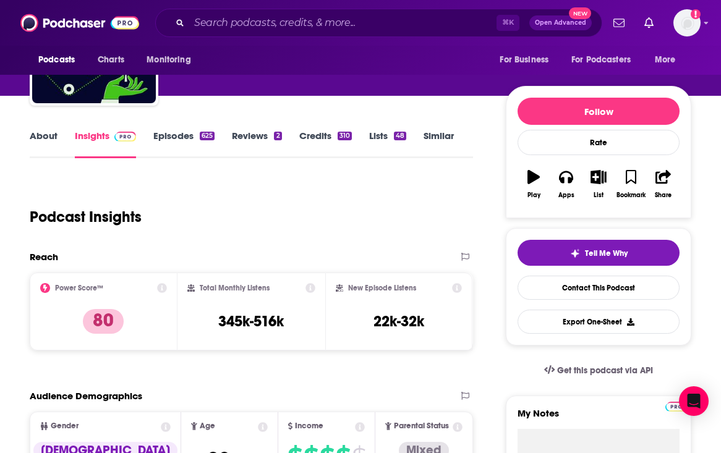
scroll to position [112, 0]
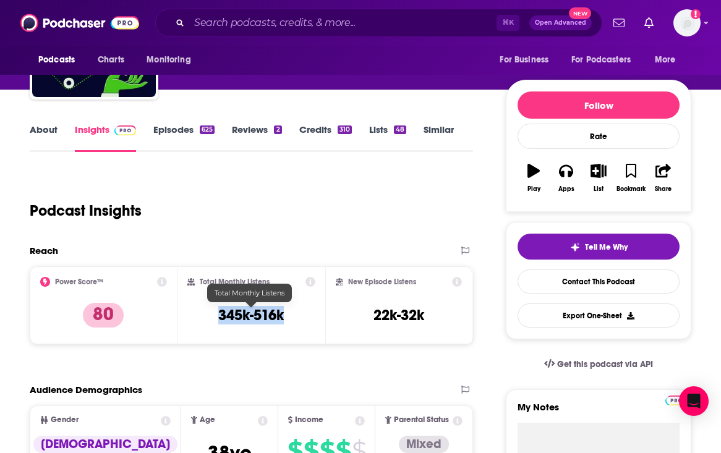
drag, startPoint x: 288, startPoint y: 314, endPoint x: 216, endPoint y: 315, distance: 72.3
click at [216, 315] on div "Total Monthly Listens 345k-516k" at bounding box center [251, 305] width 128 height 57
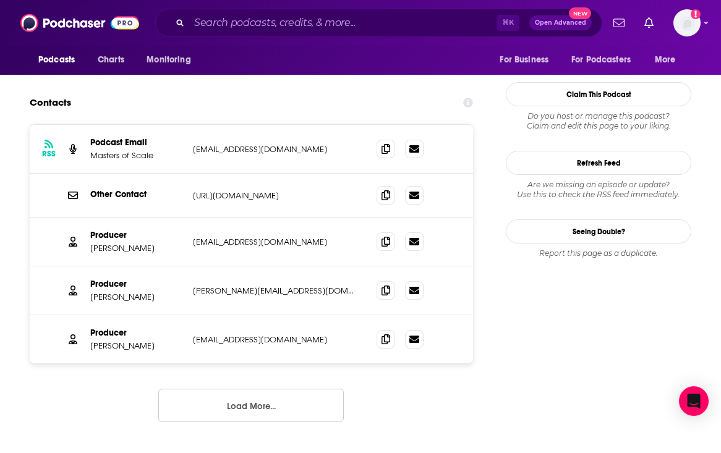
scroll to position [1227, 0]
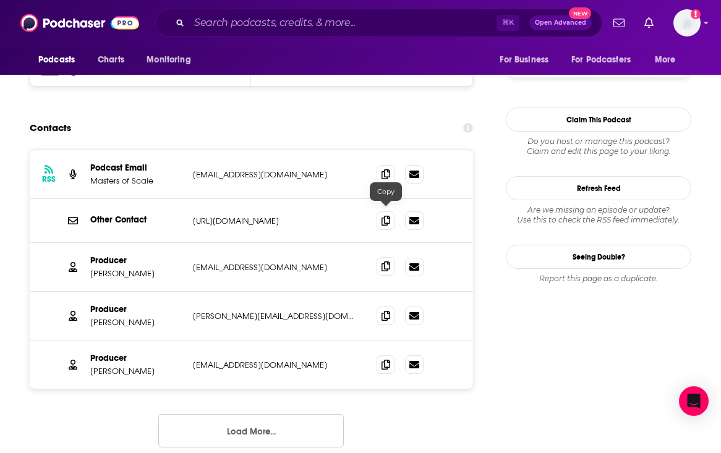
click at [388, 262] on icon at bounding box center [385, 267] width 9 height 10
drag, startPoint x: 140, startPoint y: 219, endPoint x: 88, endPoint y: 217, distance: 51.4
click at [88, 243] on div "Producer Adam Skuse askuse@waitwhat.com askuse@waitwhat.com" at bounding box center [251, 267] width 443 height 49
click at [401, 18] on input "Search podcasts, credits, & more..." at bounding box center [342, 23] width 307 height 20
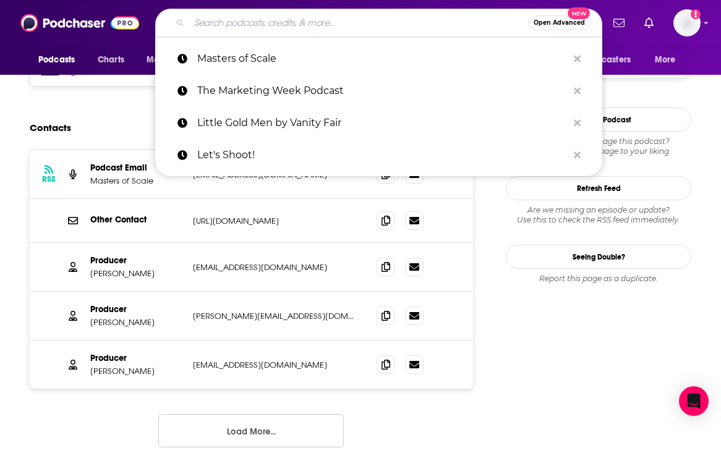
paste input "MediaPost Brand Insider Podcast"
type input "MediaPost Brand Insider Podcast"
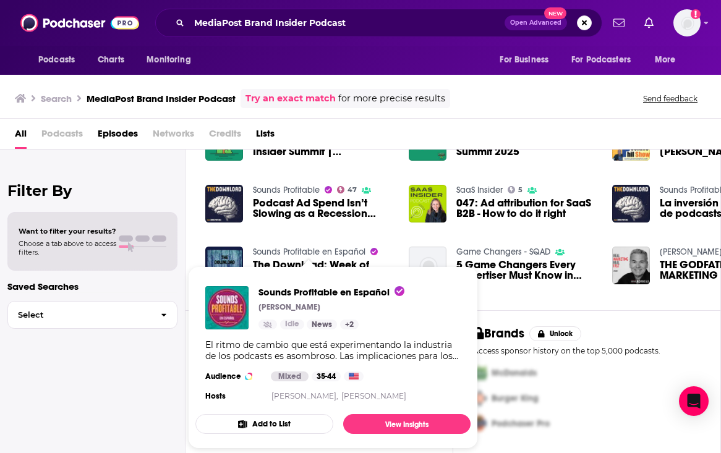
scroll to position [35, 0]
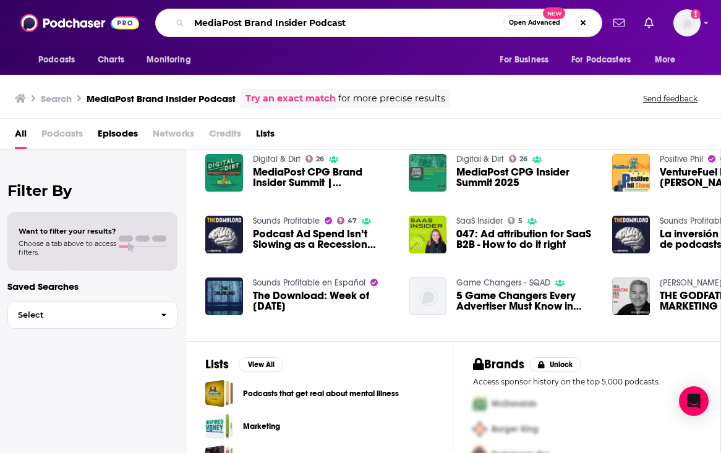
drag, startPoint x: 247, startPoint y: 25, endPoint x: 173, endPoint y: 26, distance: 74.2
click at [173, 26] on div "MediaPost Brand Insider Podcast Open Advanced New" at bounding box center [378, 23] width 447 height 28
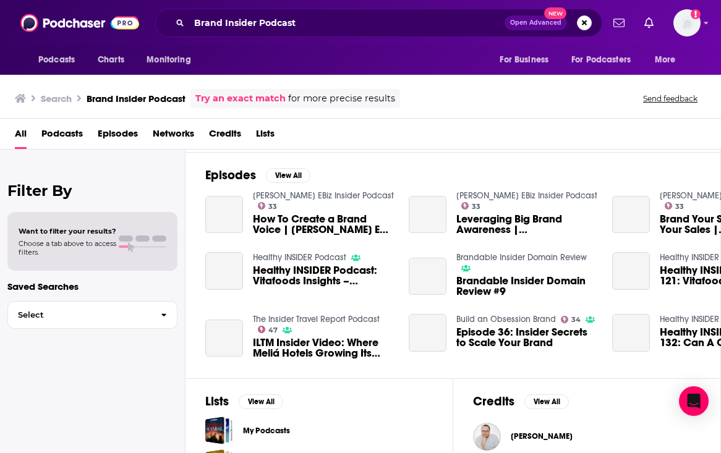
scroll to position [207, 0]
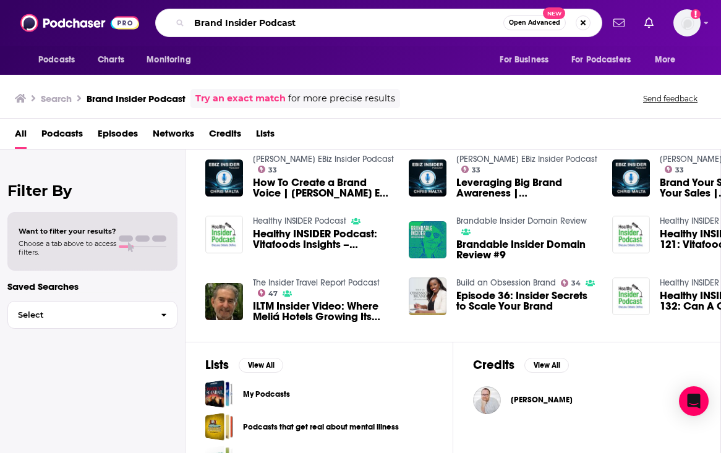
drag, startPoint x: 324, startPoint y: 24, endPoint x: 166, endPoint y: 20, distance: 157.7
click at [166, 20] on div "Brand Insider Podcast Open Advanced New" at bounding box center [378, 23] width 447 height 28
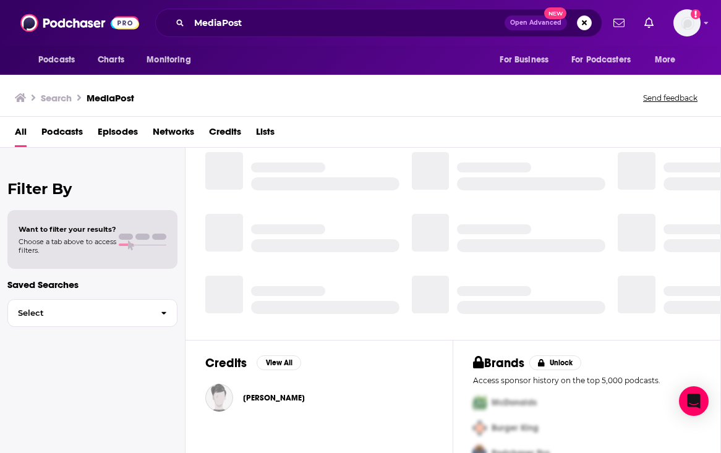
scroll to position [207, 0]
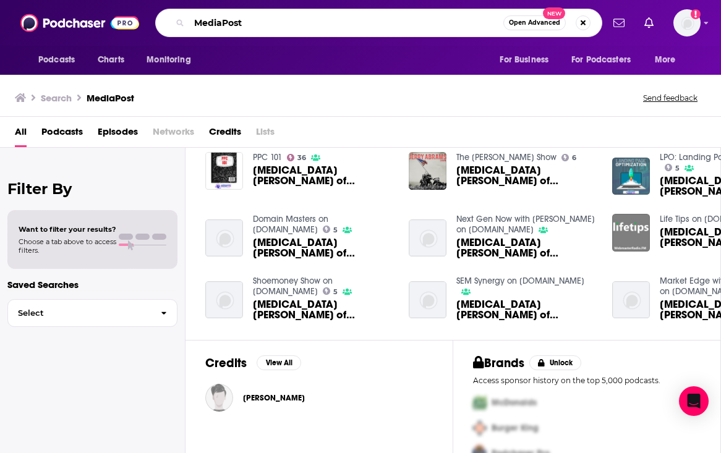
click at [317, 20] on input "MediaPost" at bounding box center [346, 23] width 314 height 20
type input "M"
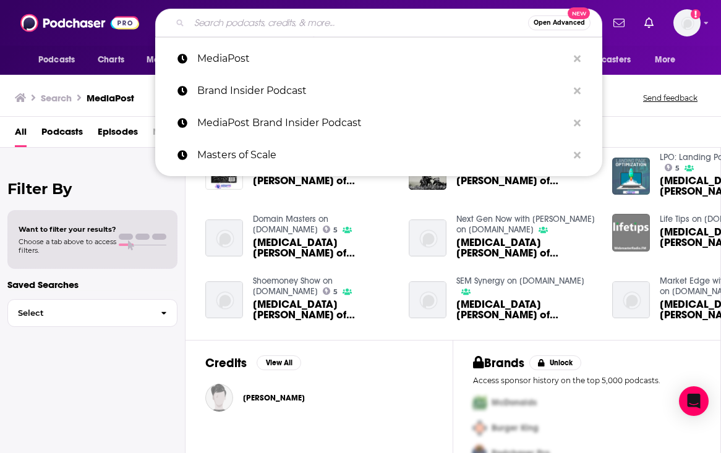
paste input "https://www.mediapost.com/publications/brand-insider-podcast/"
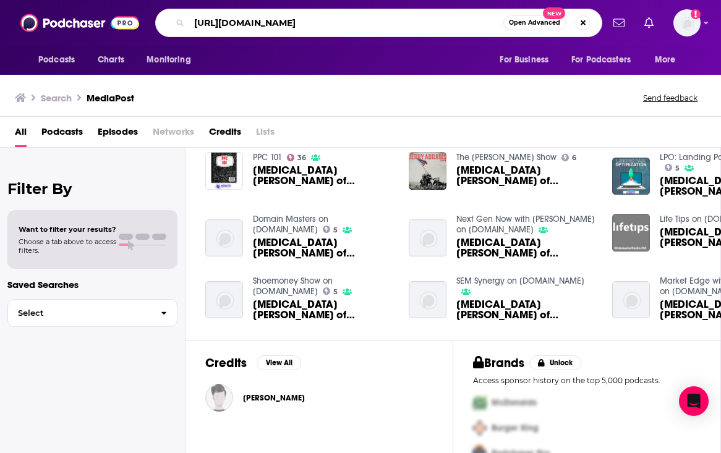
type input "https://www.mediapost.com/publications/brand-insider-podcast/"
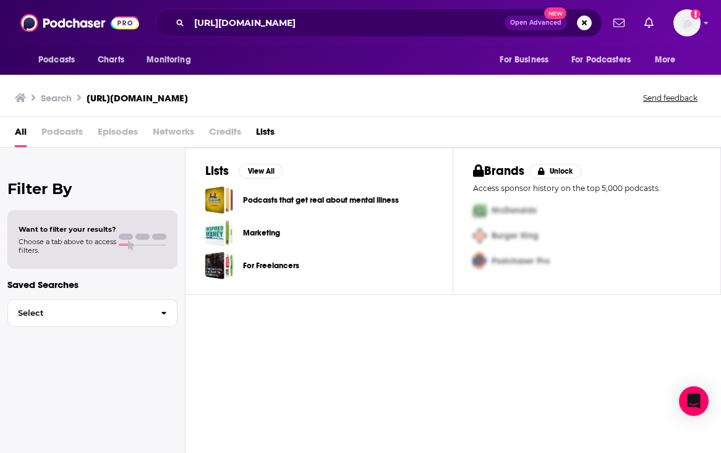
click at [289, 201] on link "Podcasts that get real about mental illness" at bounding box center [321, 201] width 156 height 14
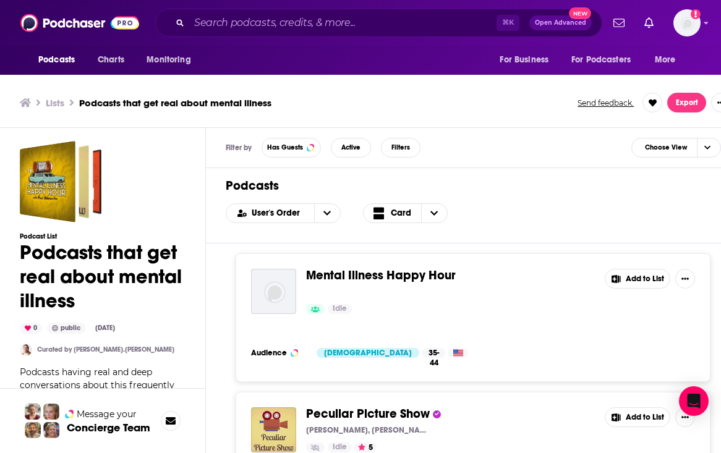
click at [257, 13] on div "⌘ K Open Advanced New" at bounding box center [378, 23] width 447 height 28
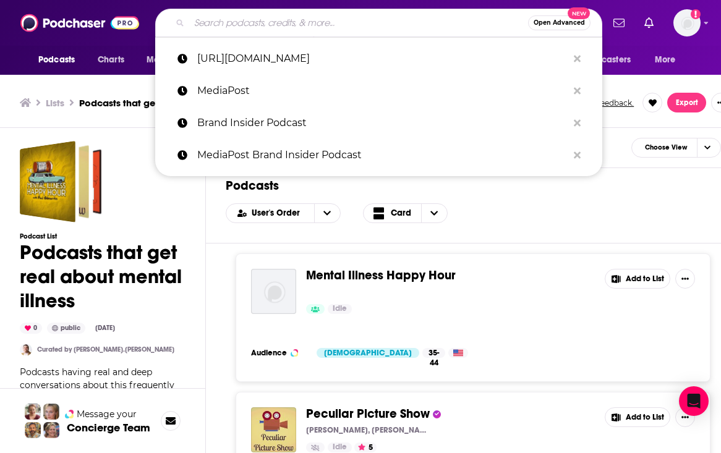
click at [353, 28] on input "Search podcasts, credits, & more..." at bounding box center [358, 23] width 339 height 20
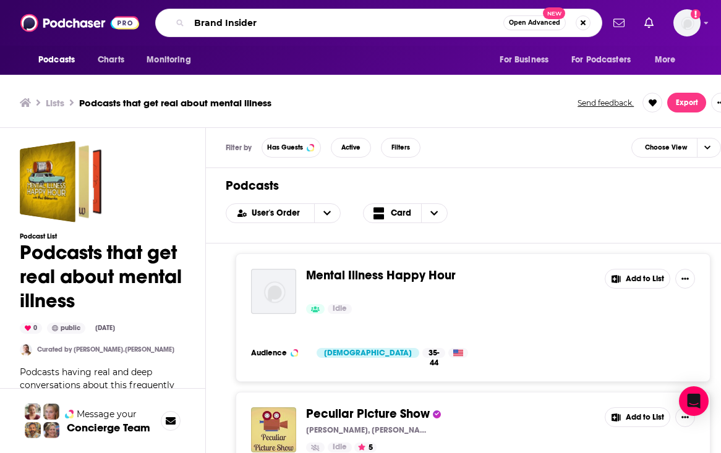
type input "Brand Insider"
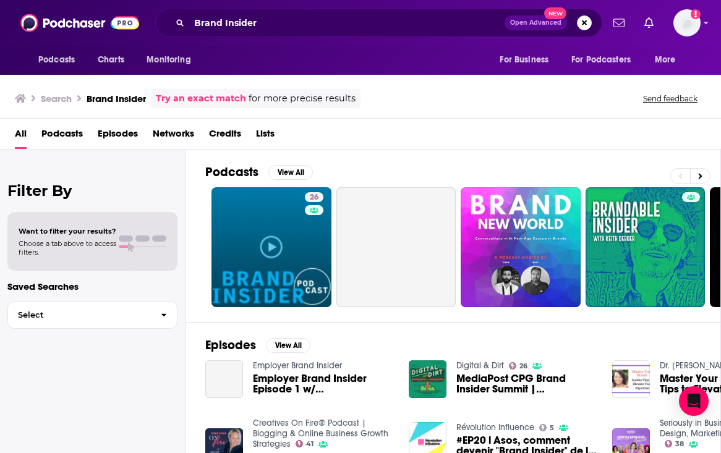
click at [234, 312] on div "Podcasts View All 26 38 + 289" at bounding box center [463, 236] width 516 height 173
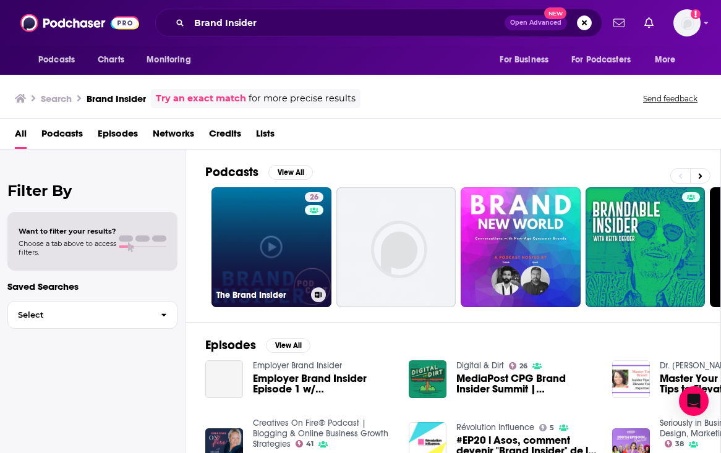
click at [275, 239] on link "26 The Brand Insider" at bounding box center [271, 247] width 120 height 120
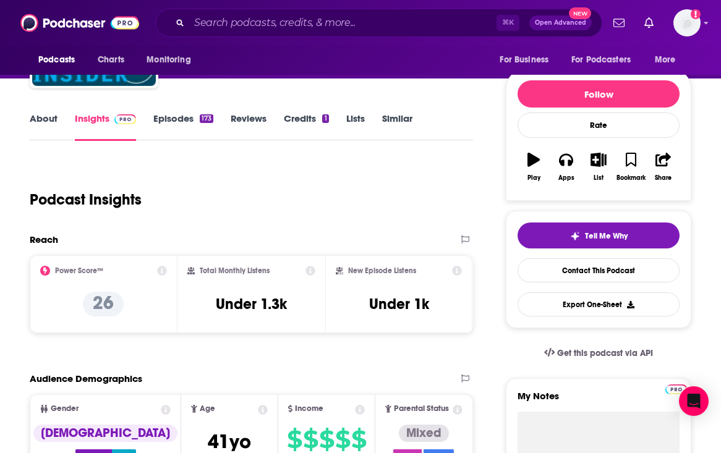
scroll to position [141, 0]
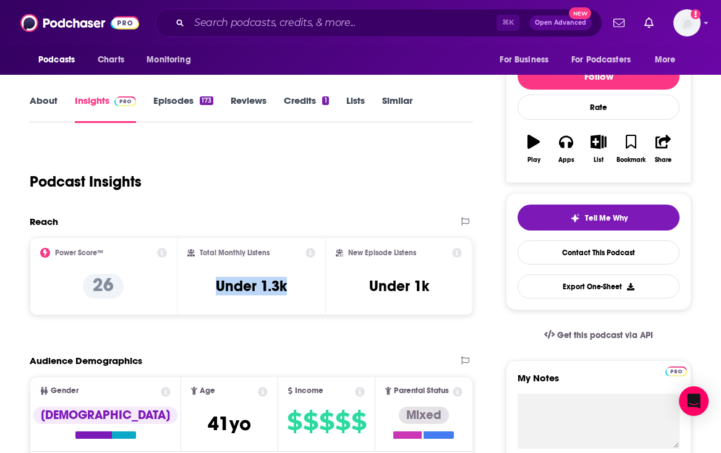
drag, startPoint x: 289, startPoint y: 289, endPoint x: 194, endPoint y: 286, distance: 95.3
click at [194, 286] on div "Total Monthly Listens Under 1.3k" at bounding box center [251, 276] width 128 height 57
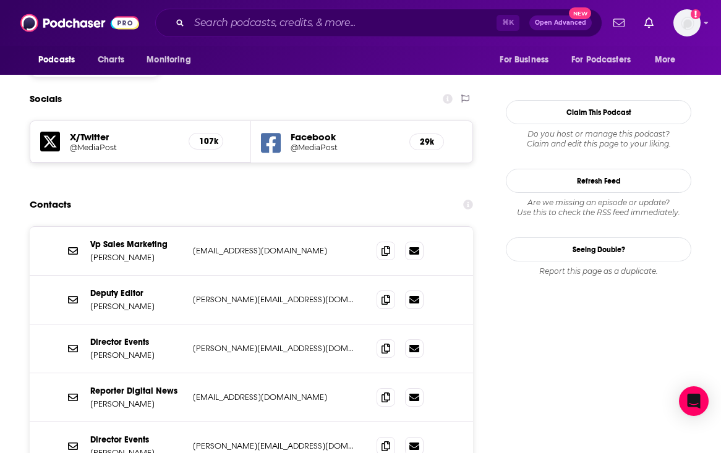
scroll to position [1028, 0]
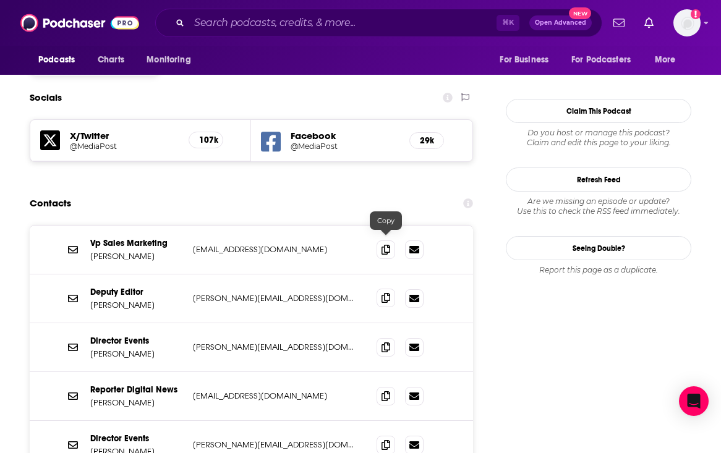
click at [386, 293] on icon at bounding box center [385, 298] width 9 height 10
drag, startPoint x: 144, startPoint y: 251, endPoint x: 91, endPoint y: 251, distance: 53.2
click at [91, 300] on p "Tanya Gazdik" at bounding box center [136, 305] width 93 height 11
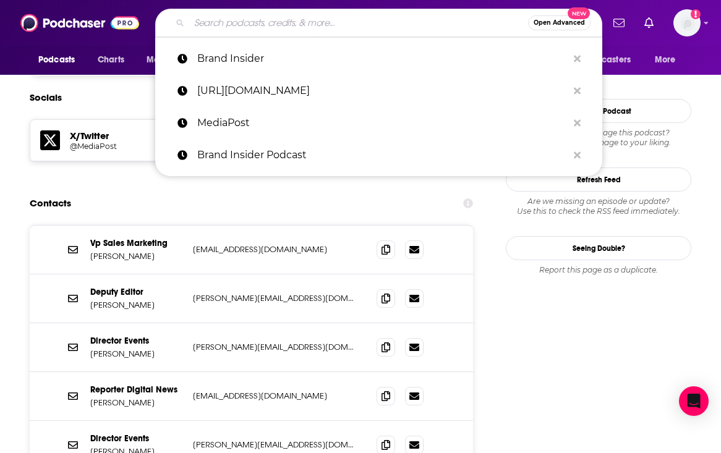
click at [349, 27] on input "Search podcasts, credits, & more..." at bounding box center [358, 23] width 339 height 20
paste input "Next Question"
type input "Next Question"
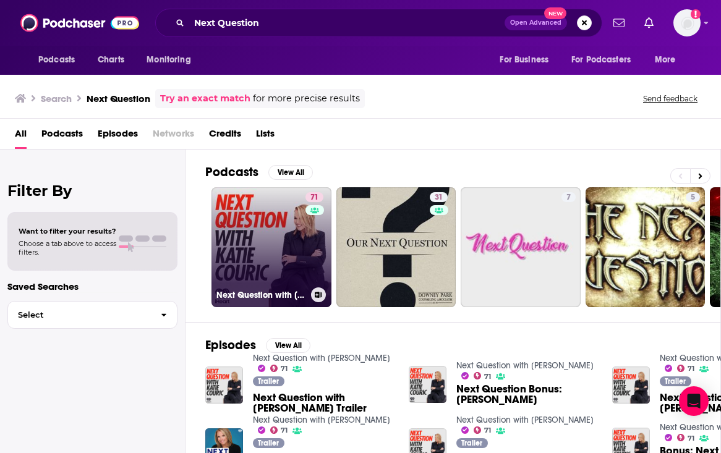
click at [314, 273] on div "71" at bounding box center [315, 239] width 21 height 95
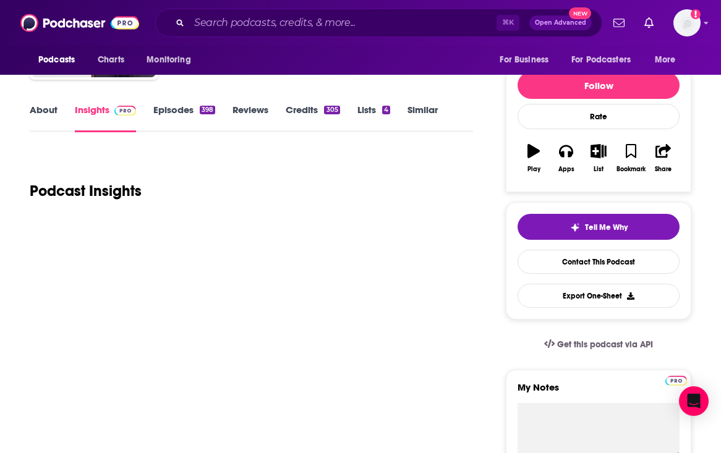
scroll to position [161, 0]
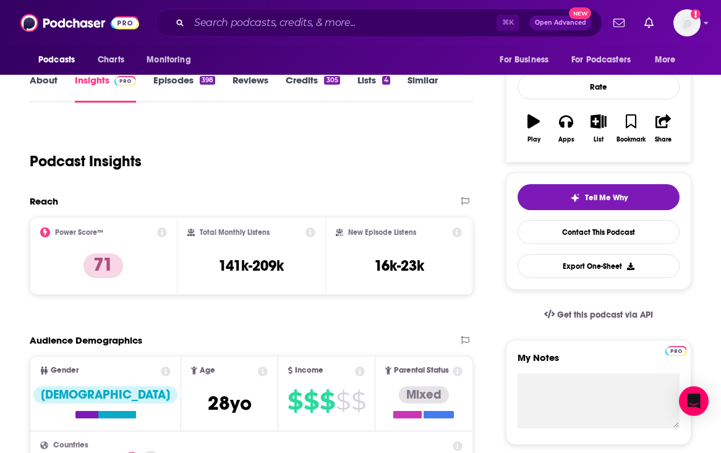
drag, startPoint x: 297, startPoint y: 275, endPoint x: 204, endPoint y: 274, distance: 93.4
click at [203, 275] on div "Total Monthly Listens 141k-209k" at bounding box center [251, 256] width 128 height 57
drag, startPoint x: 217, startPoint y: 266, endPoint x: 281, endPoint y: 266, distance: 64.3
click at [281, 266] on h3 "141k-209k" at bounding box center [251, 266] width 66 height 19
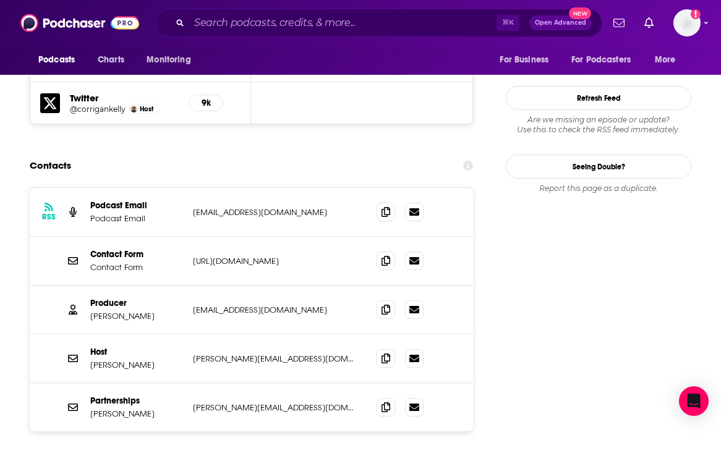
scroll to position [1139, 0]
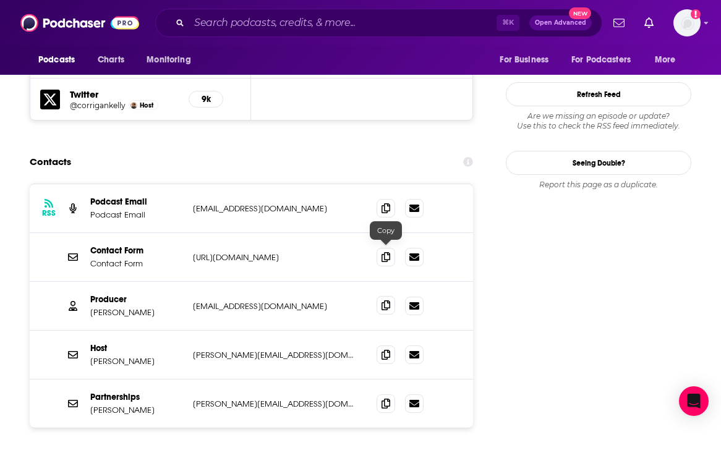
click at [390, 301] on icon at bounding box center [385, 306] width 9 height 10
click at [288, 37] on div "Podcasts Charts Monitoring ⌘ K Open Advanced New For Business For Podcasters Mo…" at bounding box center [360, 23] width 721 height 46
click at [283, 30] on input "Search podcasts, credits, & more..." at bounding box center [342, 23] width 307 height 20
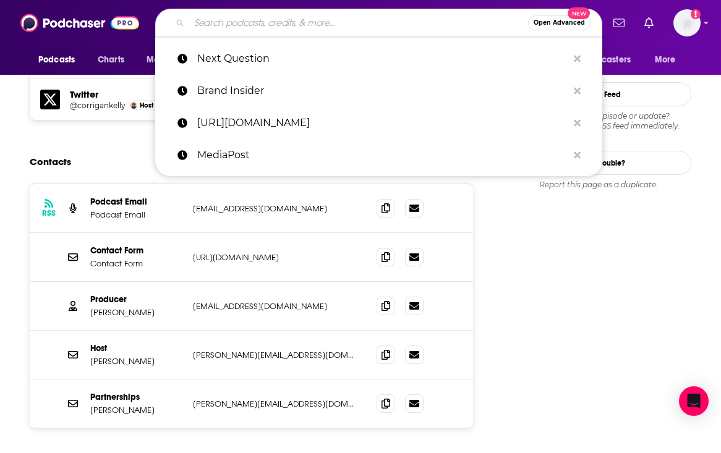
paste input "No Film School"
type input "No Film School"
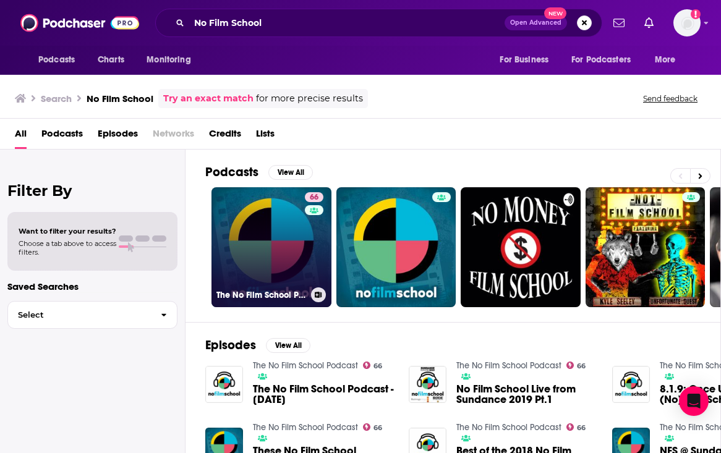
click at [239, 237] on link "66 The No Film School Podcast" at bounding box center [271, 247] width 120 height 120
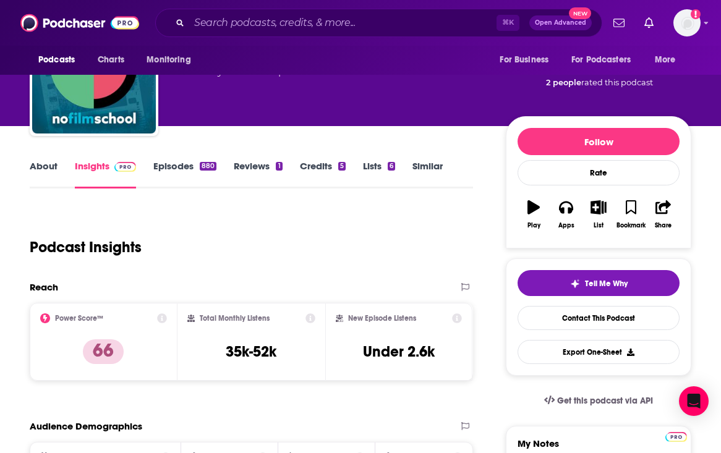
scroll to position [92, 0]
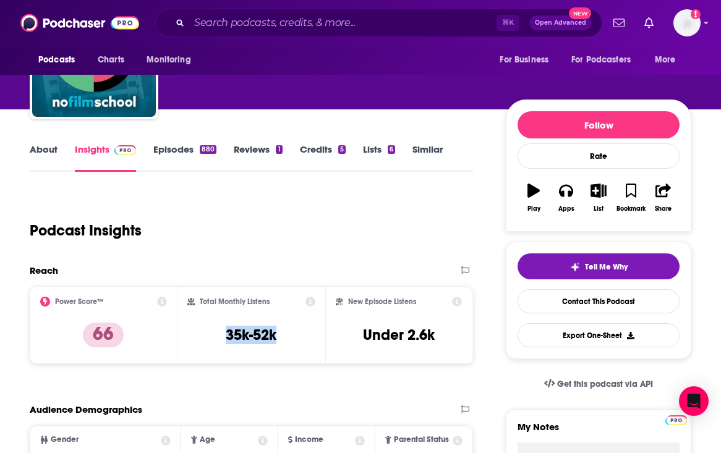
drag, startPoint x: 289, startPoint y: 335, endPoint x: 223, endPoint y: 336, distance: 65.6
click at [223, 336] on div "Total Monthly Listens 35k-52k" at bounding box center [251, 325] width 128 height 57
click at [412, 27] on input "Search podcasts, credits, & more..." at bounding box center [342, 23] width 307 height 20
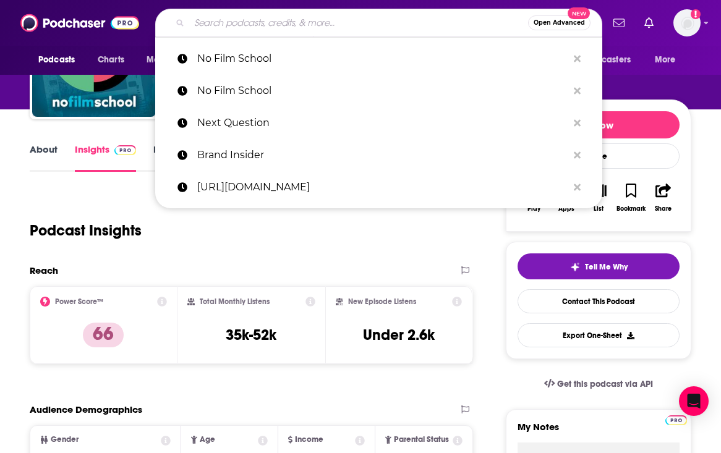
paste input "Producers' Happy Hour"
type input "Producers' Happy Hour"
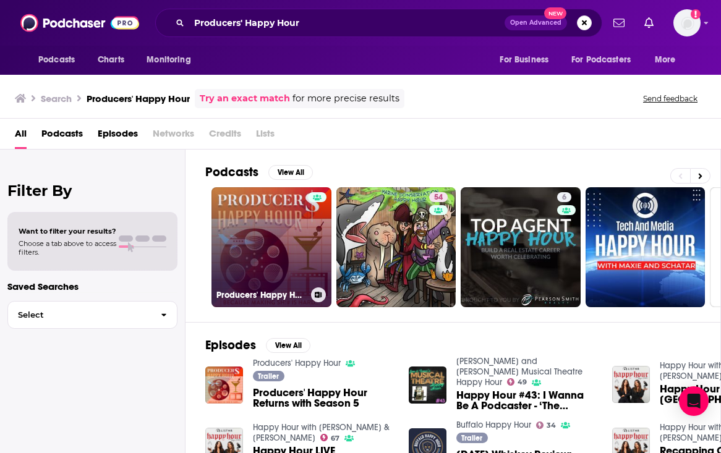
click at [283, 260] on link "Producers' Happy Hour" at bounding box center [271, 247] width 120 height 120
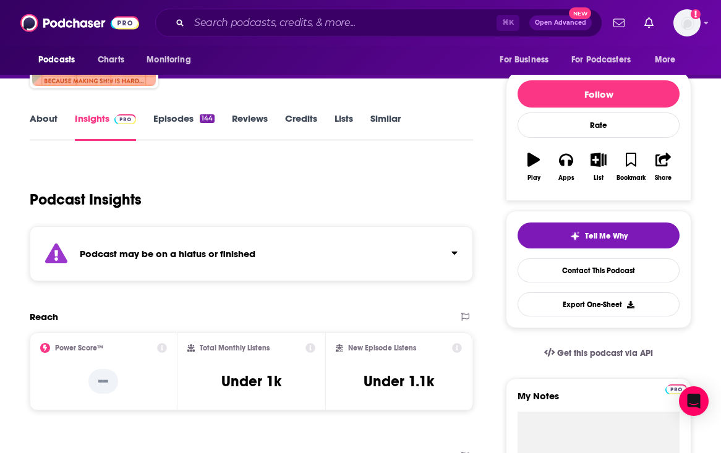
scroll to position [64, 0]
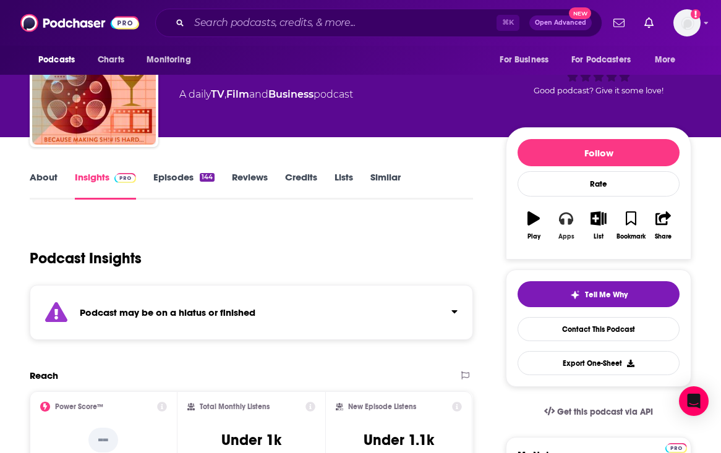
click at [568, 223] on icon "button" at bounding box center [566, 219] width 14 height 12
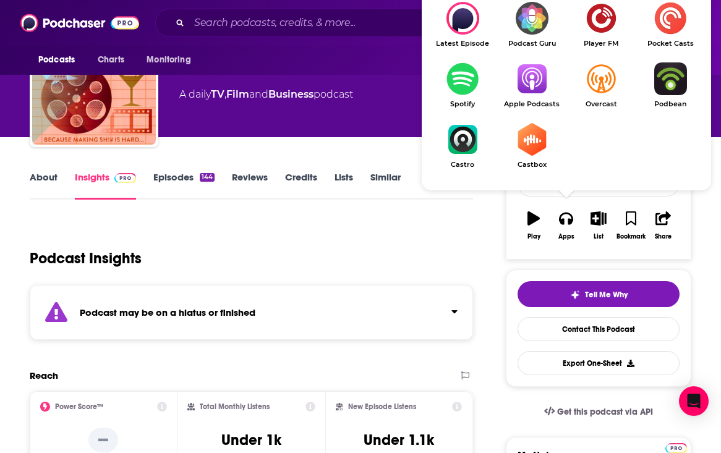
click at [457, 97] on link "Spotify" at bounding box center [462, 85] width 69 height 46
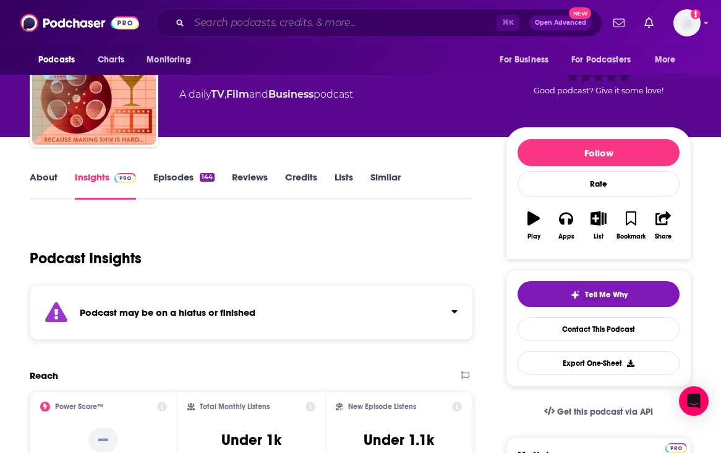
click at [356, 31] on input "Search podcasts, credits, & more..." at bounding box center [342, 23] width 307 height 20
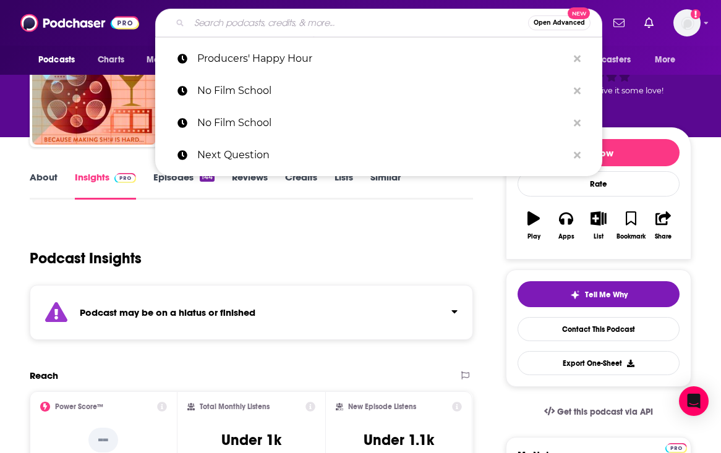
paste input "ReThinking"
type input "ReThinking"
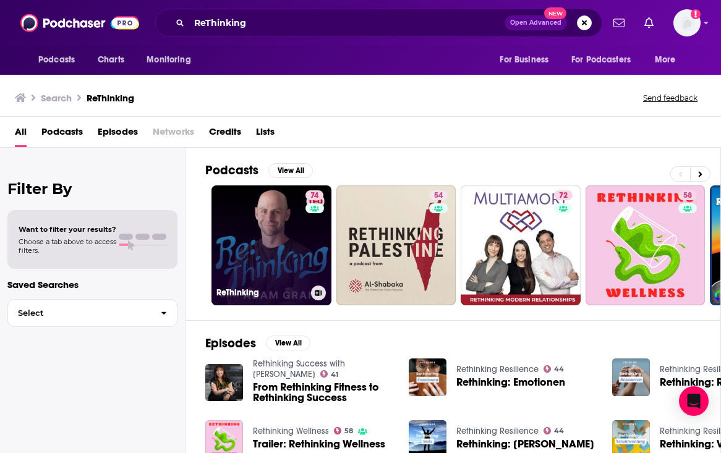
click at [264, 216] on link "74 ReThinking" at bounding box center [271, 245] width 120 height 120
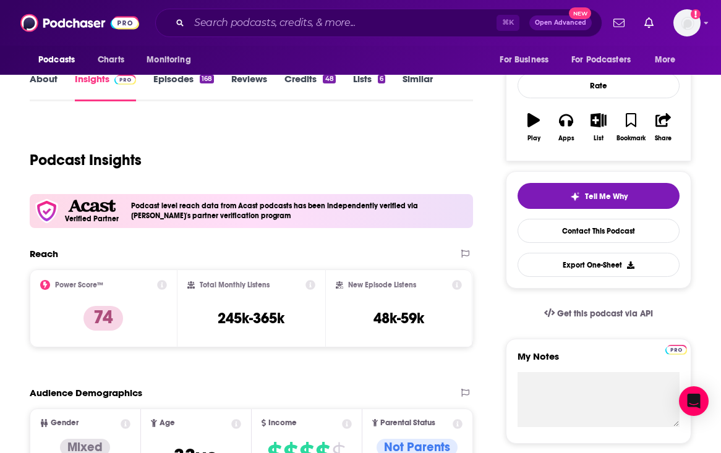
scroll to position [173, 0]
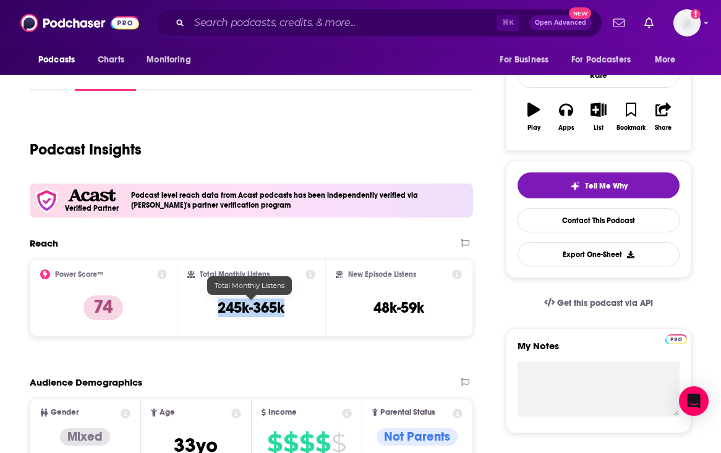
drag, startPoint x: 289, startPoint y: 305, endPoint x: 219, endPoint y: 306, distance: 70.5
click at [219, 306] on div "Total Monthly Listens 245k-365k" at bounding box center [251, 298] width 128 height 57
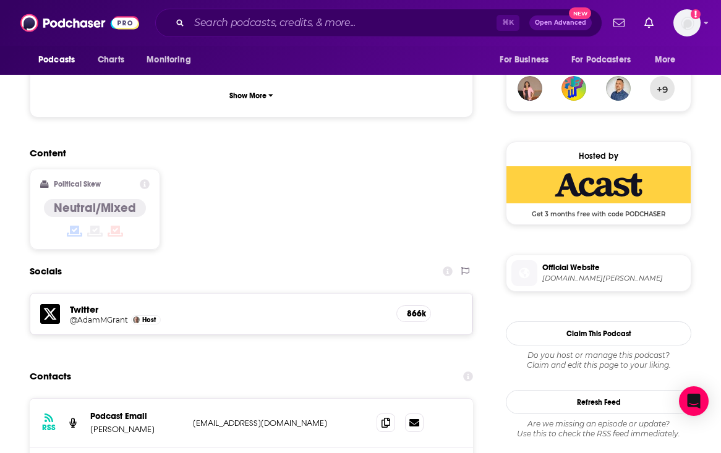
scroll to position [1102, 0]
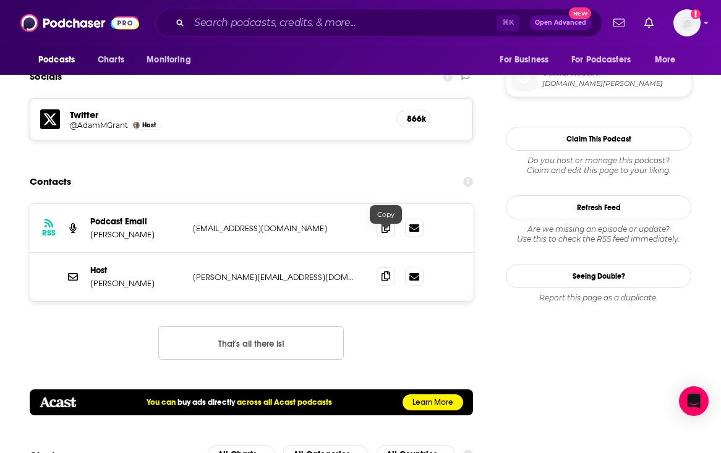
click at [388, 271] on icon at bounding box center [385, 276] width 9 height 10
click at [302, 29] on input "Search podcasts, credits, & more..." at bounding box center [342, 23] width 307 height 20
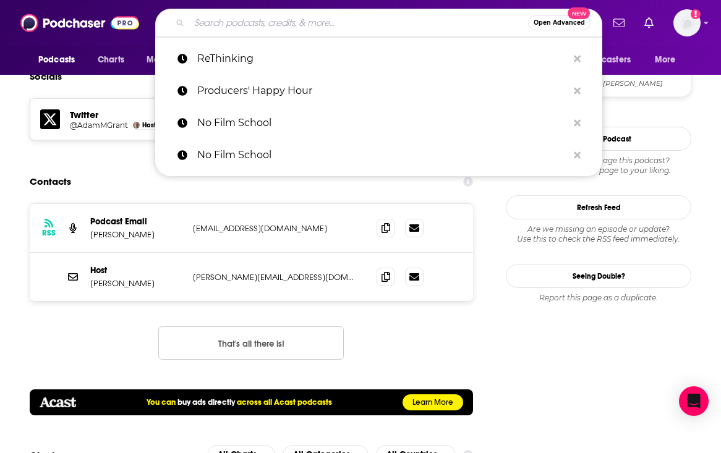
paste input "Screaming into the Hollywood Abyss"
type input "Screaming into the Hollywood Abyss"
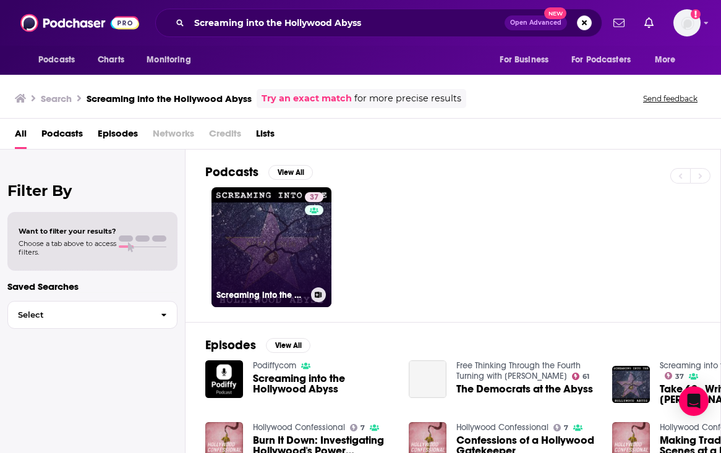
click at [266, 230] on link "37 Screaming into the Hollywood Abyss" at bounding box center [271, 247] width 120 height 120
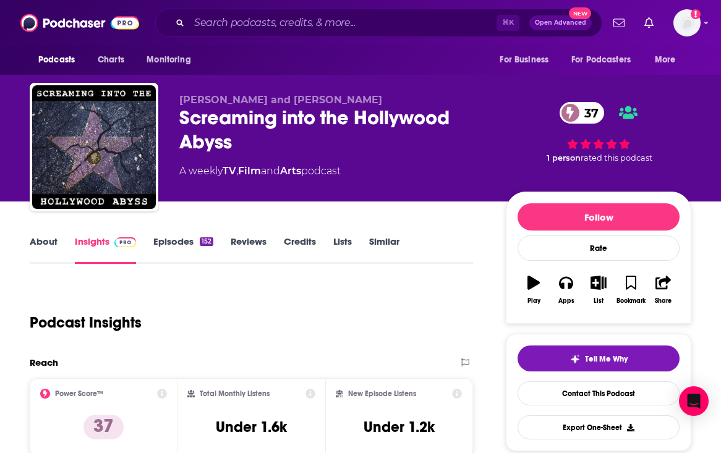
scroll to position [151, 0]
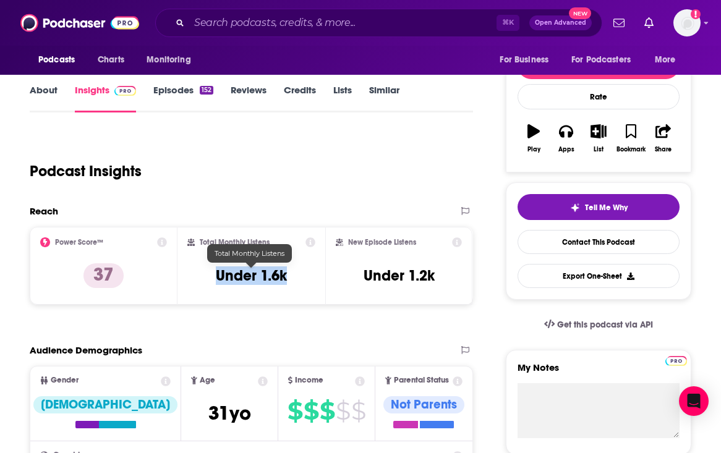
drag, startPoint x: 291, startPoint y: 274, endPoint x: 192, endPoint y: 274, distance: 99.5
click at [192, 274] on div "Total Monthly Listens Under 1.6k" at bounding box center [251, 265] width 128 height 57
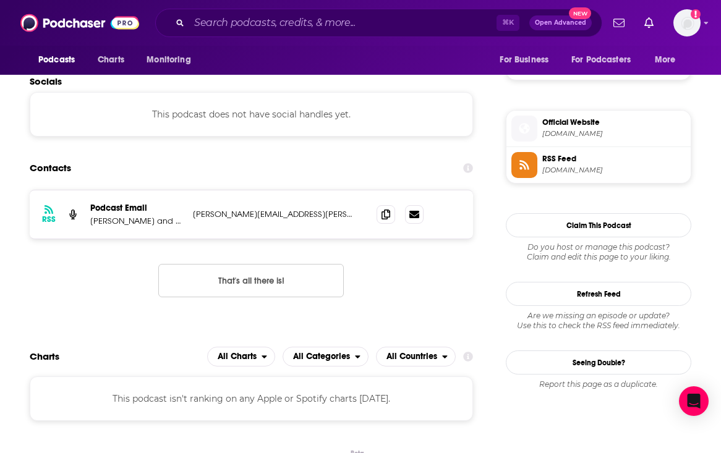
scroll to position [1054, 0]
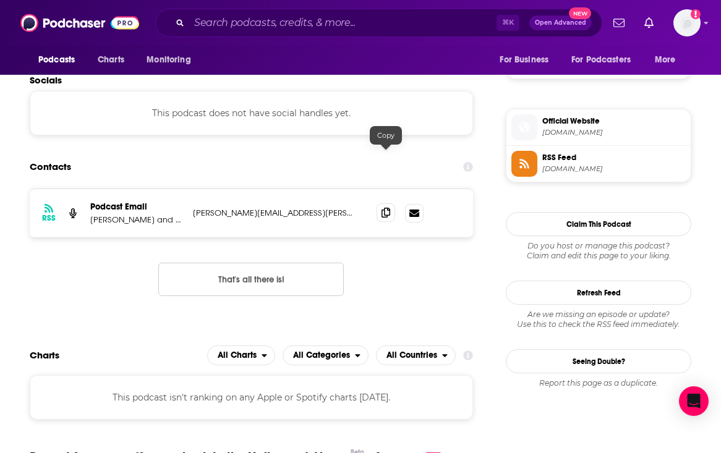
click at [385, 208] on icon at bounding box center [385, 213] width 9 height 10
click at [270, 25] on input "Search podcasts, credits, & more..." at bounding box center [342, 23] width 307 height 20
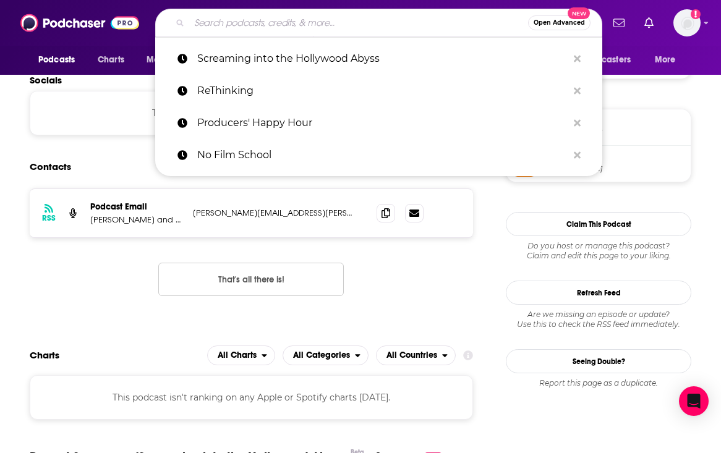
paste input "Scriptnotes"
type input "Scriptnotes"
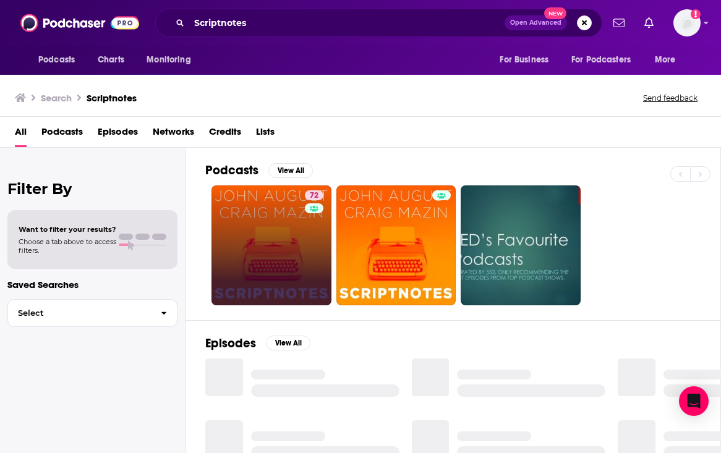
click at [260, 265] on link "72" at bounding box center [271, 245] width 120 height 120
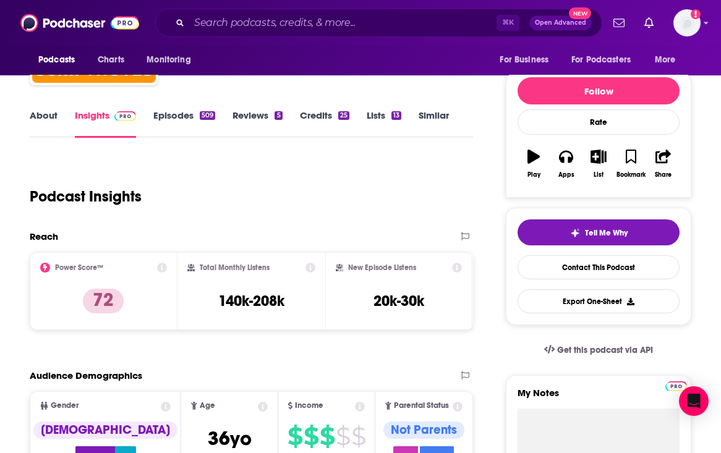
scroll to position [165, 0]
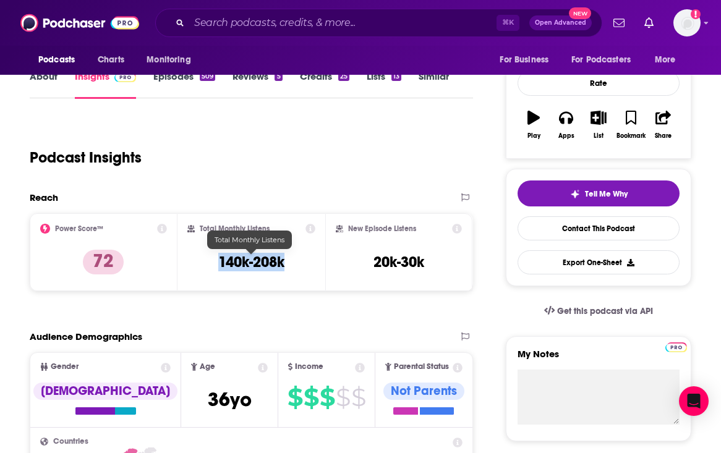
drag, startPoint x: 294, startPoint y: 262, endPoint x: 220, endPoint y: 262, distance: 74.2
click at [220, 262] on div "Total Monthly Listens 140k-208k" at bounding box center [251, 252] width 128 height 57
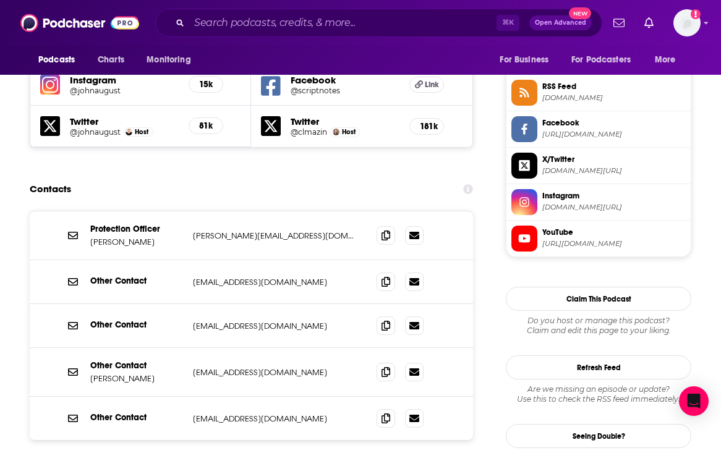
scroll to position [1127, 0]
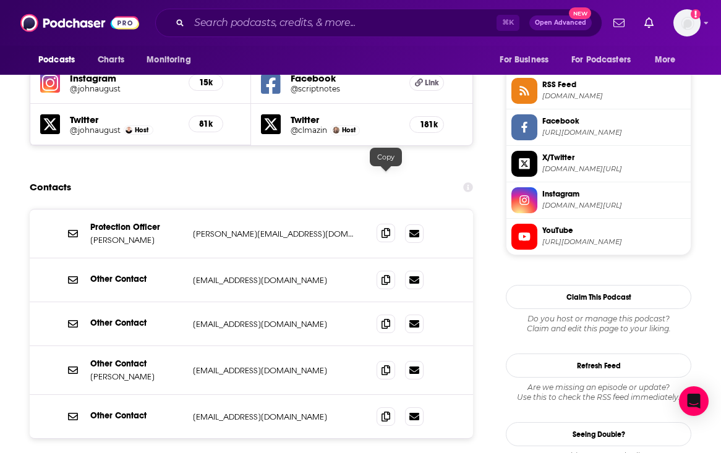
click at [391, 224] on span at bounding box center [386, 233] width 19 height 19
drag, startPoint x: 140, startPoint y: 189, endPoint x: 90, endPoint y: 189, distance: 50.1
click at [90, 210] on div "Protection Officer Dustin Bocks dustin@johnaugust.com dustin@johnaugust.com" at bounding box center [251, 234] width 443 height 49
click at [362, 14] on input "Search podcasts, credits, & more..." at bounding box center [342, 23] width 307 height 20
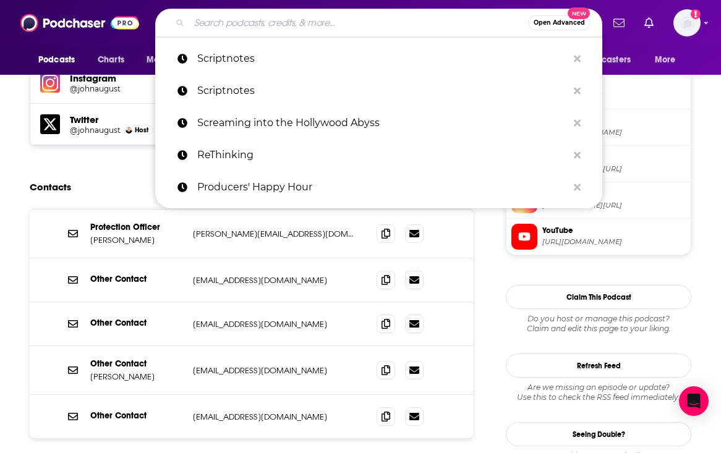
paste input "Strictly Business"
type input "Strictly Business"
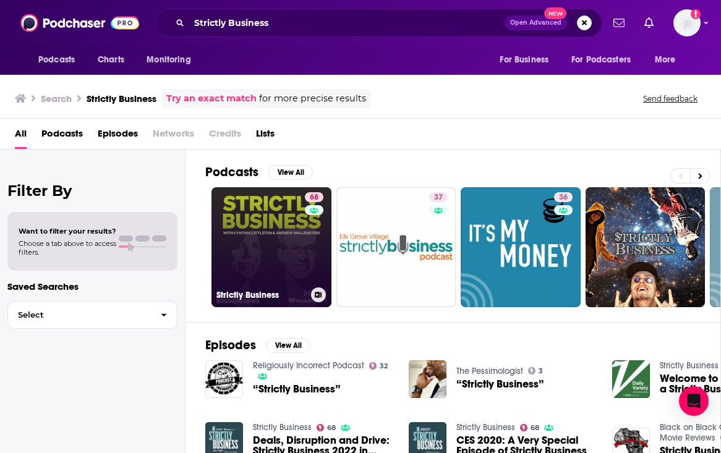
click at [245, 250] on link "68 Strictly Business" at bounding box center [271, 247] width 120 height 120
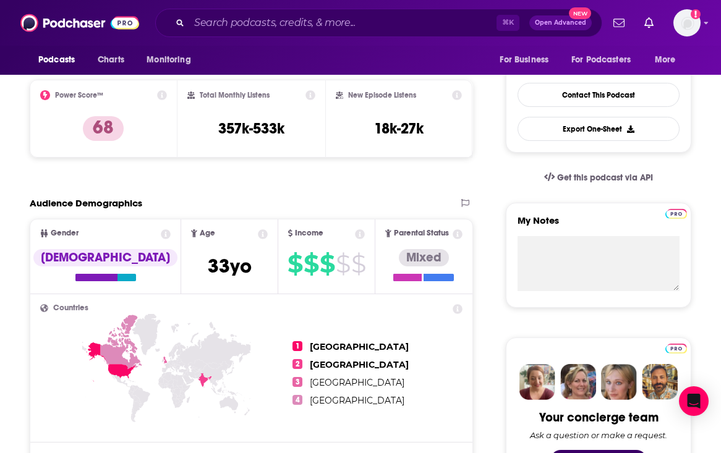
scroll to position [297, 0]
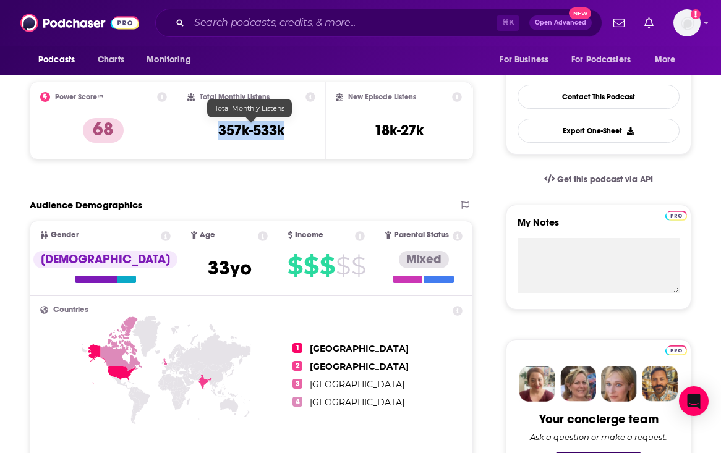
drag, startPoint x: 288, startPoint y: 132, endPoint x: 219, endPoint y: 134, distance: 68.7
click at [219, 134] on div "Total Monthly Listens 357k-533k" at bounding box center [251, 120] width 128 height 57
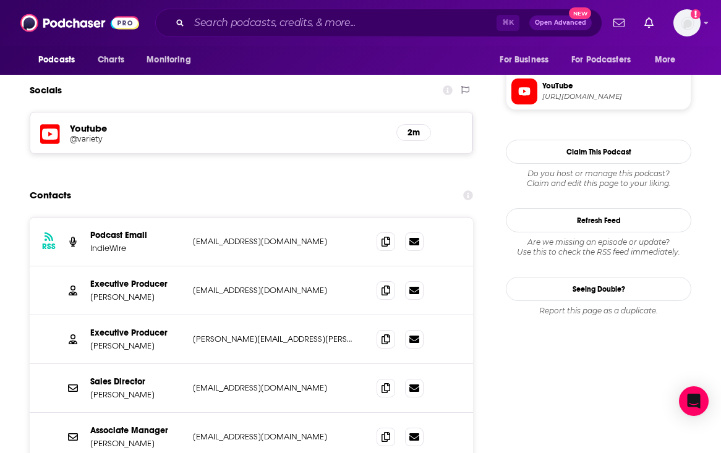
scroll to position [1072, 0]
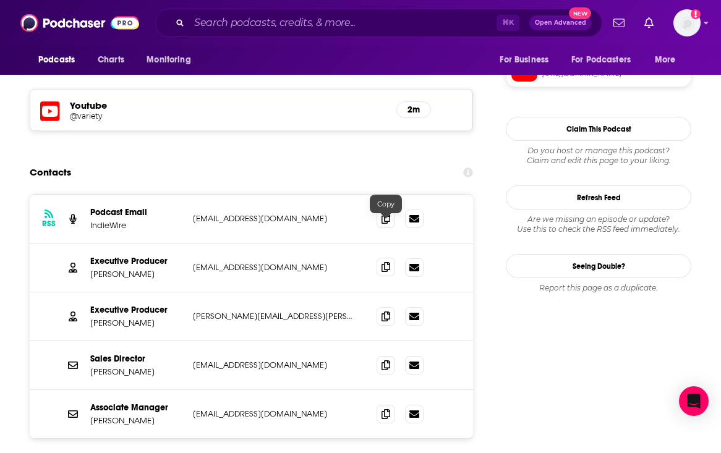
click at [386, 262] on icon at bounding box center [385, 267] width 9 height 10
drag, startPoint x: 286, startPoint y: 229, endPoint x: 193, endPoint y: 229, distance: 92.7
click at [192, 244] on div "Executive Producer Kimberly Cervantes kcervantes@variety.com kcervantes@variety…" at bounding box center [251, 268] width 443 height 49
drag, startPoint x: 166, startPoint y: 230, endPoint x: 90, endPoint y: 236, distance: 76.9
click at [90, 269] on p "Kimberly Cervantes" at bounding box center [136, 274] width 93 height 11
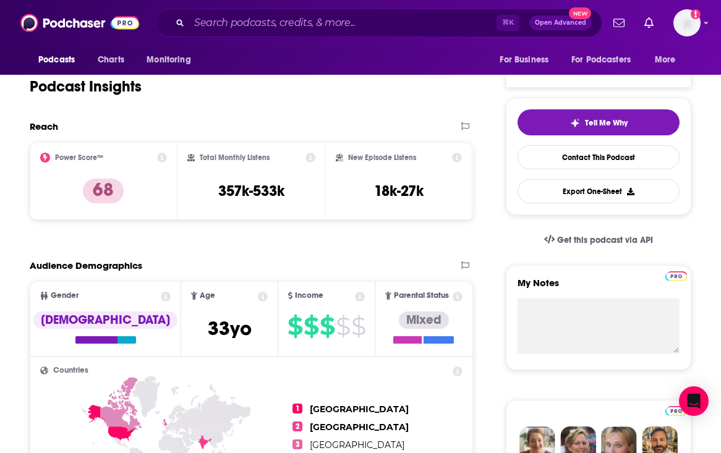
scroll to position [80, 0]
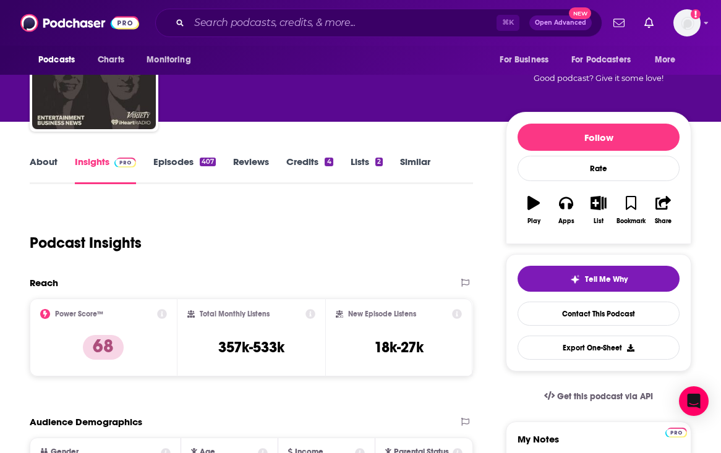
click at [44, 168] on link "About" at bounding box center [44, 170] width 28 height 28
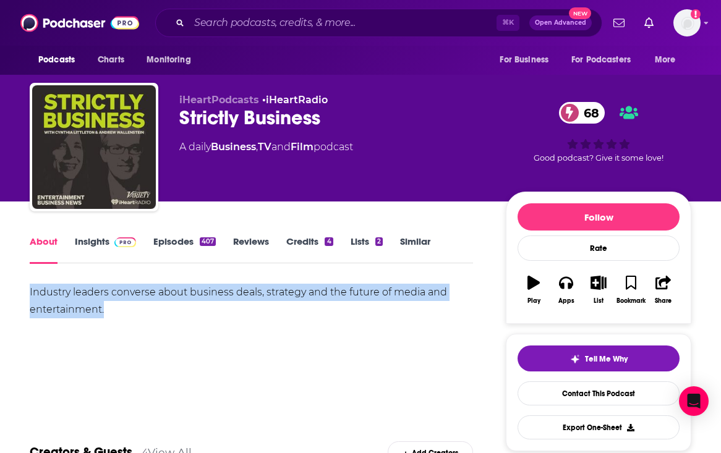
drag, startPoint x: 25, startPoint y: 291, endPoint x: 105, endPoint y: 306, distance: 81.7
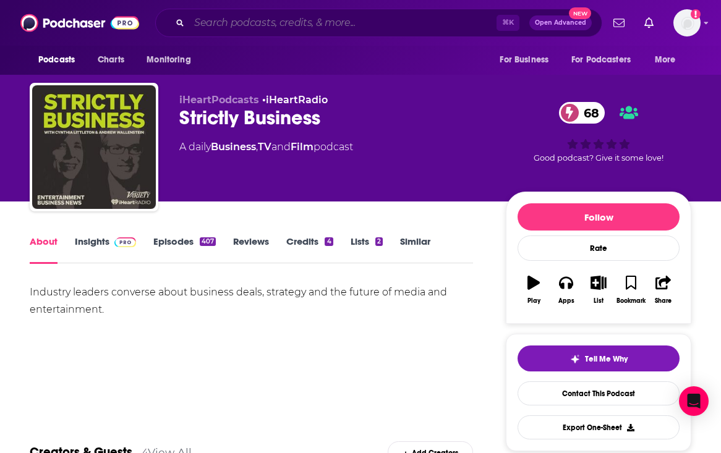
click at [277, 23] on input "Search podcasts, credits, & more..." at bounding box center [342, 23] width 307 height 20
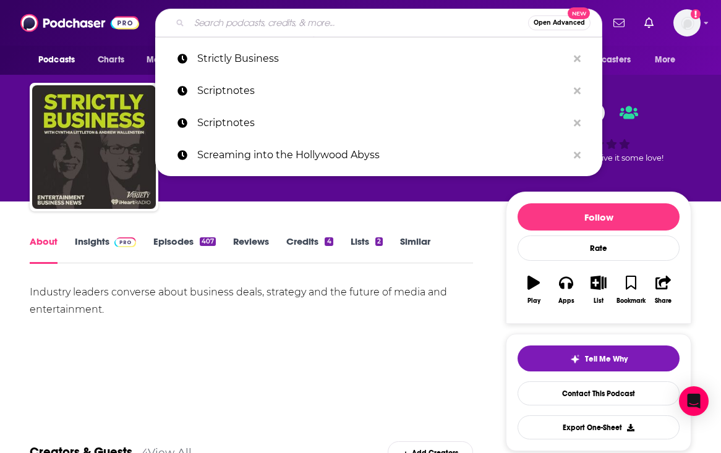
paste input "Team Deakins"
type input "Team Deakins"
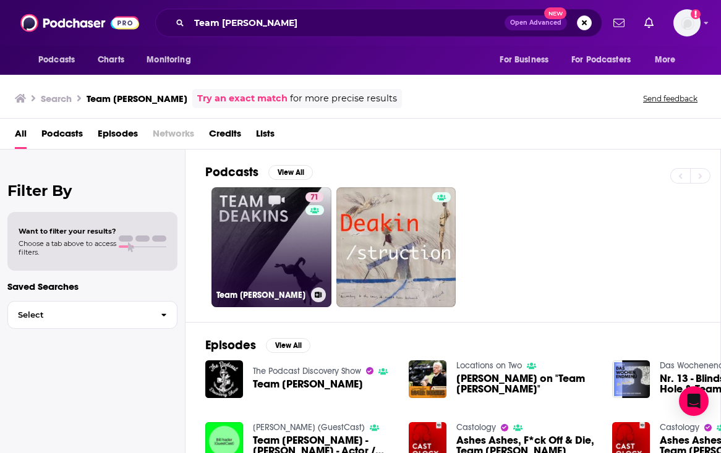
click at [268, 257] on link "71 Team Deakins" at bounding box center [271, 247] width 120 height 120
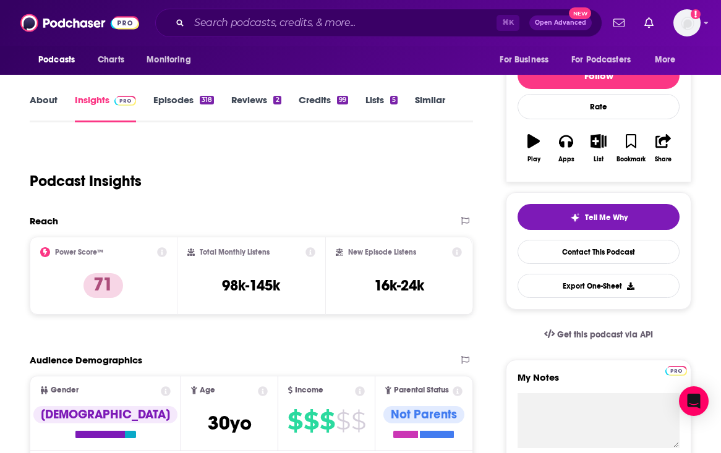
scroll to position [142, 0]
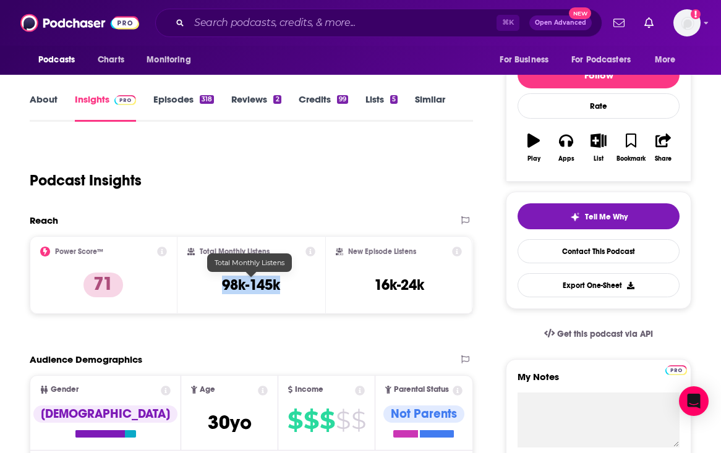
drag, startPoint x: 291, startPoint y: 284, endPoint x: 224, endPoint y: 281, distance: 66.2
click at [224, 281] on div "Total Monthly Listens 98k-145k" at bounding box center [251, 275] width 128 height 57
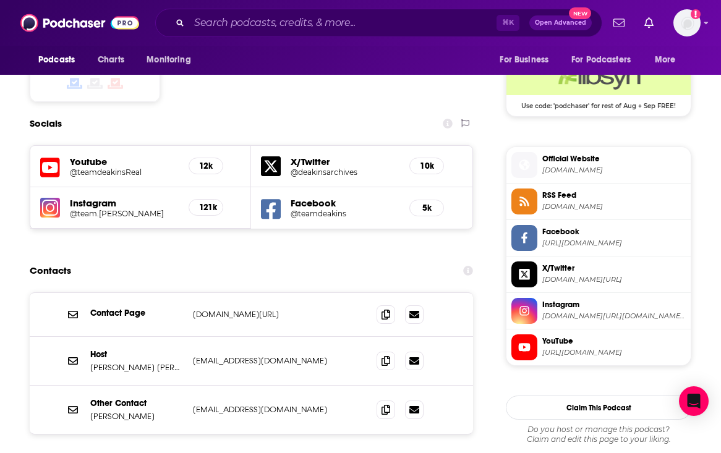
scroll to position [1025, 0]
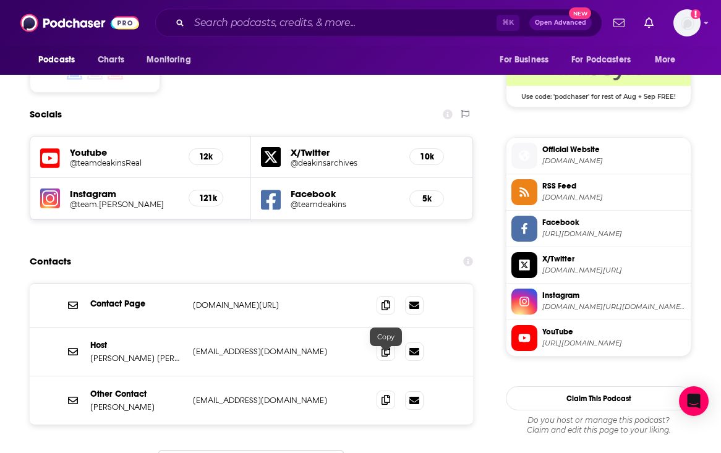
click at [384, 395] on icon at bounding box center [385, 400] width 9 height 10
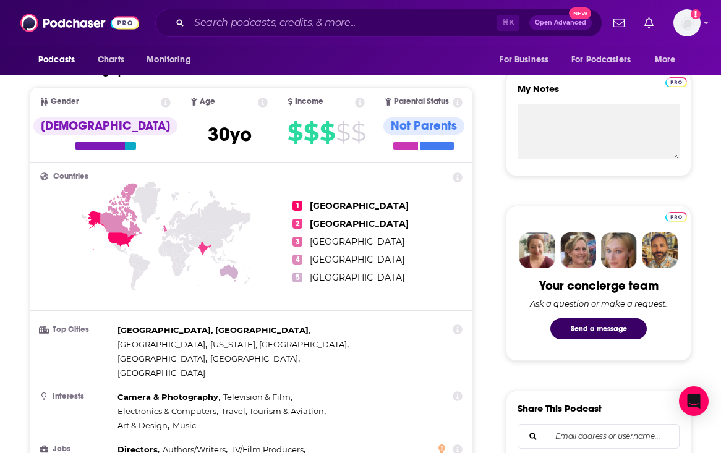
scroll to position [0, 0]
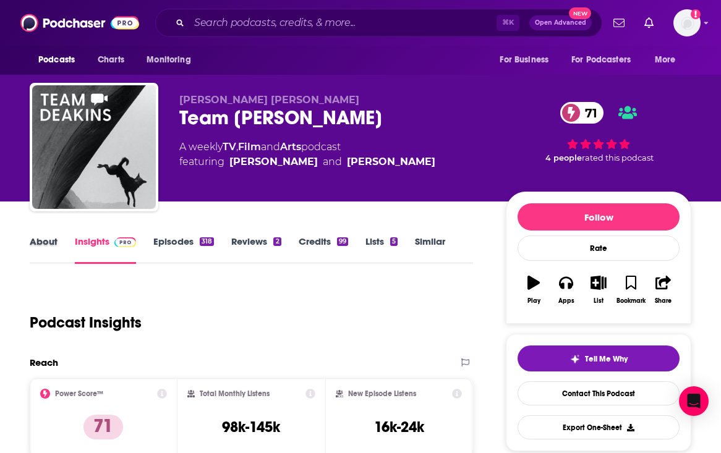
click at [66, 239] on div "About" at bounding box center [52, 250] width 45 height 28
click at [55, 240] on link "About" at bounding box center [44, 250] width 28 height 28
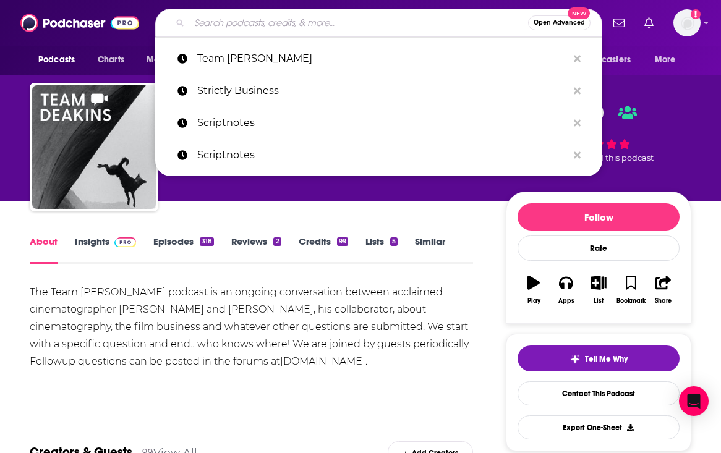
click at [279, 20] on input "Search podcasts, credits, & more..." at bounding box center [358, 23] width 339 height 20
paste input "TED Business"
type input "TED Business"
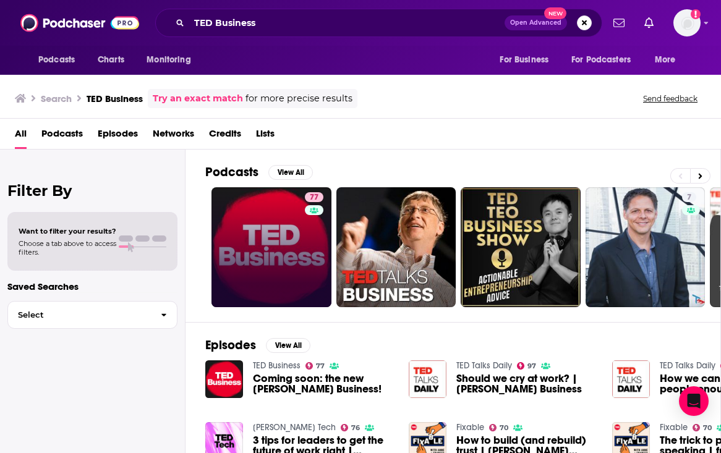
click at [277, 239] on link "77" at bounding box center [271, 247] width 120 height 120
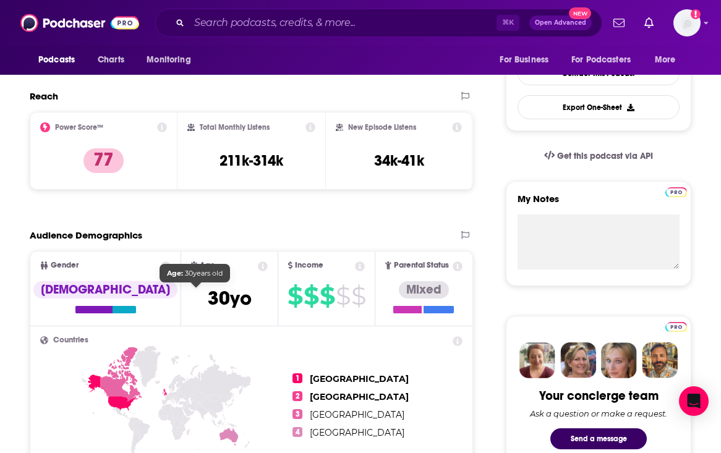
scroll to position [315, 0]
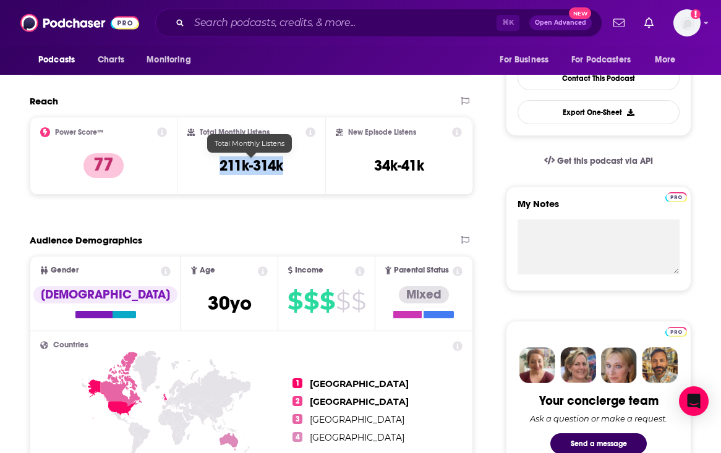
drag, startPoint x: 285, startPoint y: 164, endPoint x: 215, endPoint y: 164, distance: 70.5
click at [215, 164] on div "Total Monthly Listens 211k-314k" at bounding box center [251, 155] width 128 height 57
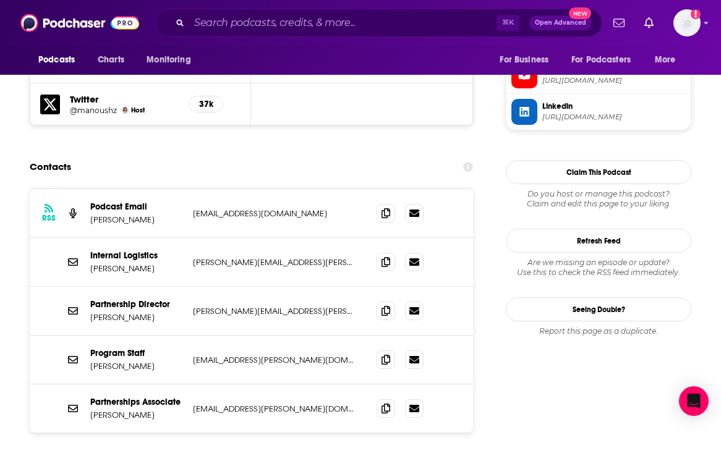
scroll to position [1217, 0]
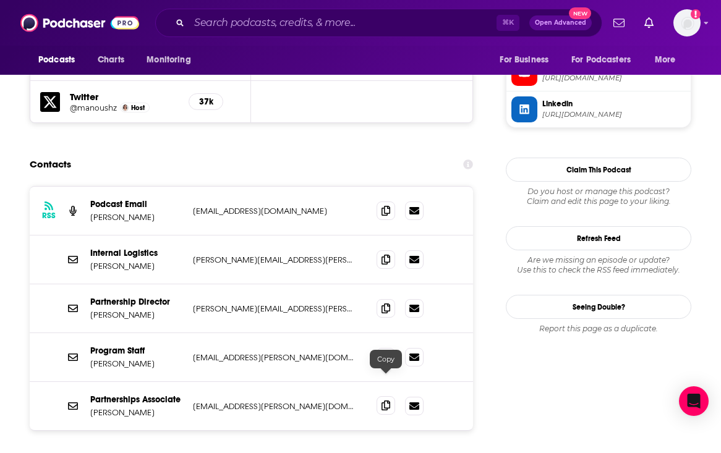
click at [388, 396] on span at bounding box center [386, 405] width 19 height 19
drag, startPoint x: 148, startPoint y: 391, endPoint x: 85, endPoint y: 391, distance: 63.1
click at [85, 391] on div "Partnerships Associate Michael Ryan michaelr@ted.com michaelr@ted.com" at bounding box center [251, 406] width 443 height 48
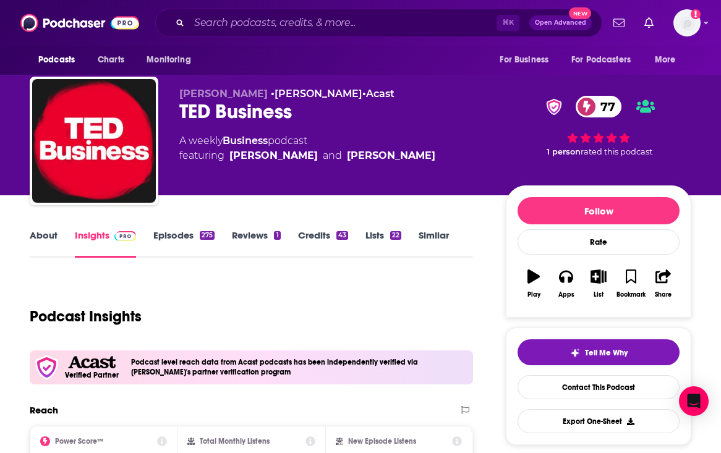
scroll to position [0, 0]
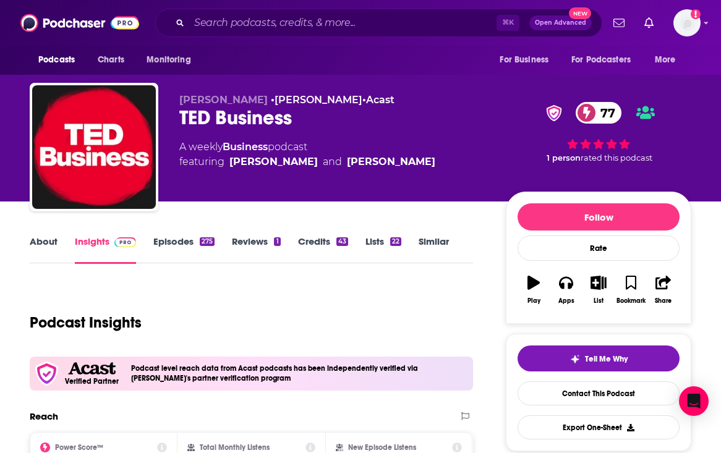
click at [35, 241] on link "About" at bounding box center [44, 250] width 28 height 28
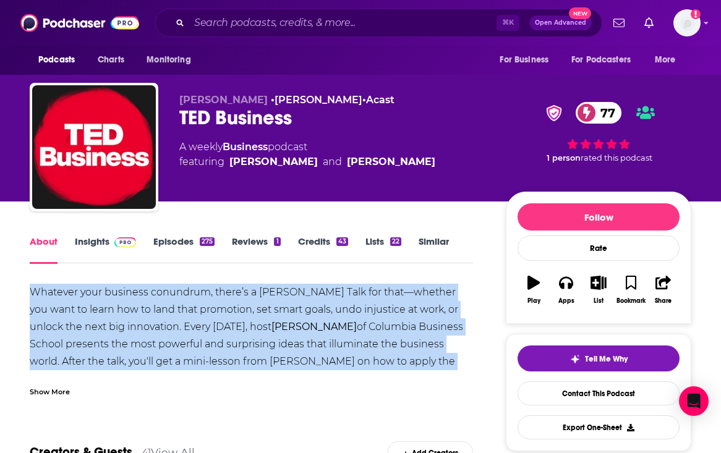
drag, startPoint x: 20, startPoint y: 293, endPoint x: 463, endPoint y: 363, distance: 448.2
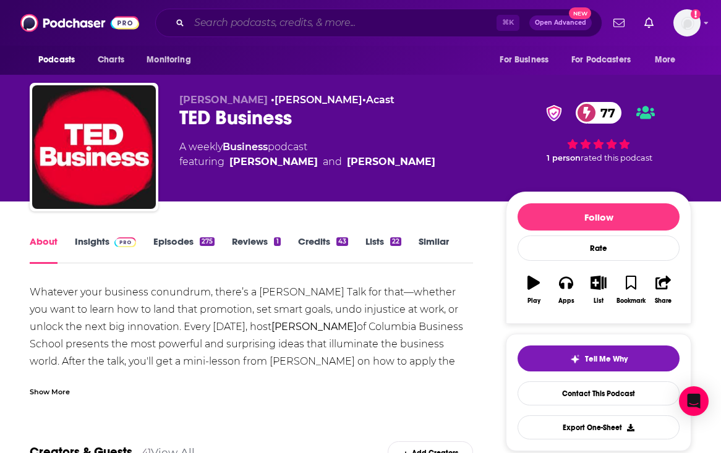
click at [304, 27] on input "Search podcasts, credits, & more..." at bounding box center [342, 23] width 307 height 20
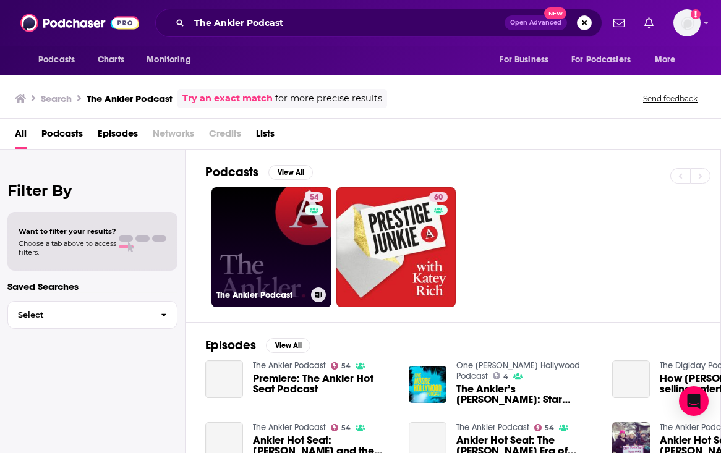
click at [248, 218] on link "54 The Ankler Podcast" at bounding box center [271, 247] width 120 height 120
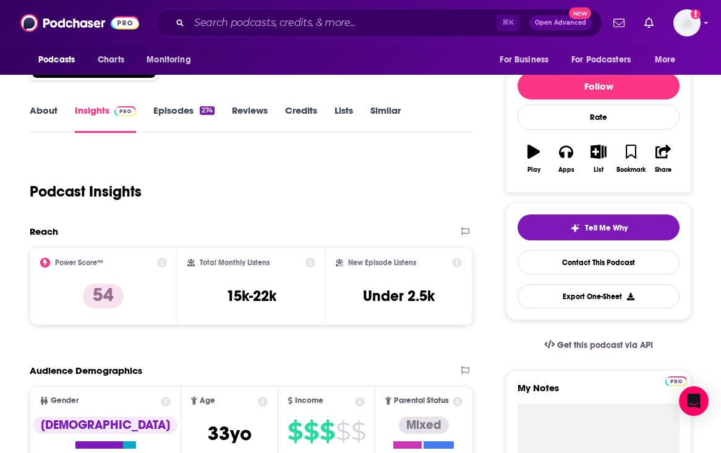
scroll to position [139, 0]
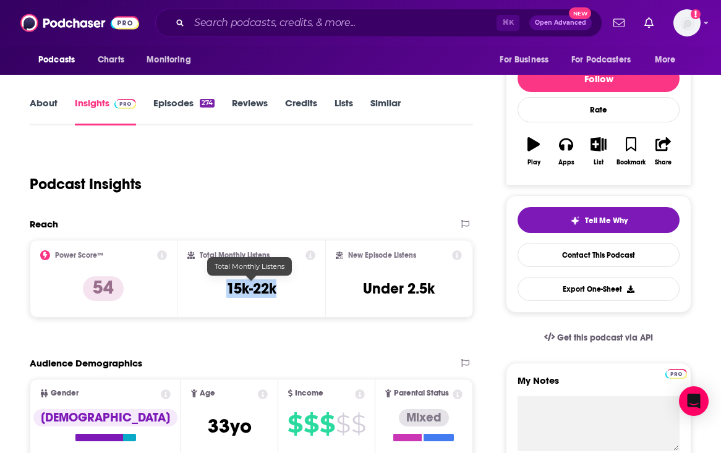
drag, startPoint x: 283, startPoint y: 292, endPoint x: 224, endPoint y: 292, distance: 58.7
click at [224, 292] on div "Total Monthly Listens 15k-22k" at bounding box center [251, 278] width 128 height 57
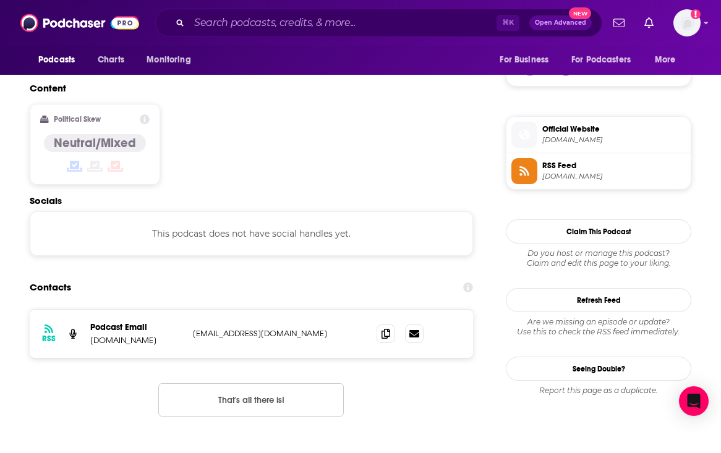
scroll to position [950, 0]
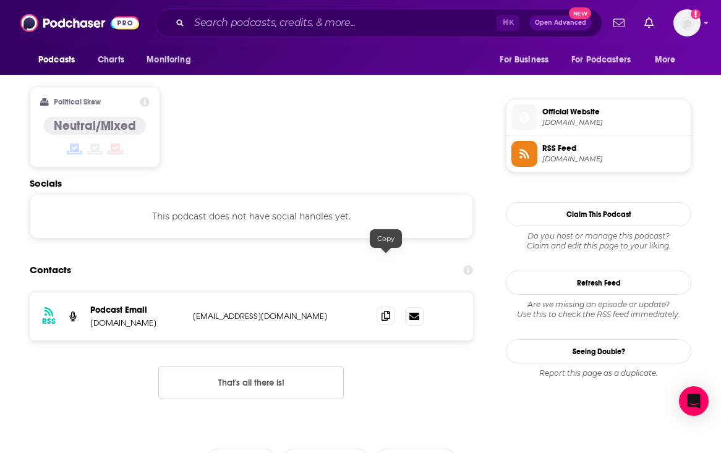
click at [389, 311] on icon at bounding box center [385, 316] width 9 height 10
click at [425, 30] on input "Search podcasts, credits, & more..." at bounding box center [342, 23] width 307 height 20
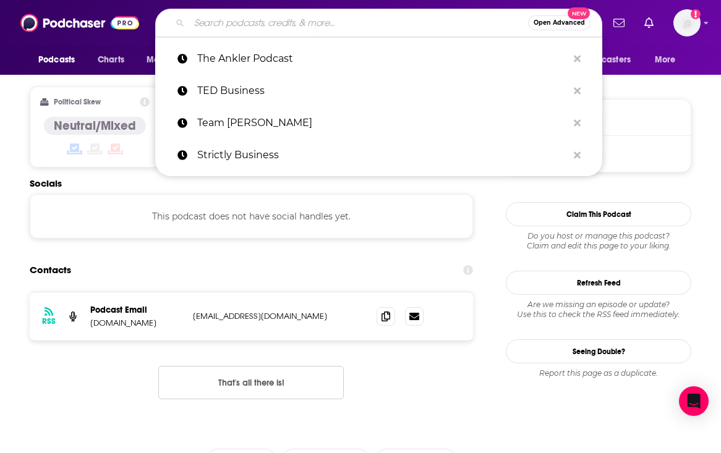
paste input "The Cinematography Podcast"
type input "The Cinematography Podcast"
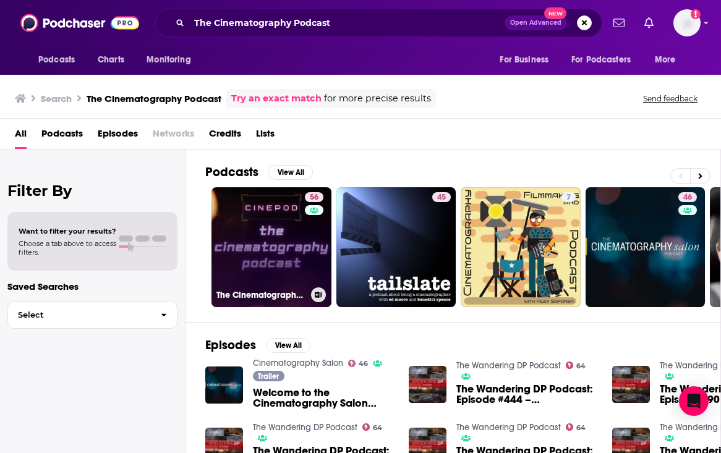
click at [255, 245] on link "56 The Cinematography Podcast" at bounding box center [271, 247] width 120 height 120
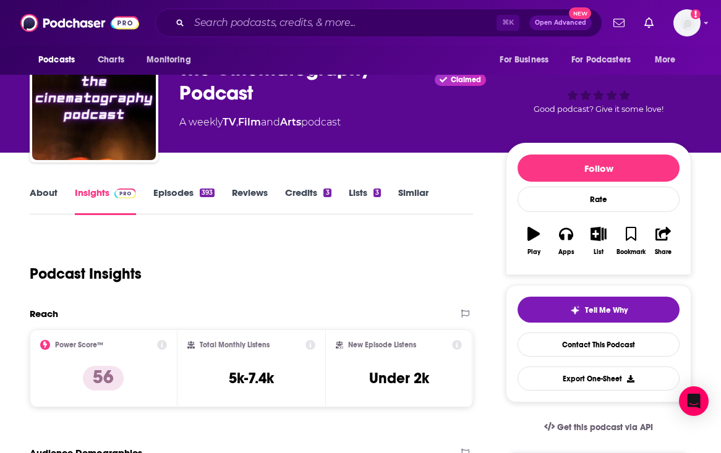
scroll to position [40, 0]
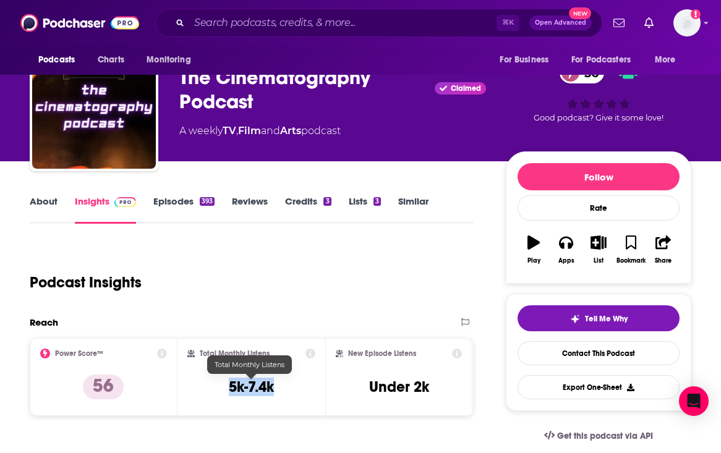
drag, startPoint x: 281, startPoint y: 384, endPoint x: 230, endPoint y: 387, distance: 51.4
click at [230, 387] on div "Total Monthly Listens 5k-7.4k" at bounding box center [251, 377] width 128 height 57
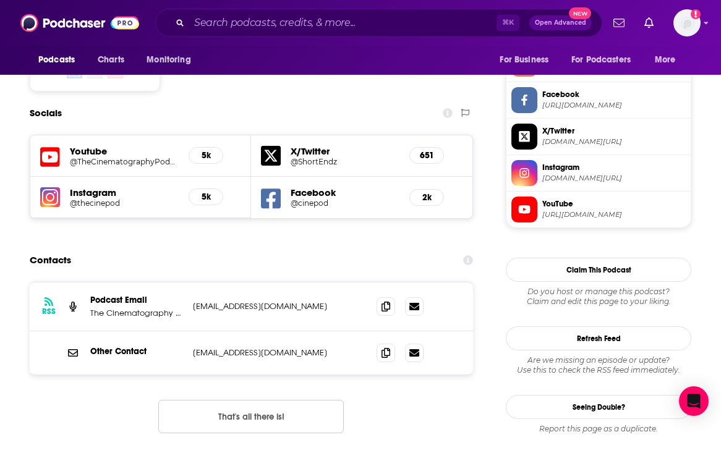
scroll to position [1042, 0]
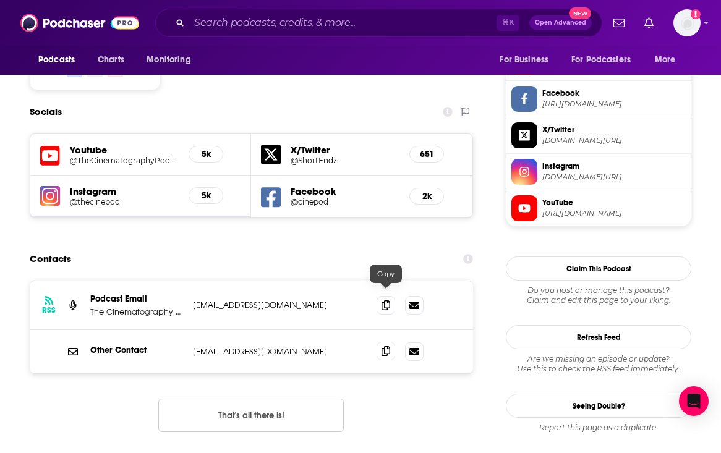
click at [385, 346] on icon at bounding box center [385, 351] width 9 height 10
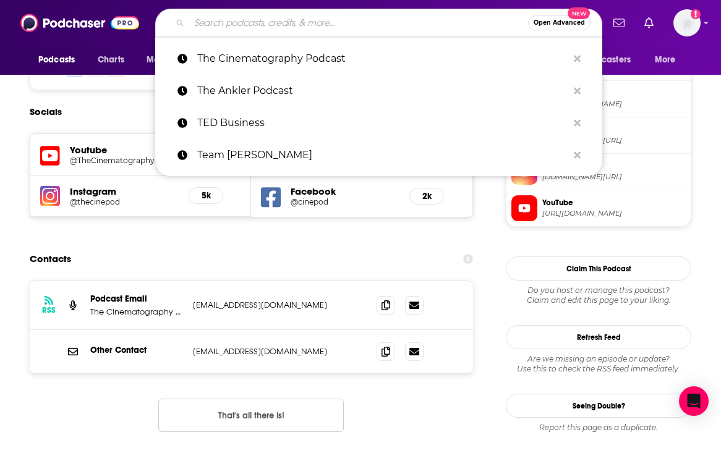
click at [284, 27] on input "Search podcasts, credits, & more..." at bounding box center [358, 23] width 339 height 20
paste input "The Director's Cut (Directors Guild of America)"
type input "The Director's Cut (Directors Guild of America)"
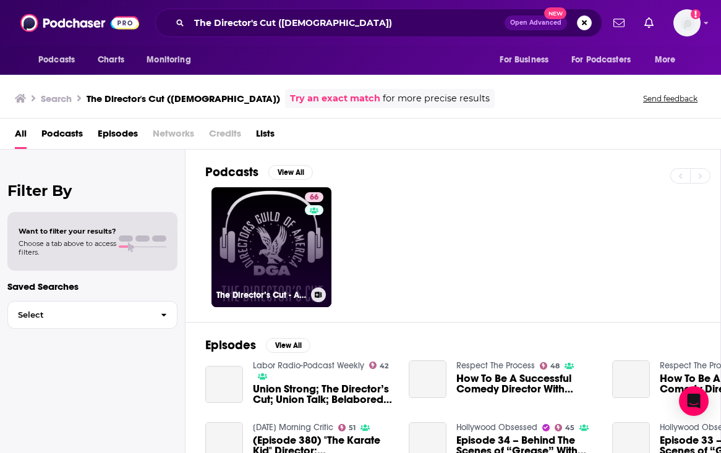
click at [246, 268] on link "66 The Director’s Cut - A DGA Podcast" at bounding box center [271, 247] width 120 height 120
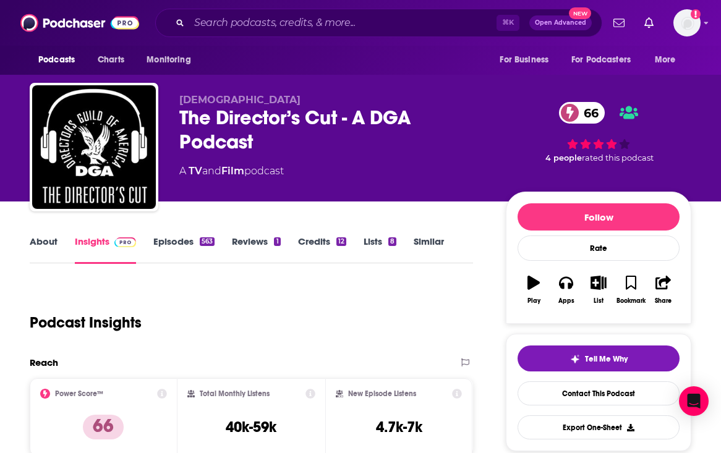
scroll to position [80, 0]
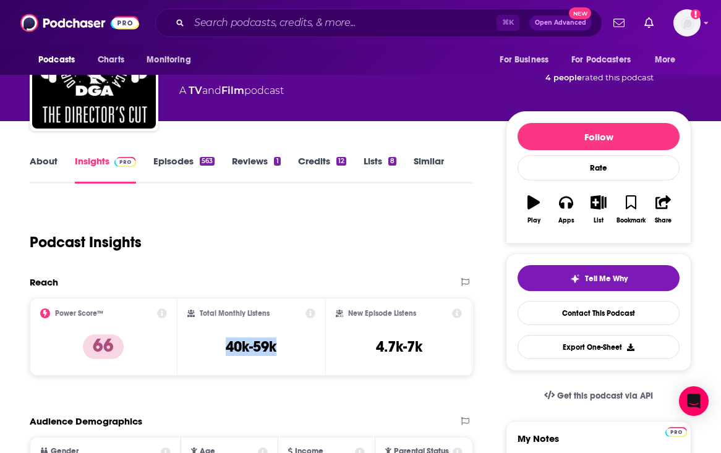
drag, startPoint x: 279, startPoint y: 347, endPoint x: 223, endPoint y: 346, distance: 55.7
click at [223, 346] on div "Total Monthly Listens 40k-59k" at bounding box center [251, 337] width 128 height 57
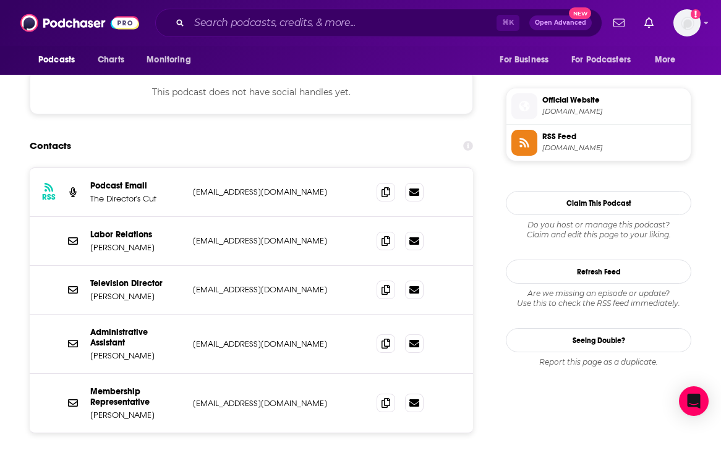
scroll to position [1073, 0]
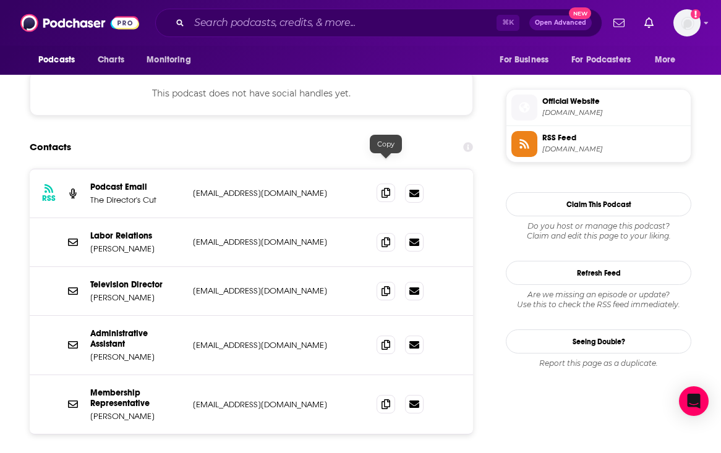
click at [391, 184] on span at bounding box center [386, 193] width 19 height 19
click at [378, 335] on span at bounding box center [386, 344] width 19 height 19
drag, startPoint x: 150, startPoint y: 334, endPoint x: 89, endPoint y: 332, distance: 61.2
click at [89, 332] on div "Administrative Assistant John Hollahan jhollahan@dga.org jhollahan@dga.org" at bounding box center [251, 345] width 443 height 59
click at [416, 25] on input "Search podcasts, credits, & more..." at bounding box center [342, 23] width 307 height 20
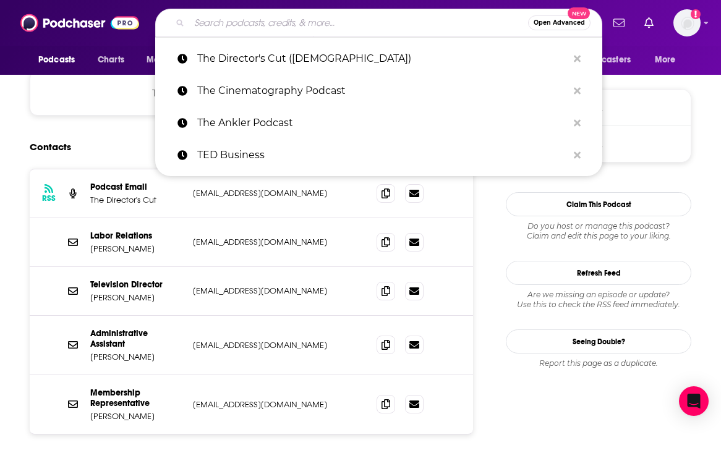
paste input "The MAKE IT Podcast"
type input "The MAKE IT Podcast"
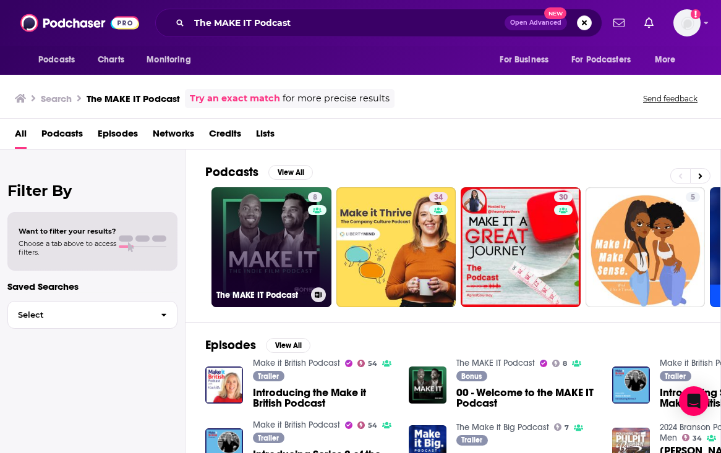
click at [284, 279] on link "8 The MAKE IT Podcast" at bounding box center [271, 247] width 120 height 120
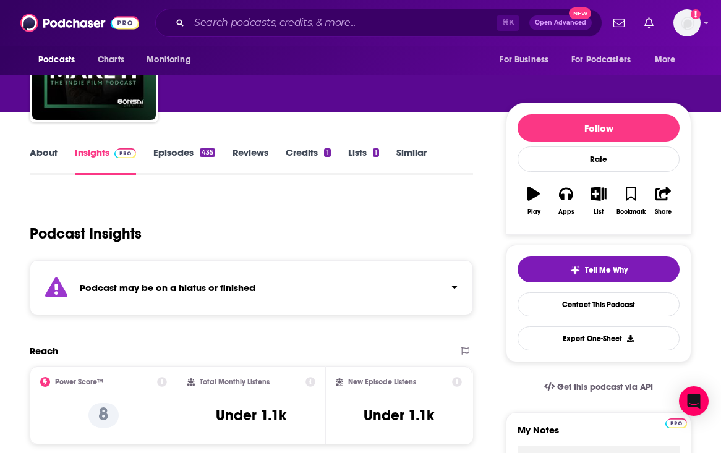
scroll to position [94, 0]
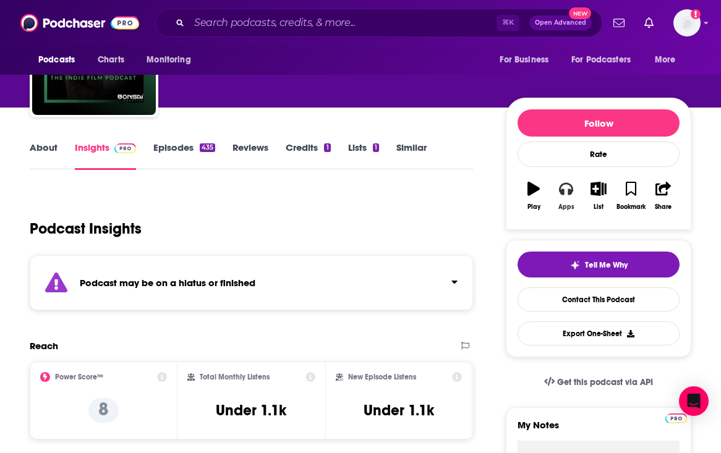
click at [567, 197] on button "Apps" at bounding box center [566, 196] width 32 height 45
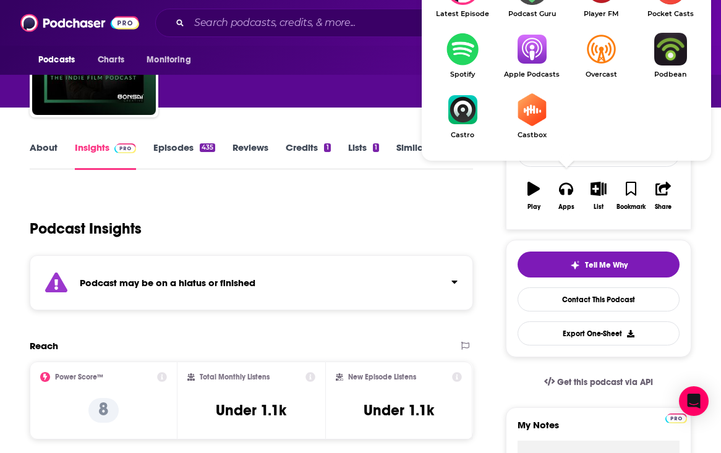
click at [467, 44] on img "Show Listen On dropdown" at bounding box center [462, 49] width 69 height 33
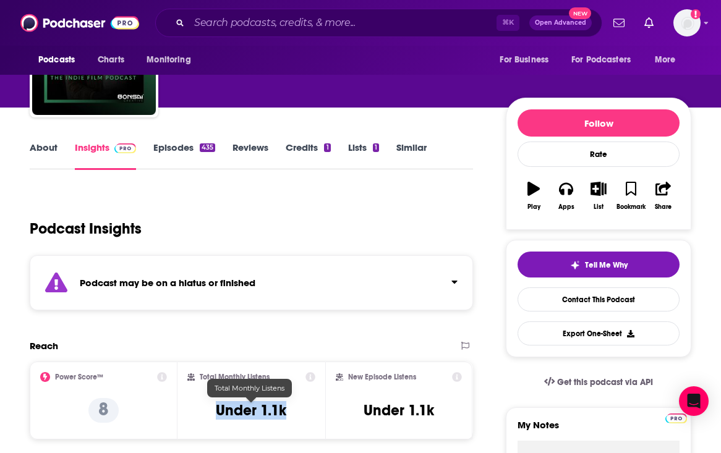
drag, startPoint x: 291, startPoint y: 404, endPoint x: 220, endPoint y: 404, distance: 71.1
click at [220, 404] on div "Total Monthly Listens Under 1.1k" at bounding box center [251, 400] width 128 height 57
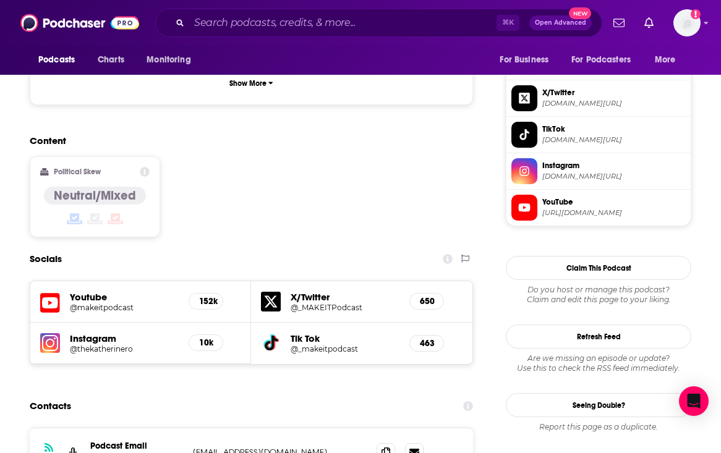
scroll to position [1060, 0]
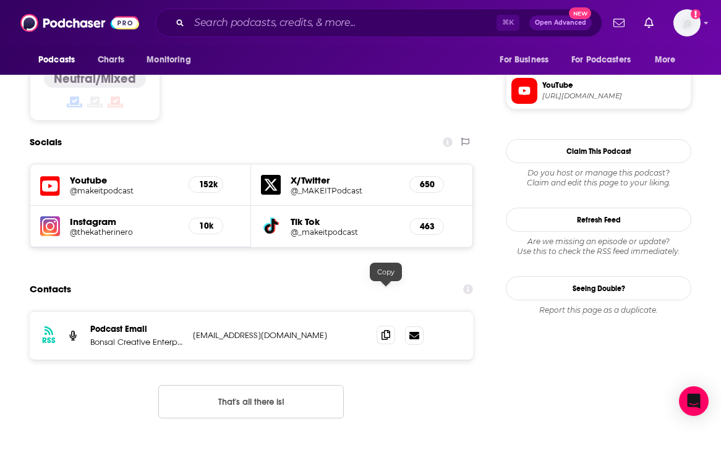
click at [381, 330] on icon at bounding box center [385, 335] width 9 height 10
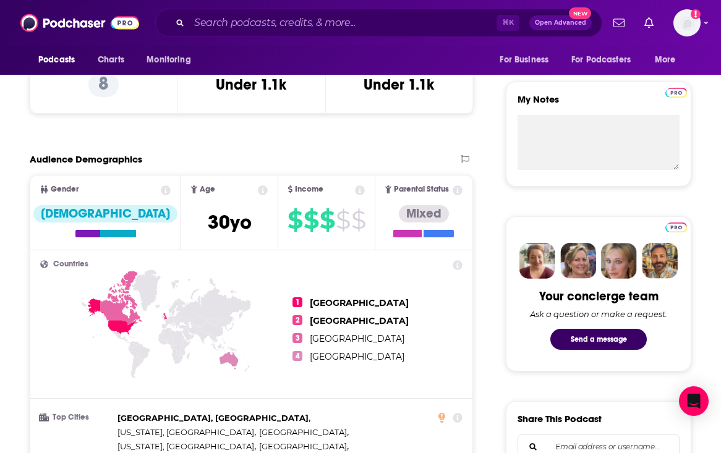
scroll to position [156, 0]
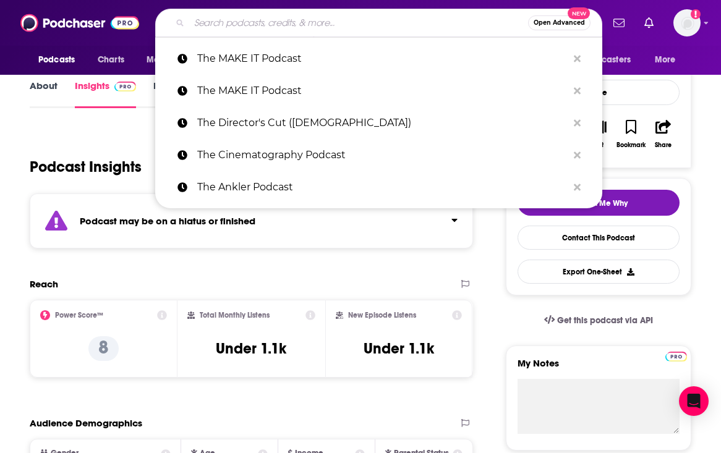
click at [307, 22] on input "Search podcasts, credits, & more..." at bounding box center [358, 23] width 339 height 20
paste input "The Tim Ferris Show"
type input "The Tim Ferris Show"
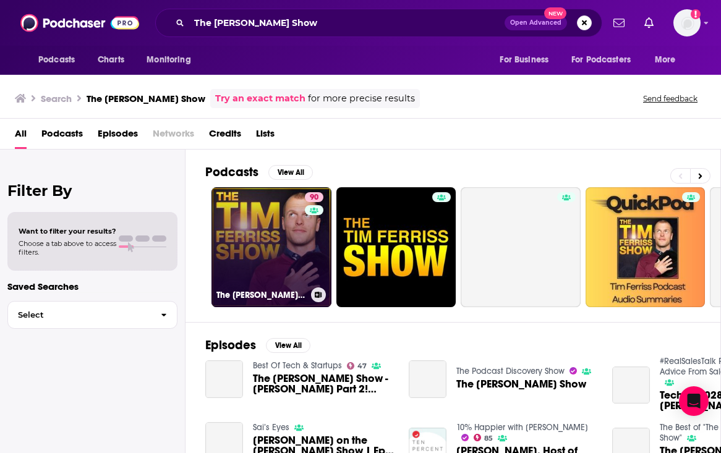
click at [257, 245] on link "90 The Tim Ferriss Show" at bounding box center [271, 247] width 120 height 120
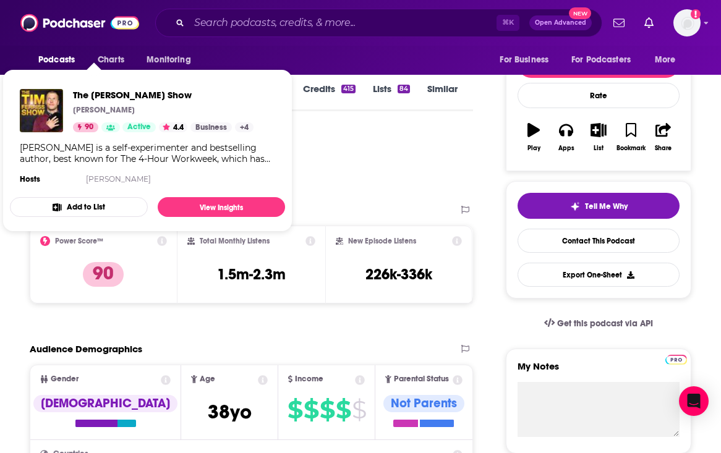
scroll to position [154, 0]
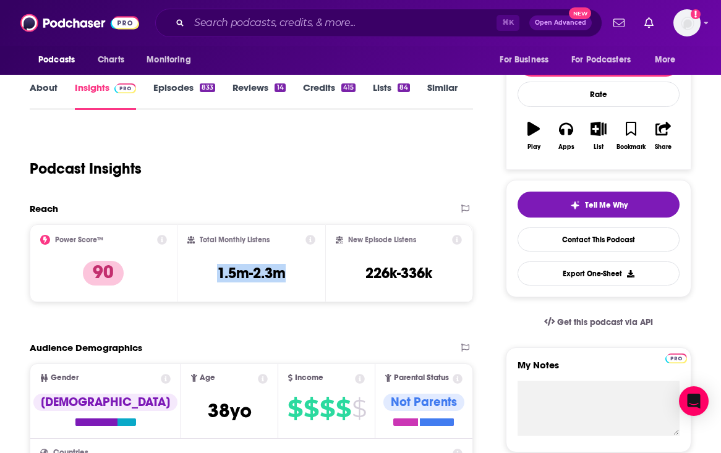
drag, startPoint x: 290, startPoint y: 273, endPoint x: 207, endPoint y: 272, distance: 83.5
click at [207, 272] on div "Total Monthly Listens 1.5m-2.3m" at bounding box center [251, 263] width 128 height 57
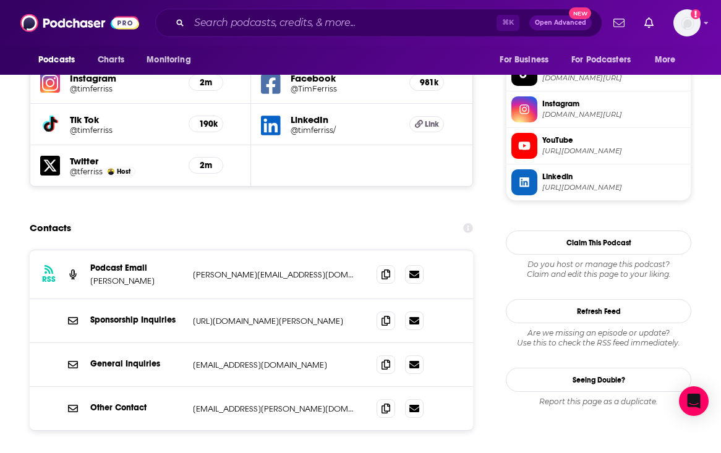
scroll to position [1138, 0]
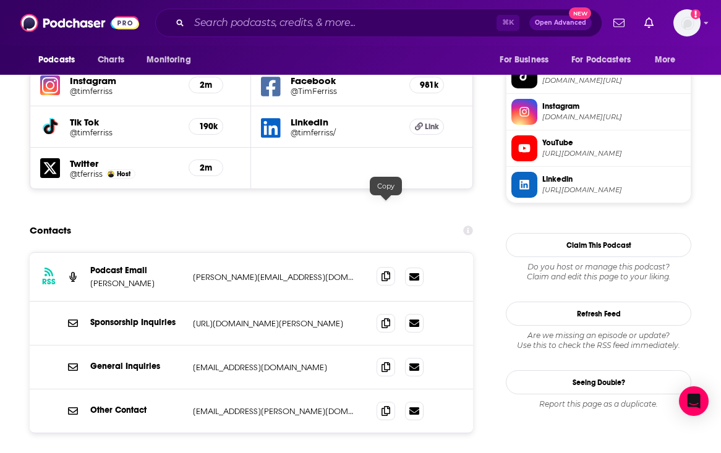
click at [382, 267] on span at bounding box center [386, 276] width 19 height 19
click at [269, 26] on input "Search podcasts, credits, & more..." at bounding box center [342, 23] width 307 height 20
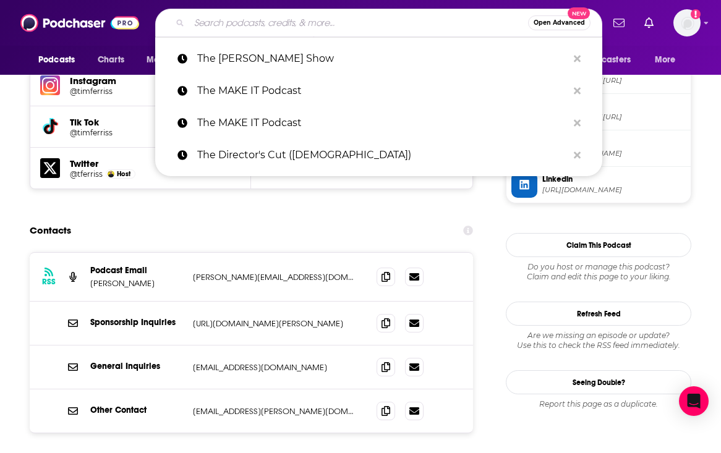
paste input "The Town"
type input "The Town"
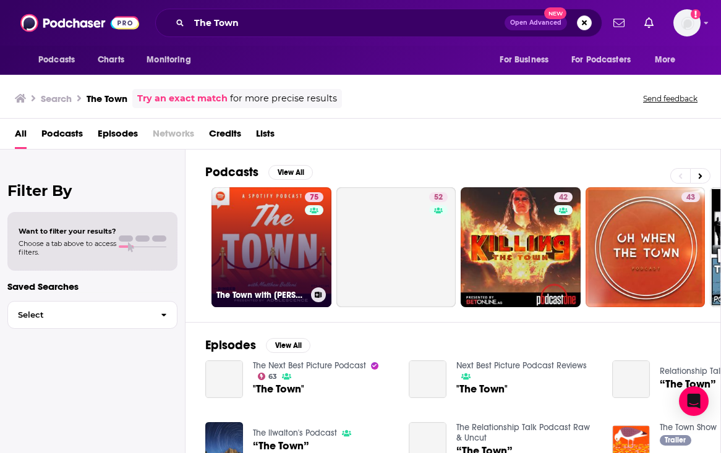
click at [255, 264] on link "75 The Town with Matthew Belloni" at bounding box center [271, 247] width 120 height 120
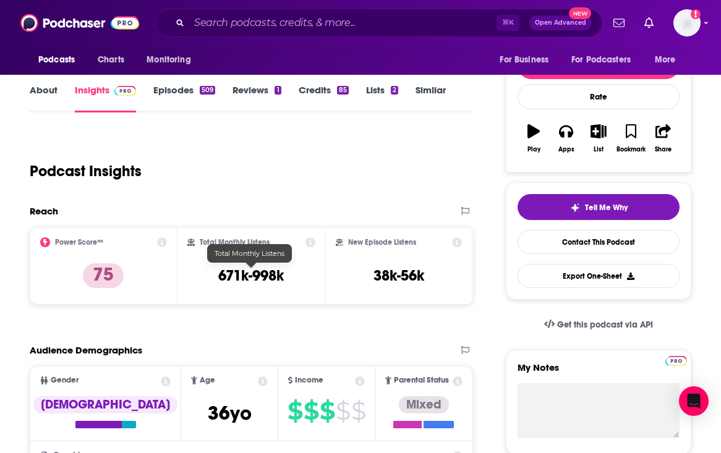
scroll to position [171, 0]
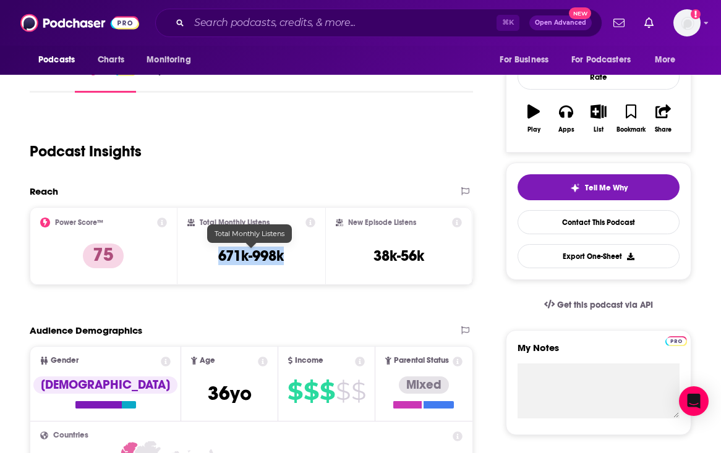
drag, startPoint x: 289, startPoint y: 258, endPoint x: 217, endPoint y: 258, distance: 72.3
click at [217, 258] on div "Total Monthly Listens 671k-998k" at bounding box center [251, 246] width 128 height 57
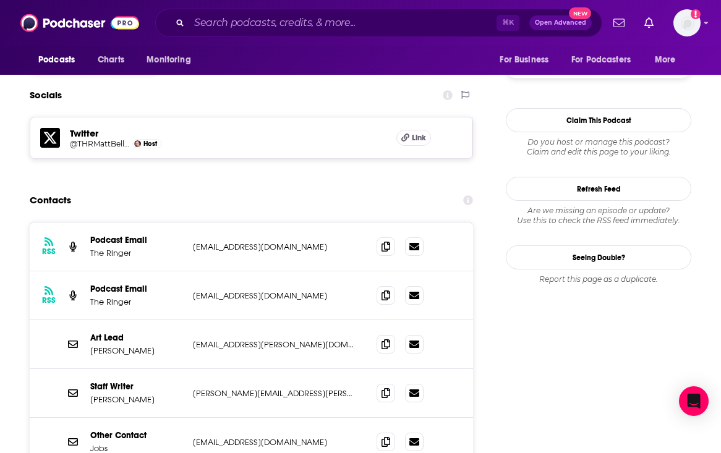
scroll to position [1030, 0]
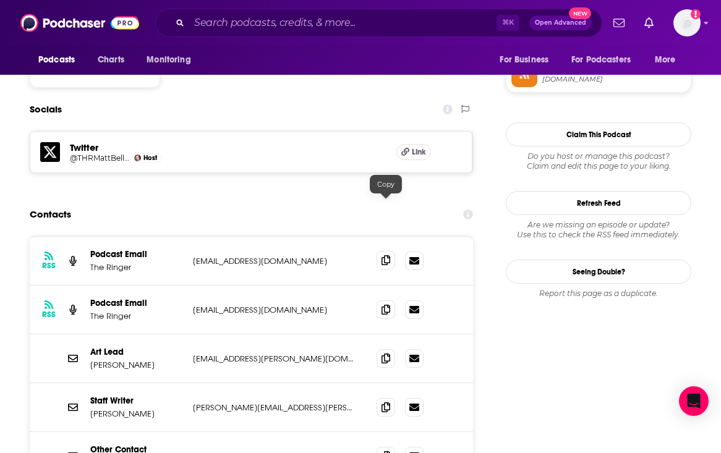
click at [393, 251] on span at bounding box center [386, 260] width 19 height 19
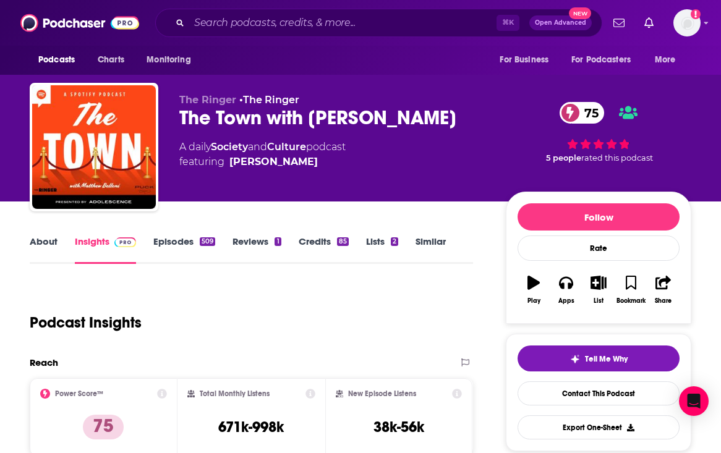
scroll to position [48, 0]
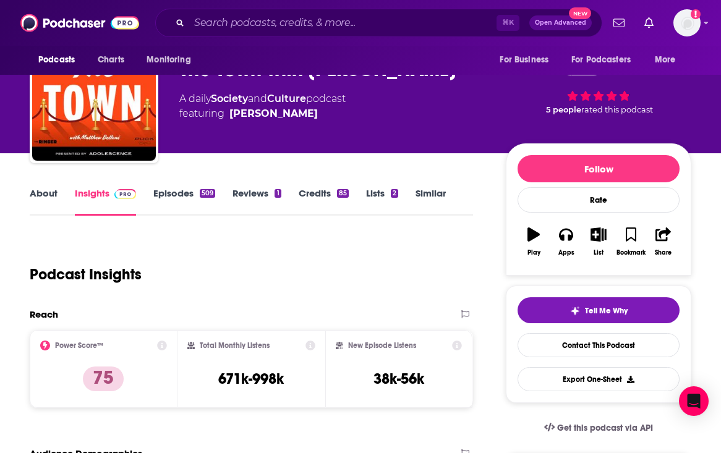
click at [34, 196] on link "About" at bounding box center [44, 201] width 28 height 28
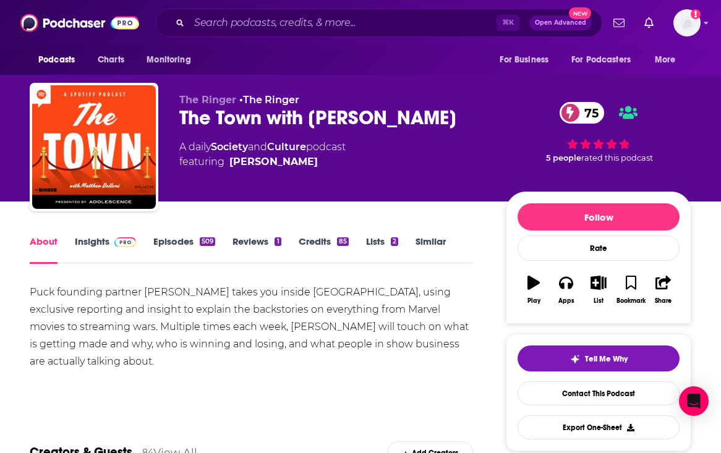
click at [109, 241] on span at bounding box center [122, 242] width 27 height 12
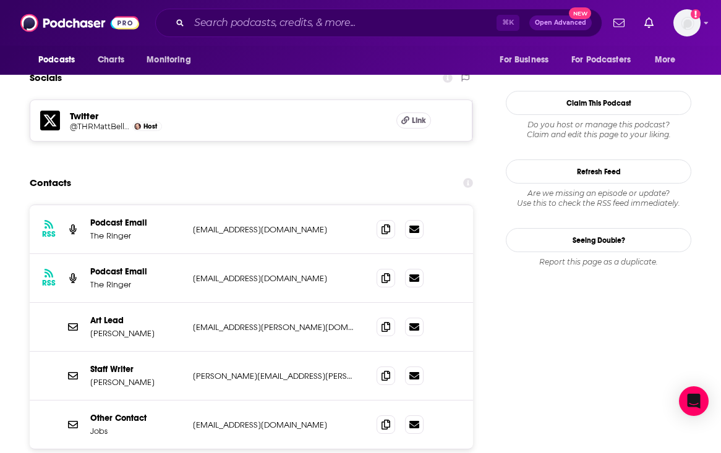
scroll to position [1063, 0]
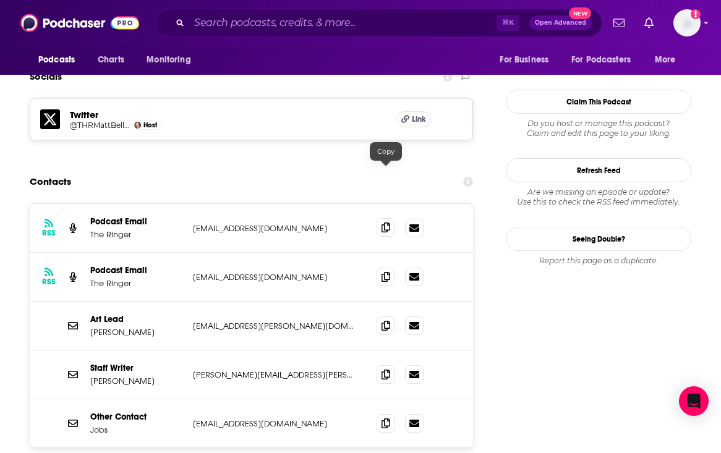
click at [380, 218] on span at bounding box center [386, 227] width 19 height 19
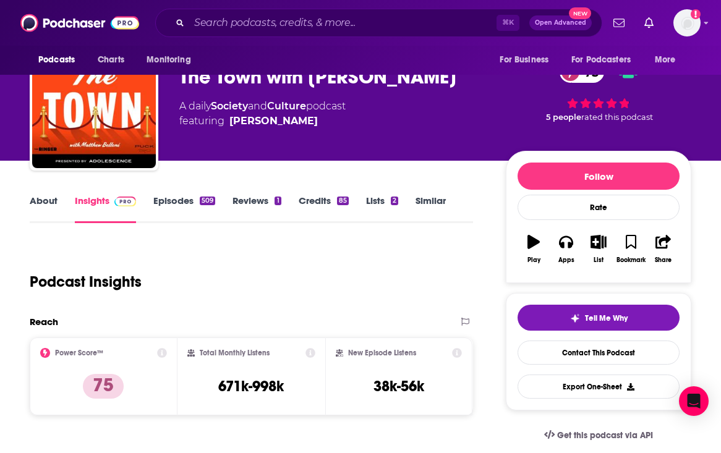
scroll to position [0, 0]
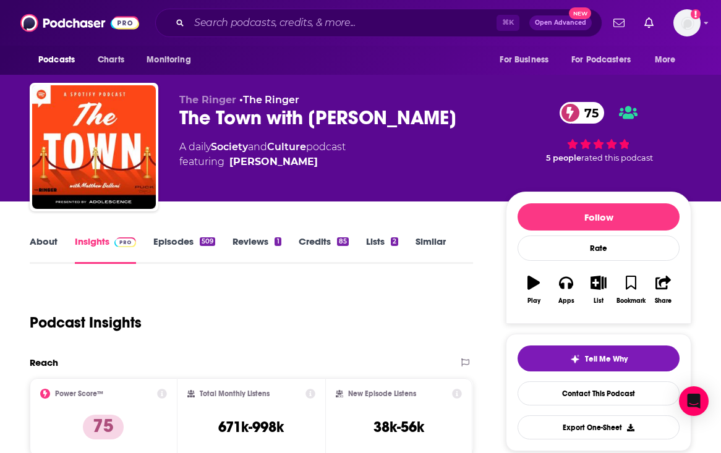
click at [38, 248] on link "About" at bounding box center [44, 250] width 28 height 28
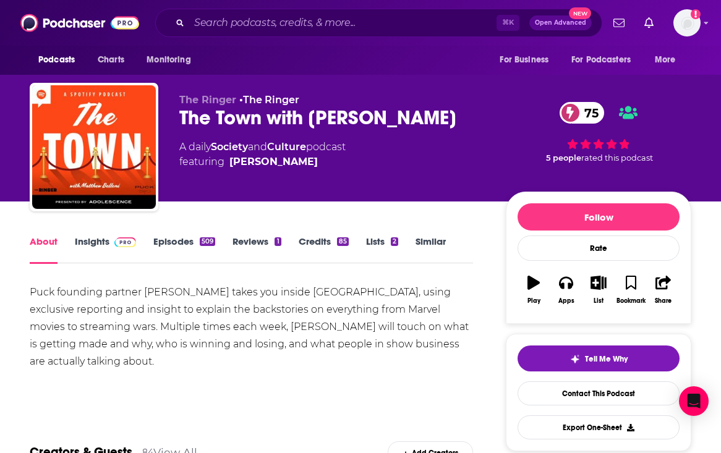
click at [377, 37] on div "Podcasts Charts Monitoring ⌘ K Open Advanced New For Business For Podcasters Mo…" at bounding box center [360, 23] width 721 height 46
click at [376, 27] on input "Search podcasts, credits, & more..." at bounding box center [342, 23] width 307 height 20
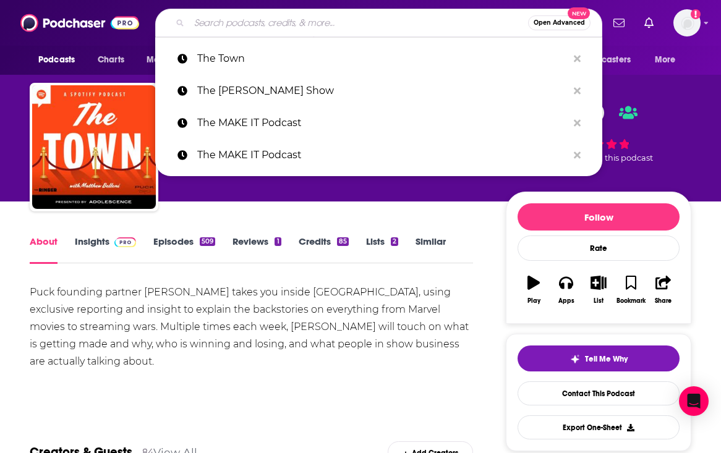
paste input "The Video Consortium: The Rough Cut"
type input "The Video Consortium: The Rough Cut"
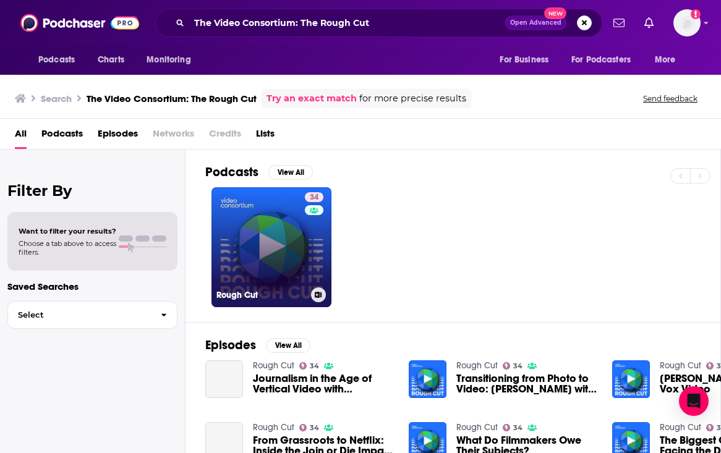
click at [281, 279] on link "34 Rough Cut" at bounding box center [271, 247] width 120 height 120
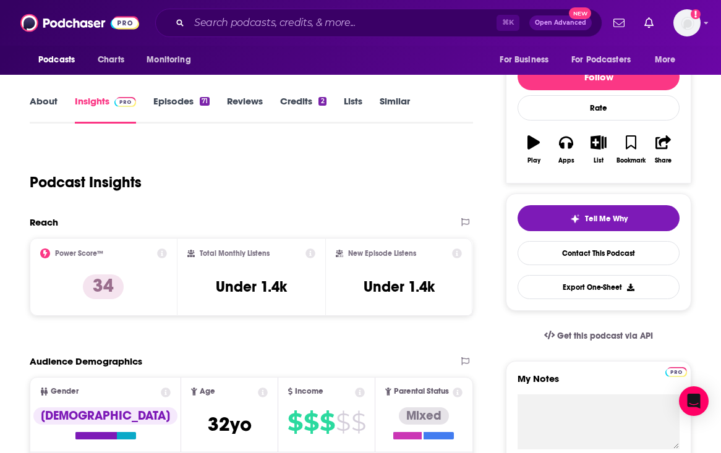
scroll to position [143, 0]
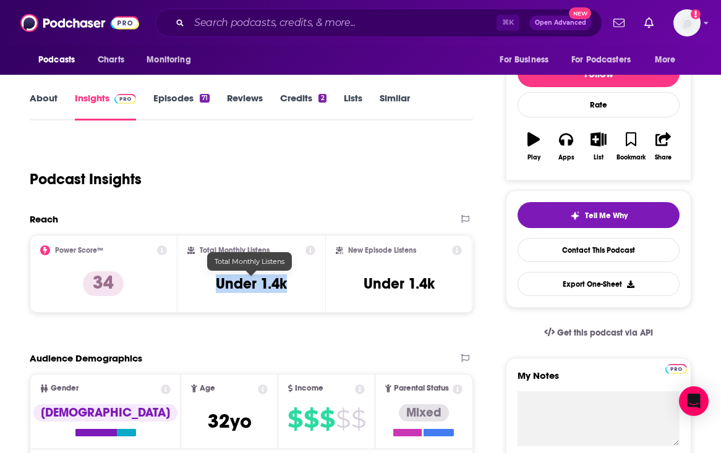
drag, startPoint x: 291, startPoint y: 289, endPoint x: 202, endPoint y: 288, distance: 88.4
click at [202, 288] on div "Total Monthly Listens Under 1.4k" at bounding box center [251, 273] width 128 height 57
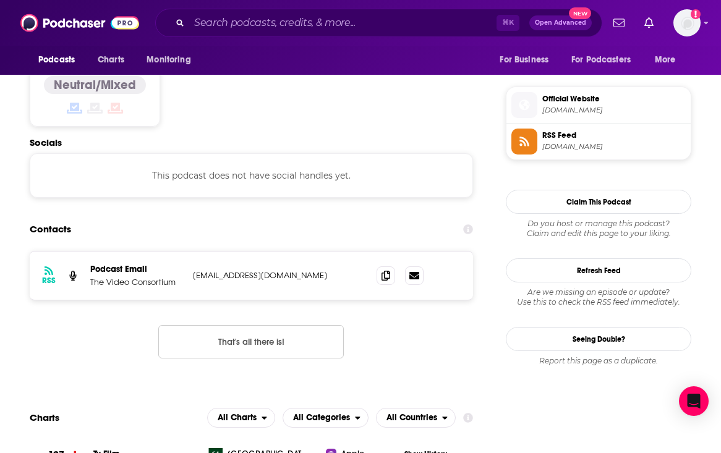
scroll to position [976, 0]
click at [385, 266] on span at bounding box center [386, 275] width 19 height 19
click at [362, 33] on div "⌘ K Open Advanced New" at bounding box center [378, 23] width 447 height 28
click at [359, 27] on input "Search podcasts, credits, & more..." at bounding box center [342, 23] width 307 height 20
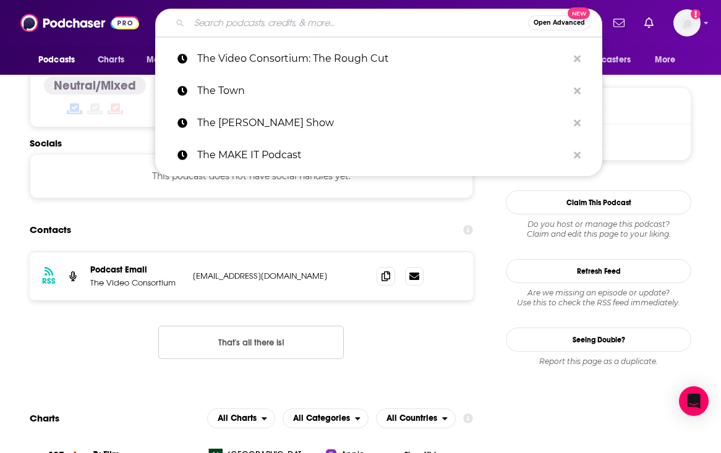
paste input "You Must Remember This"
type input "You Must Remember This"
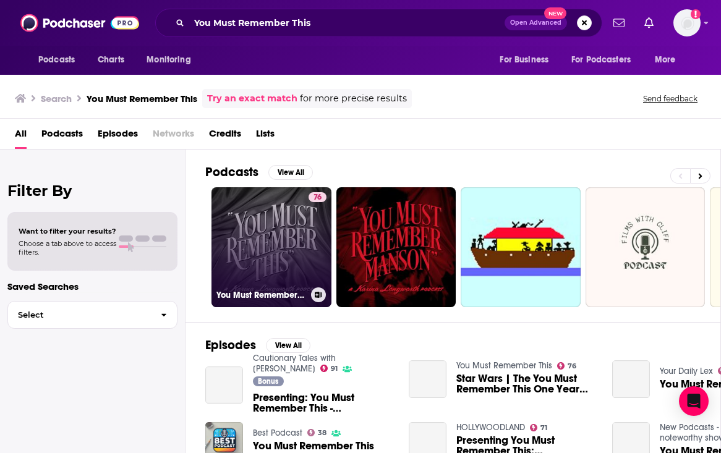
click at [262, 245] on link "76 You Must Remember This" at bounding box center [271, 247] width 120 height 120
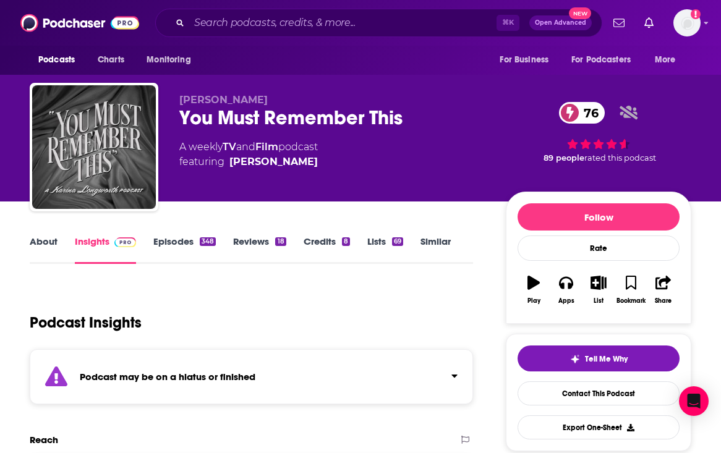
scroll to position [104, 0]
click at [569, 277] on icon "button" at bounding box center [566, 283] width 14 height 12
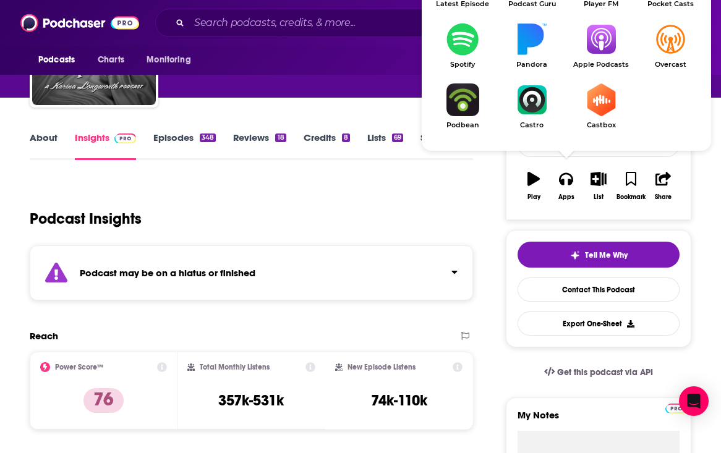
click at [454, 33] on img "Show Listen On dropdown" at bounding box center [462, 39] width 69 height 33
